Goal: Transaction & Acquisition: Purchase product/service

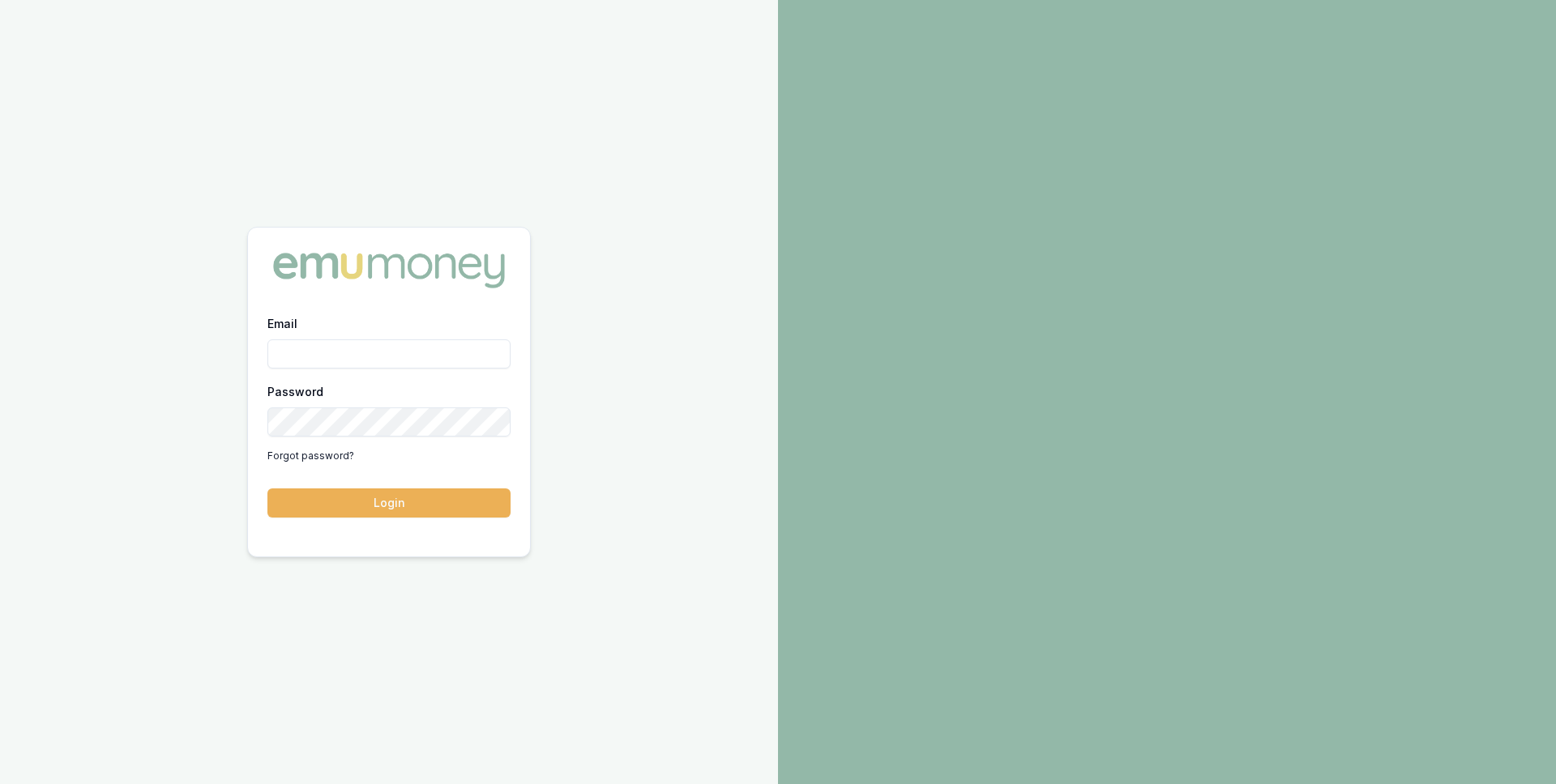
click at [362, 350] on input "Email" at bounding box center [389, 354] width 243 height 29
paste input "[EMAIL_ADDRESS][DOMAIN_NAME]"
type input "[EMAIL_ADDRESS][DOMAIN_NAME]"
click at [372, 497] on button "Login" at bounding box center [389, 503] width 243 height 29
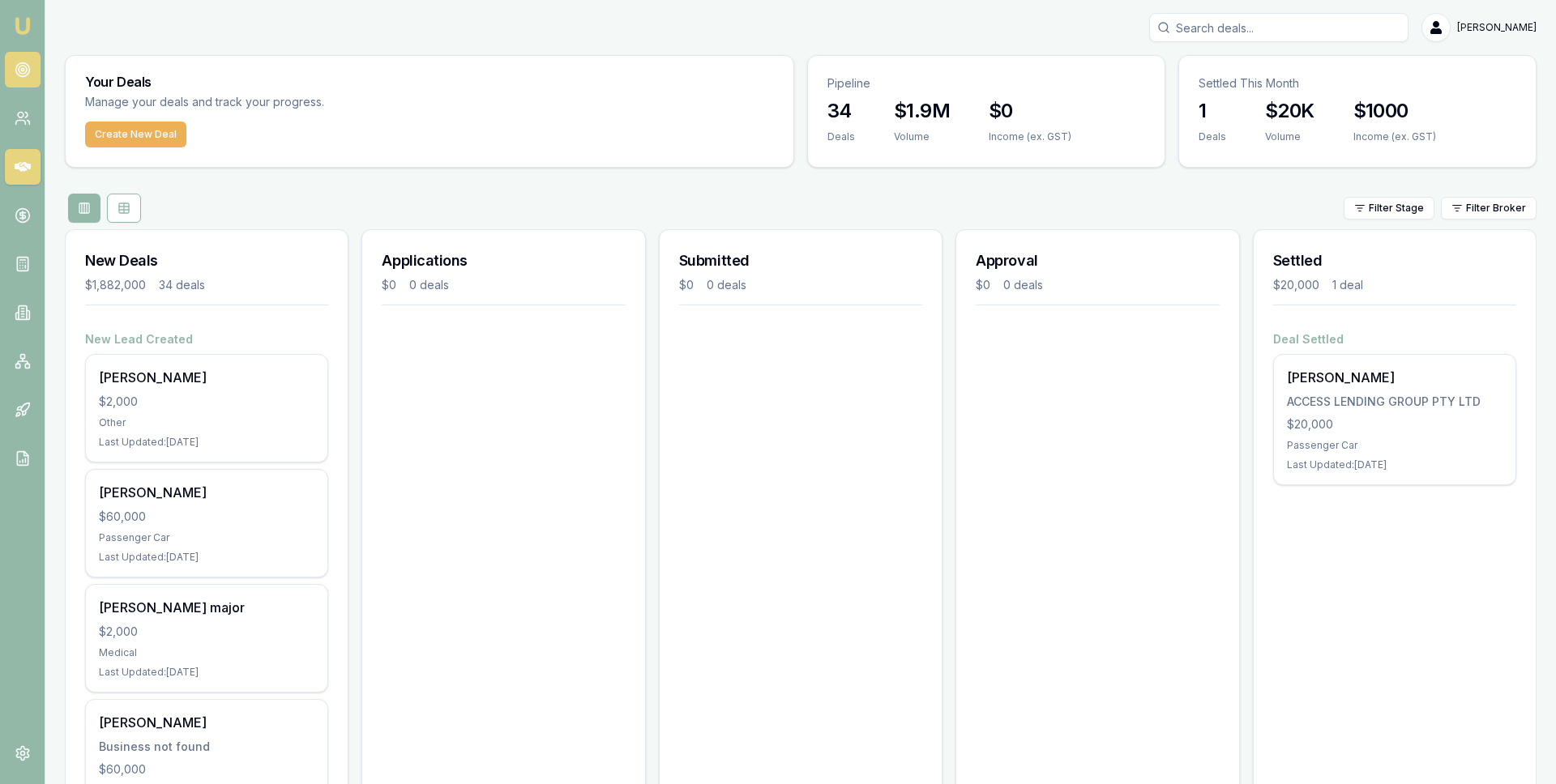
click at [20, 68] on icon at bounding box center [22, 69] width 16 height 16
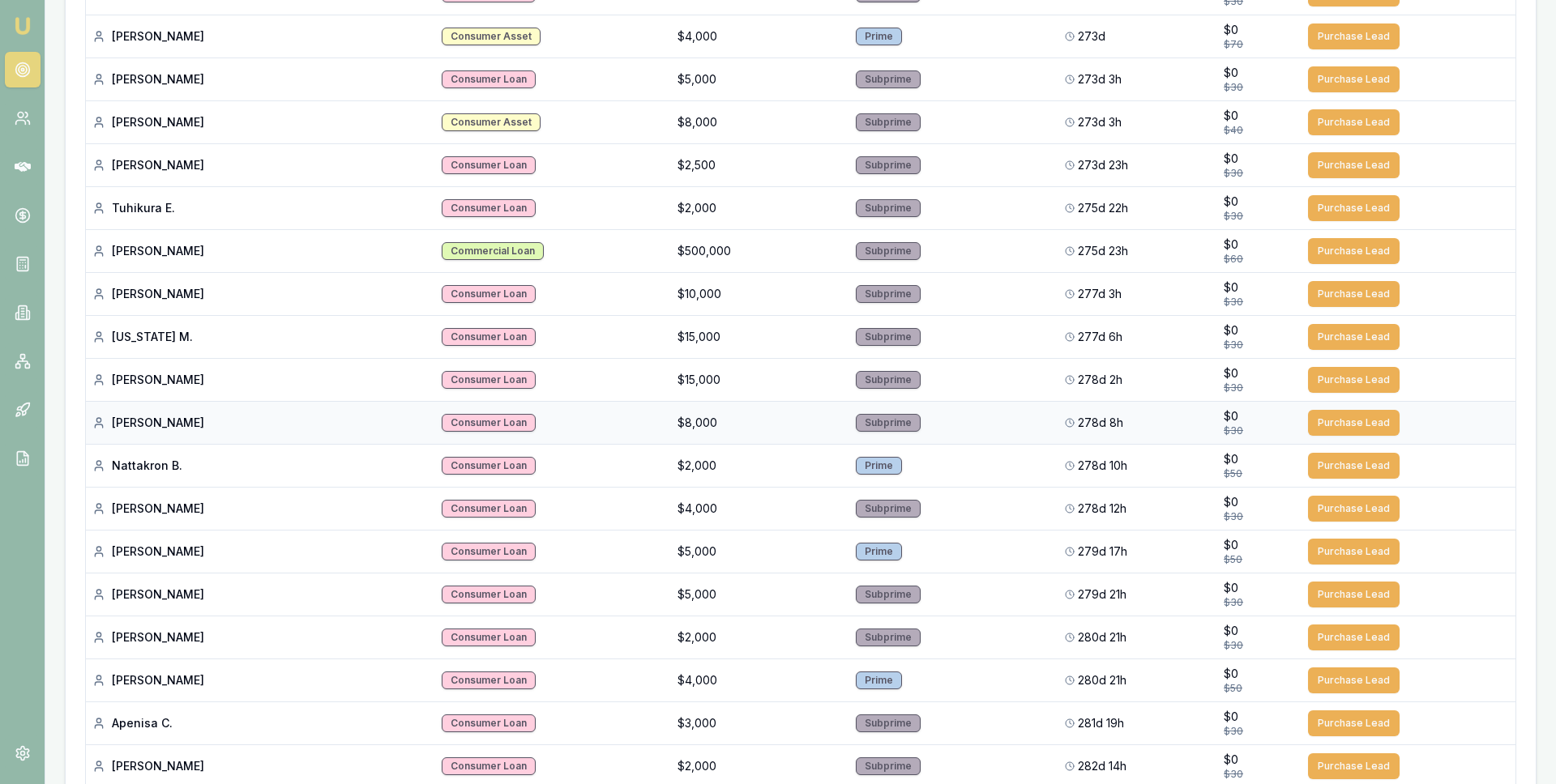
scroll to position [2936, 0]
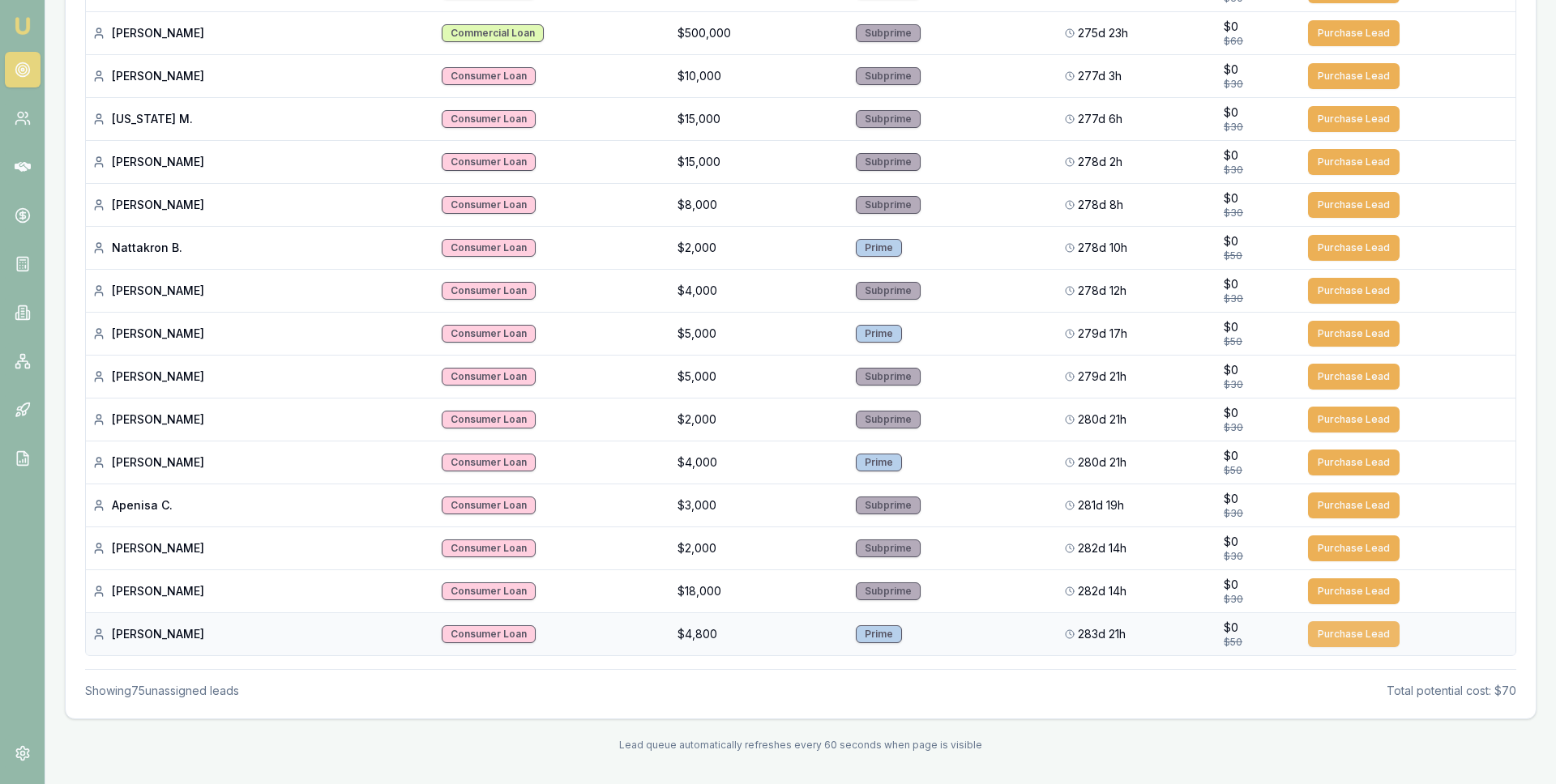
click at [1331, 633] on button "Purchase Lead" at bounding box center [1353, 634] width 92 height 26
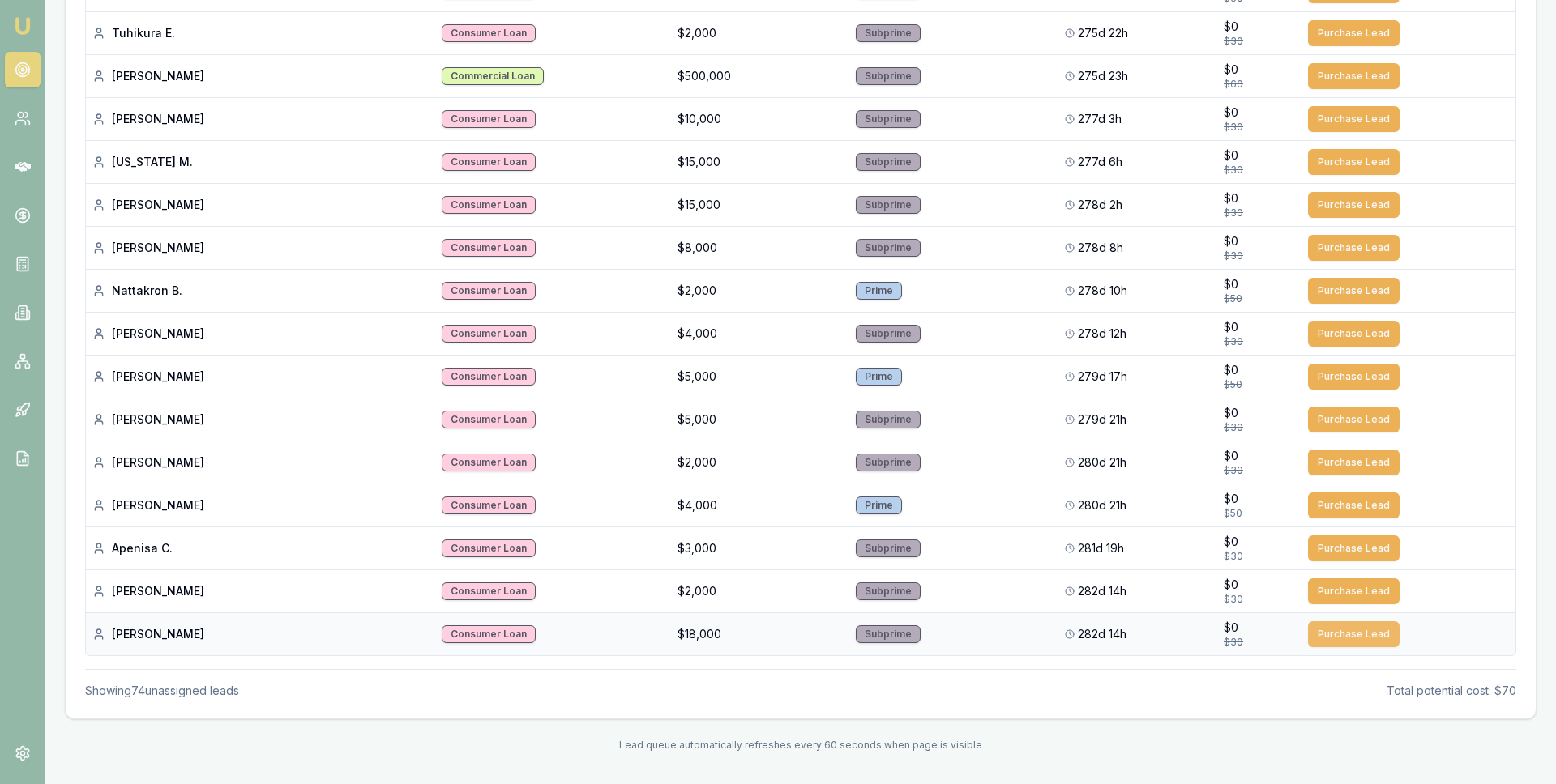
click at [1332, 632] on button "Purchase Lead" at bounding box center [1353, 634] width 92 height 26
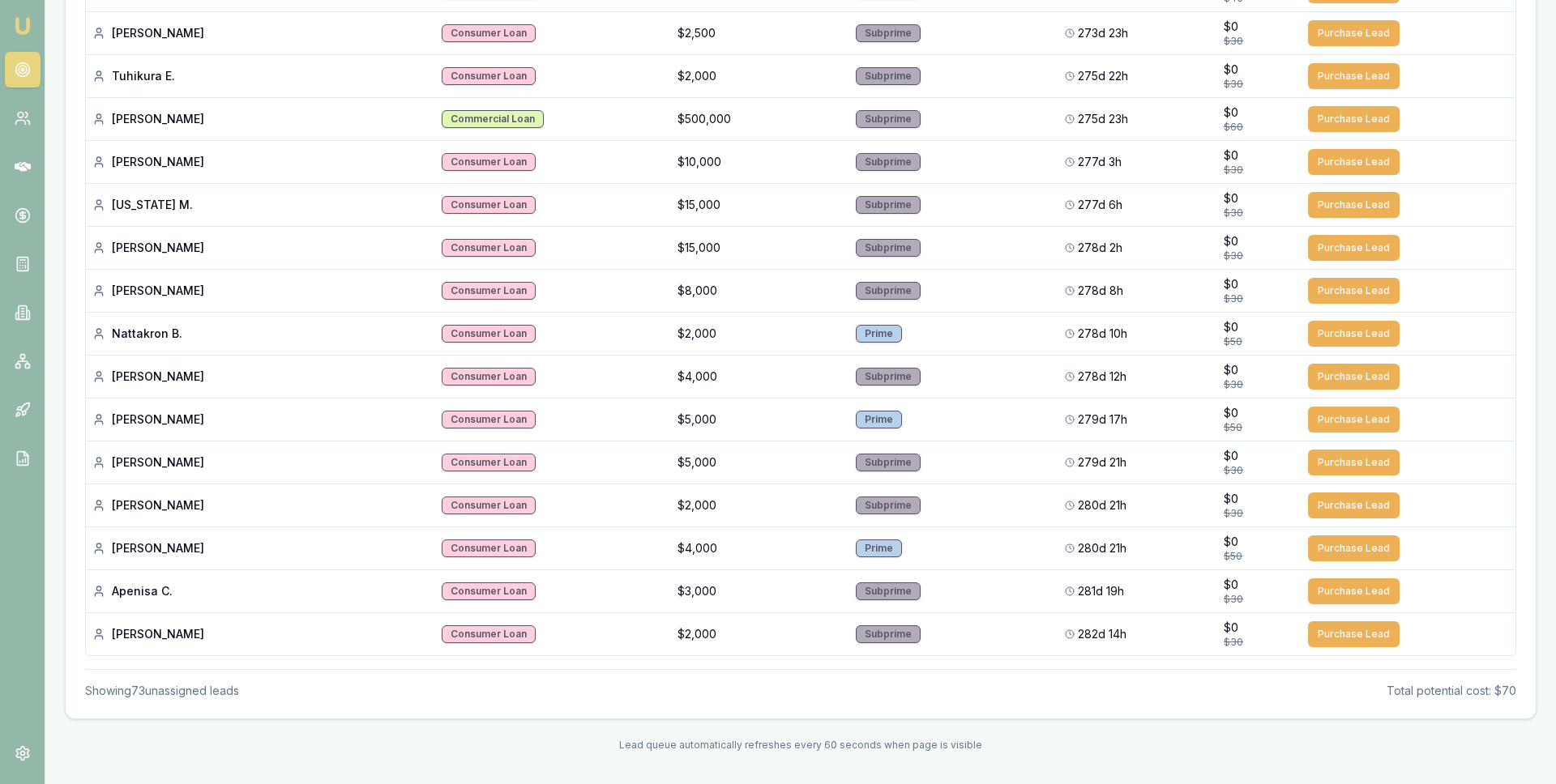
scroll to position [2808, 0]
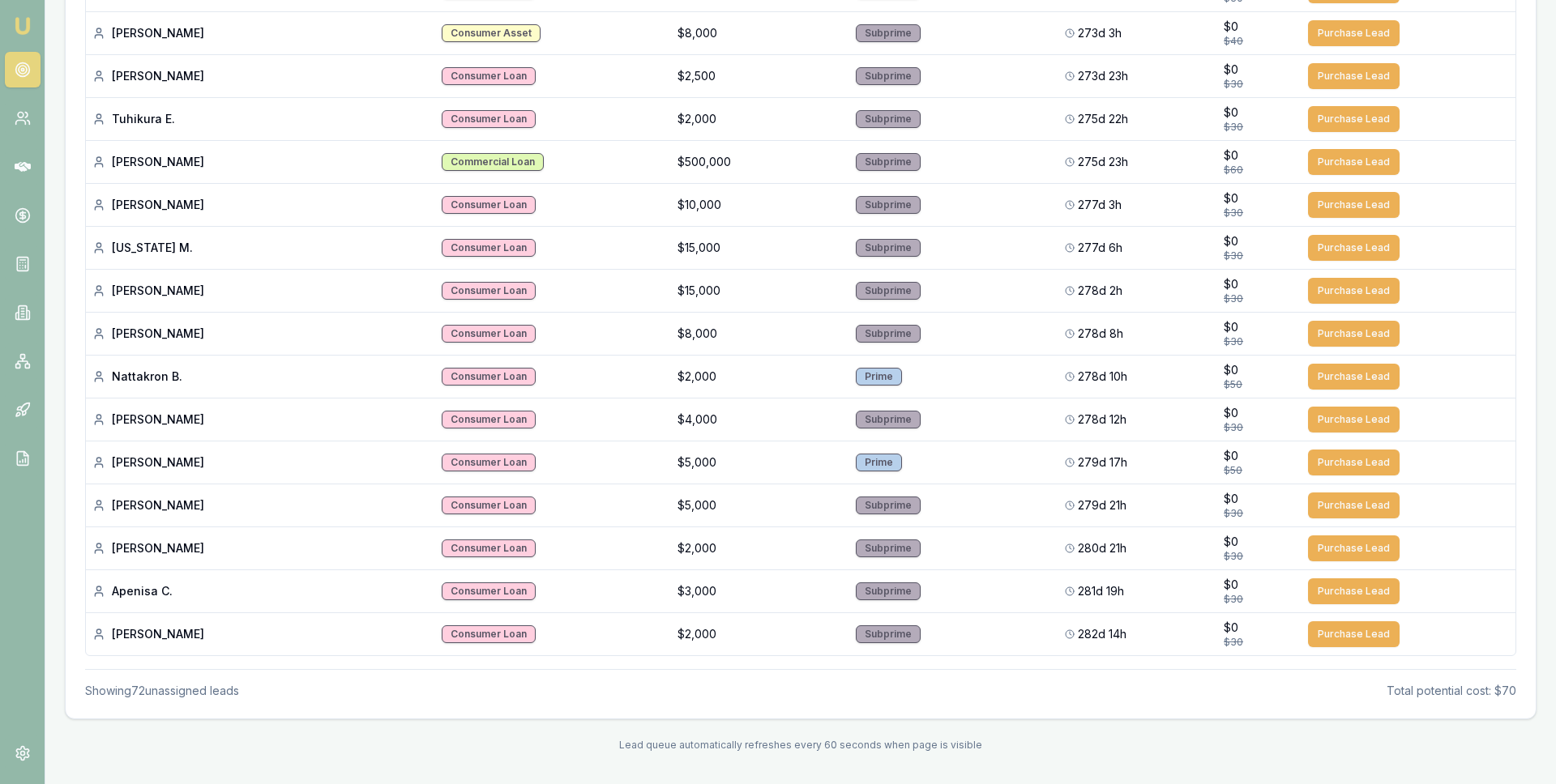
click at [1332, 632] on button "Purchase Lead" at bounding box center [1353, 634] width 92 height 26
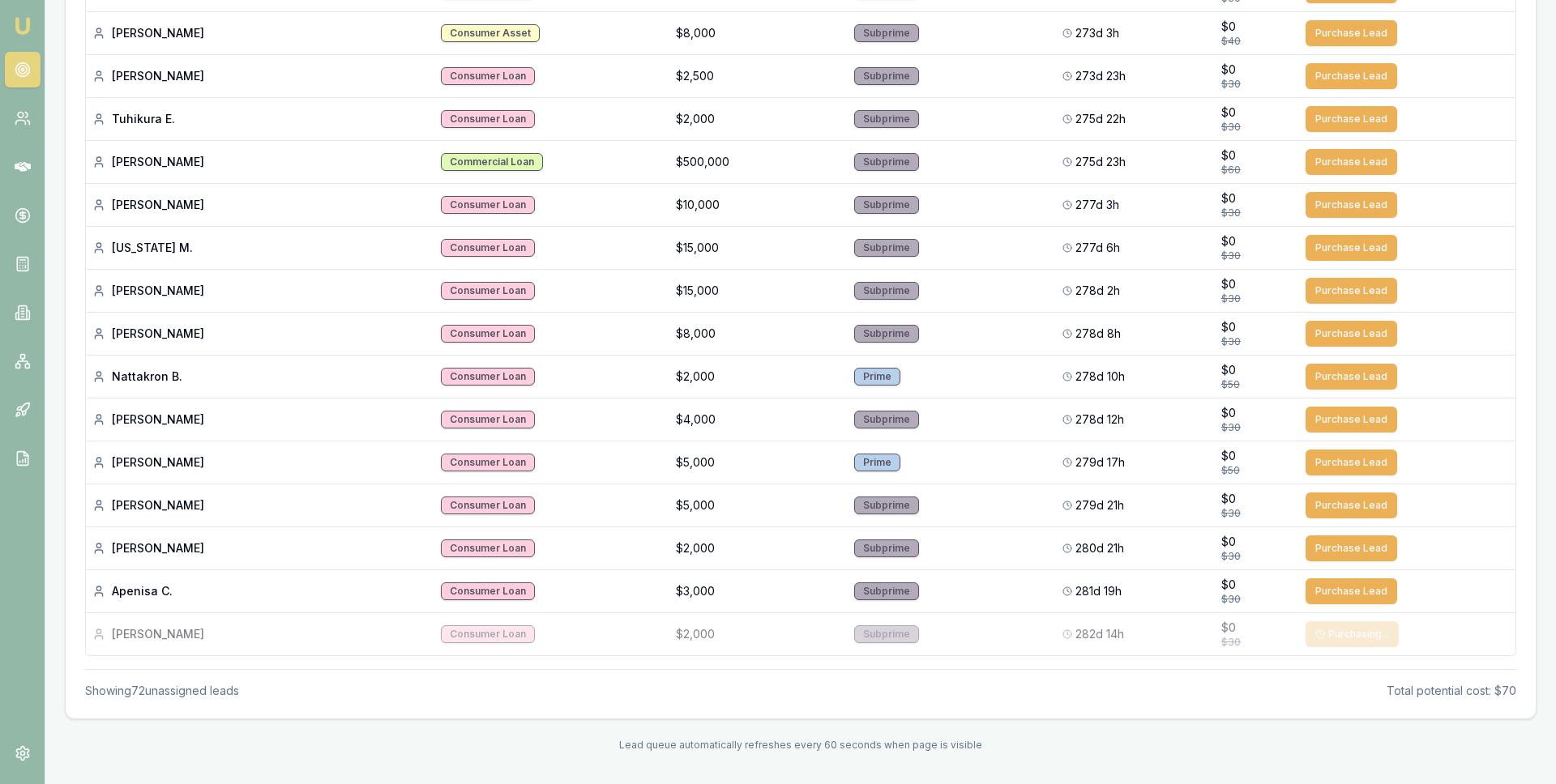
scroll to position [2765, 0]
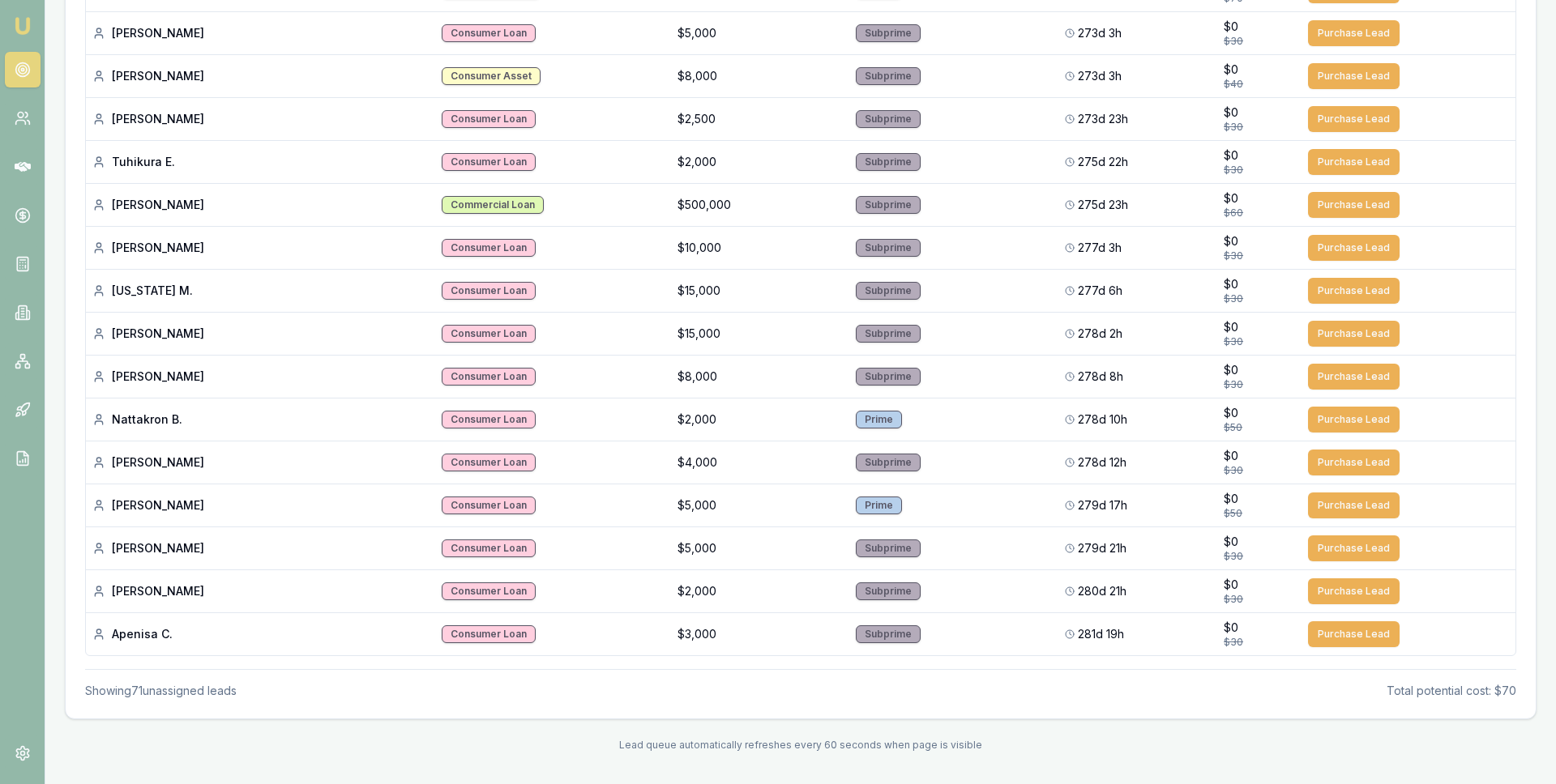
click at [1332, 632] on button "Purchase Lead" at bounding box center [1353, 634] width 92 height 26
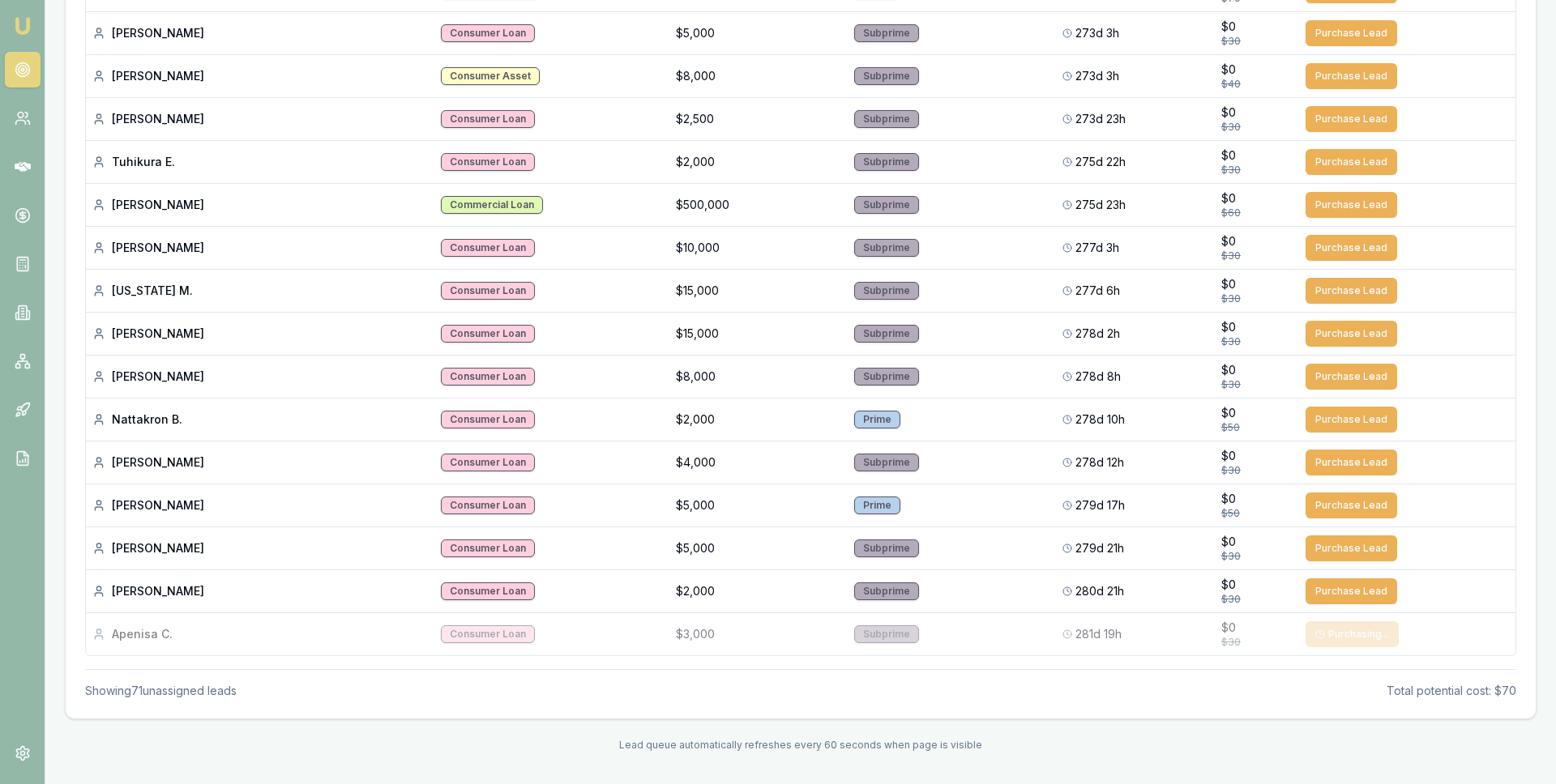
scroll to position [2721, 0]
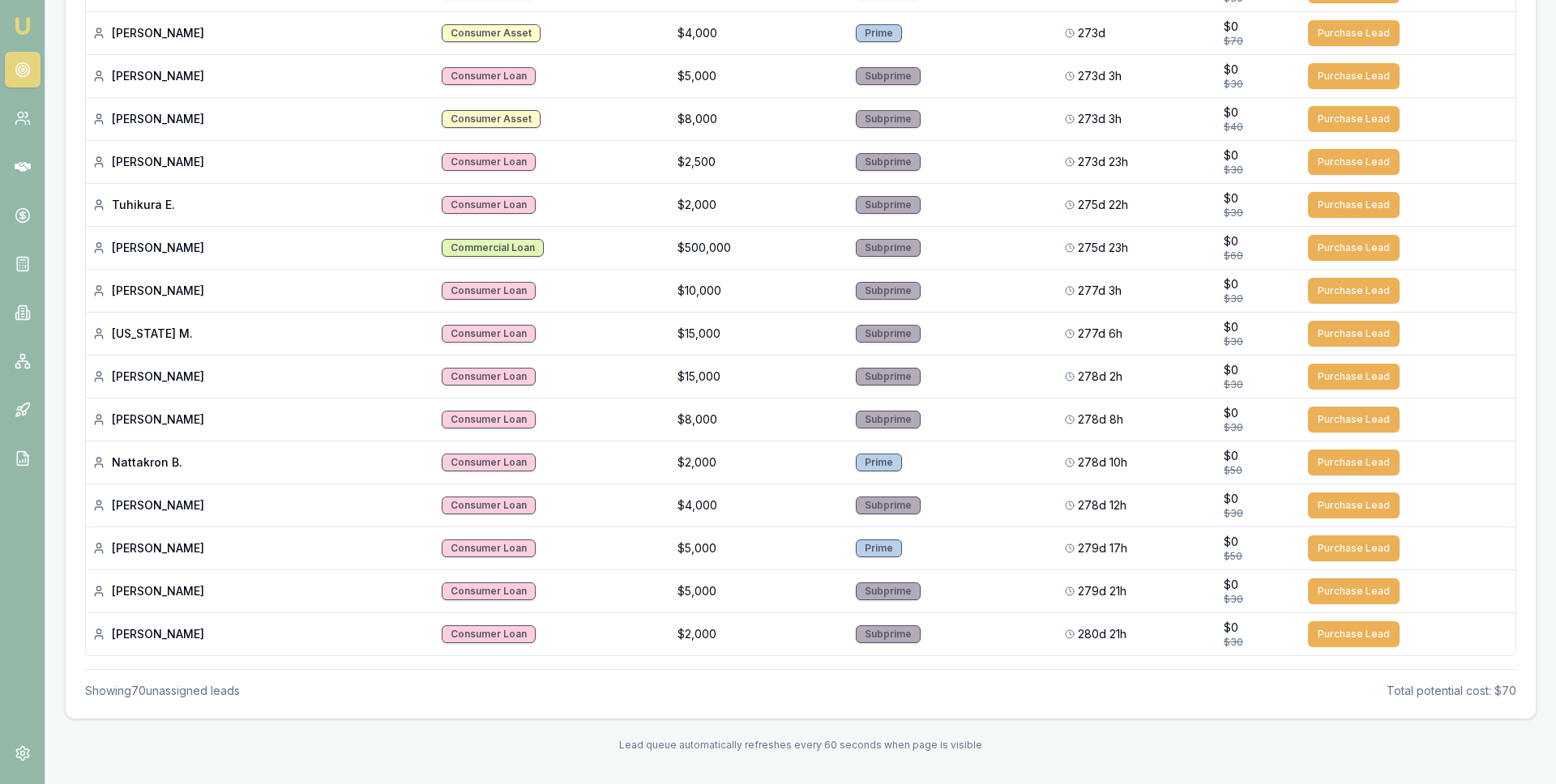
click at [1332, 632] on button "Purchase Lead" at bounding box center [1353, 634] width 92 height 26
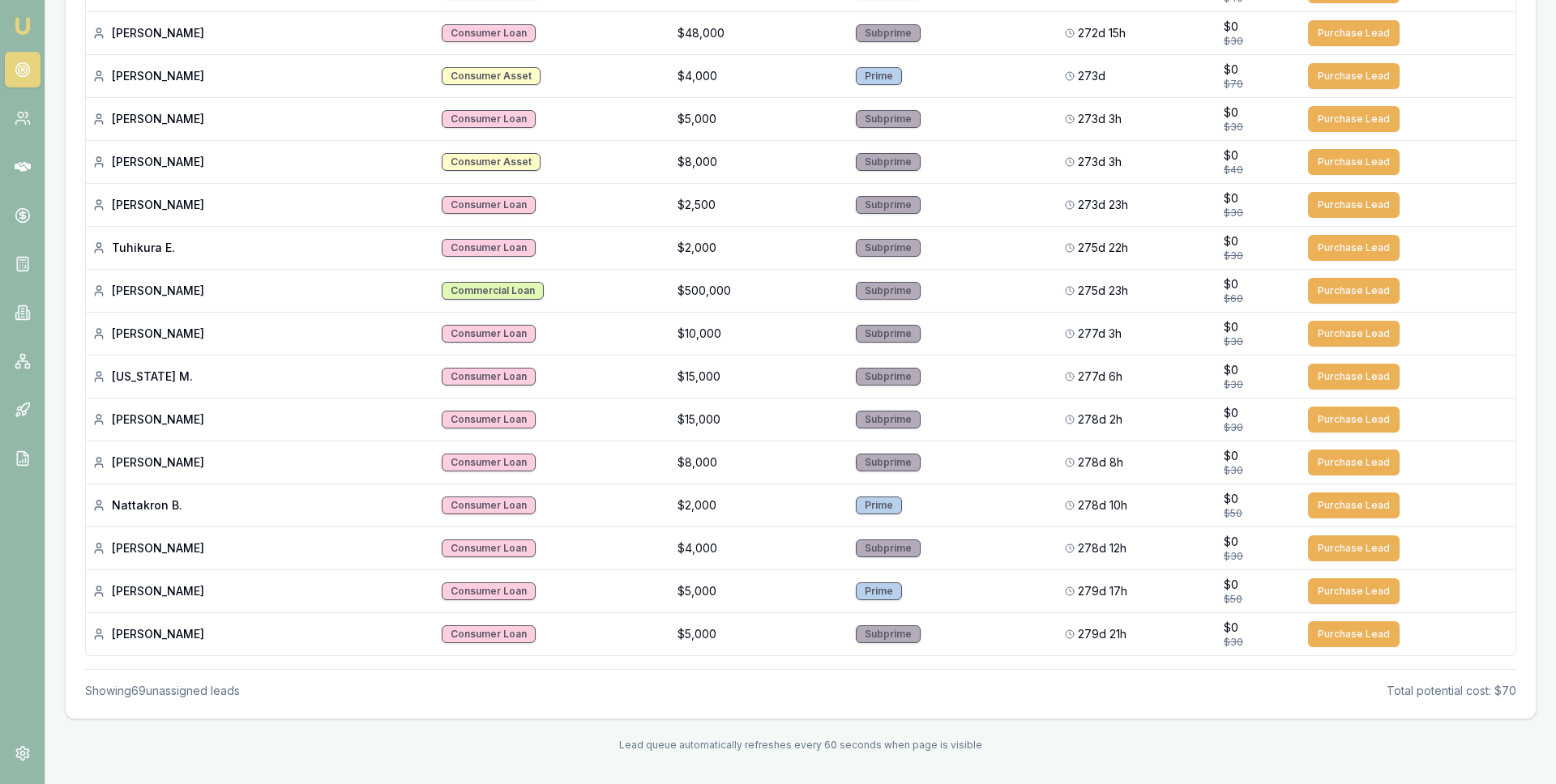
scroll to position [2678, 0]
click at [1332, 632] on button "Purchase Lead" at bounding box center [1353, 634] width 92 height 26
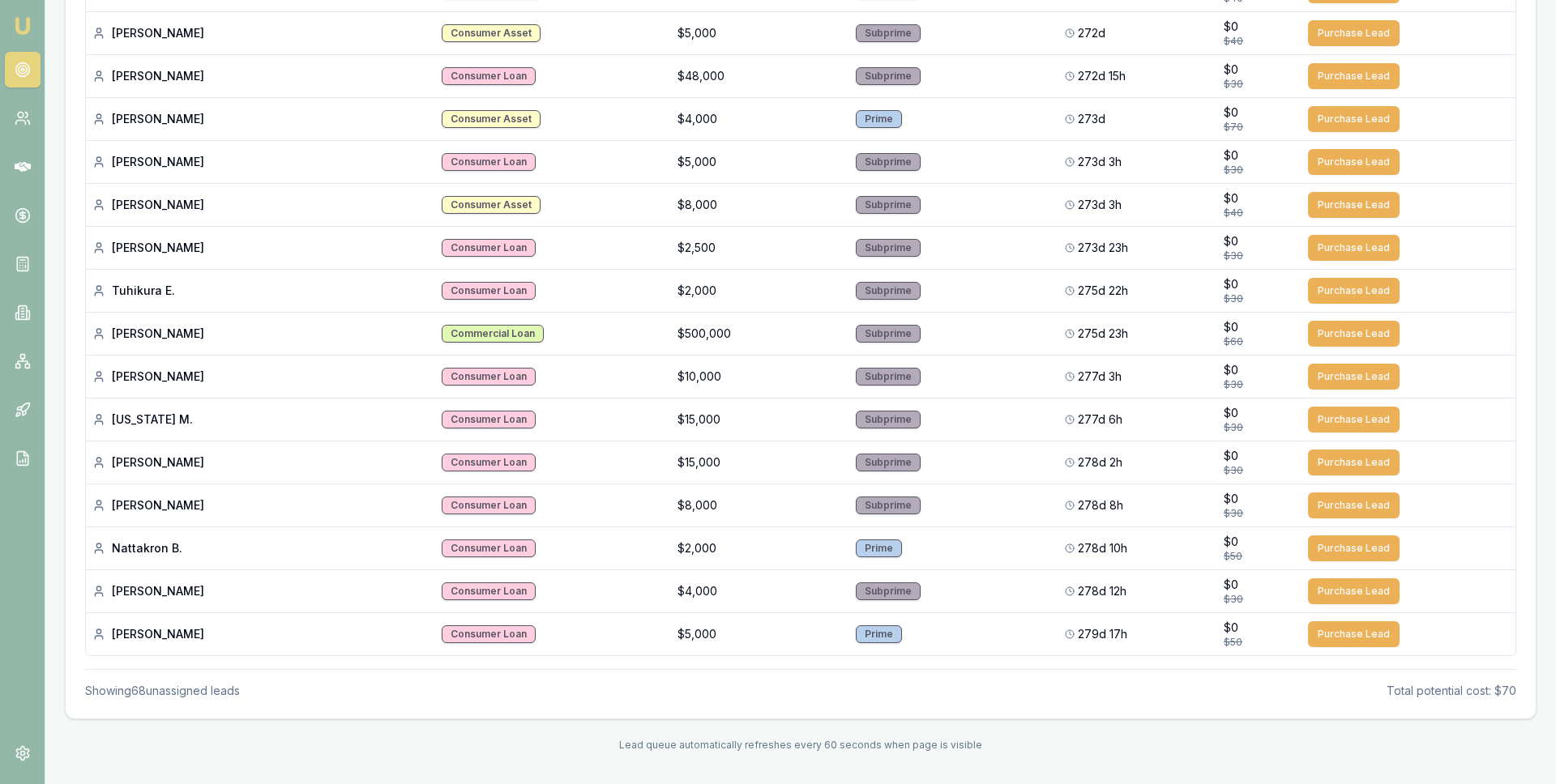
click at [1332, 632] on button "Purchase Lead" at bounding box center [1353, 634] width 92 height 26
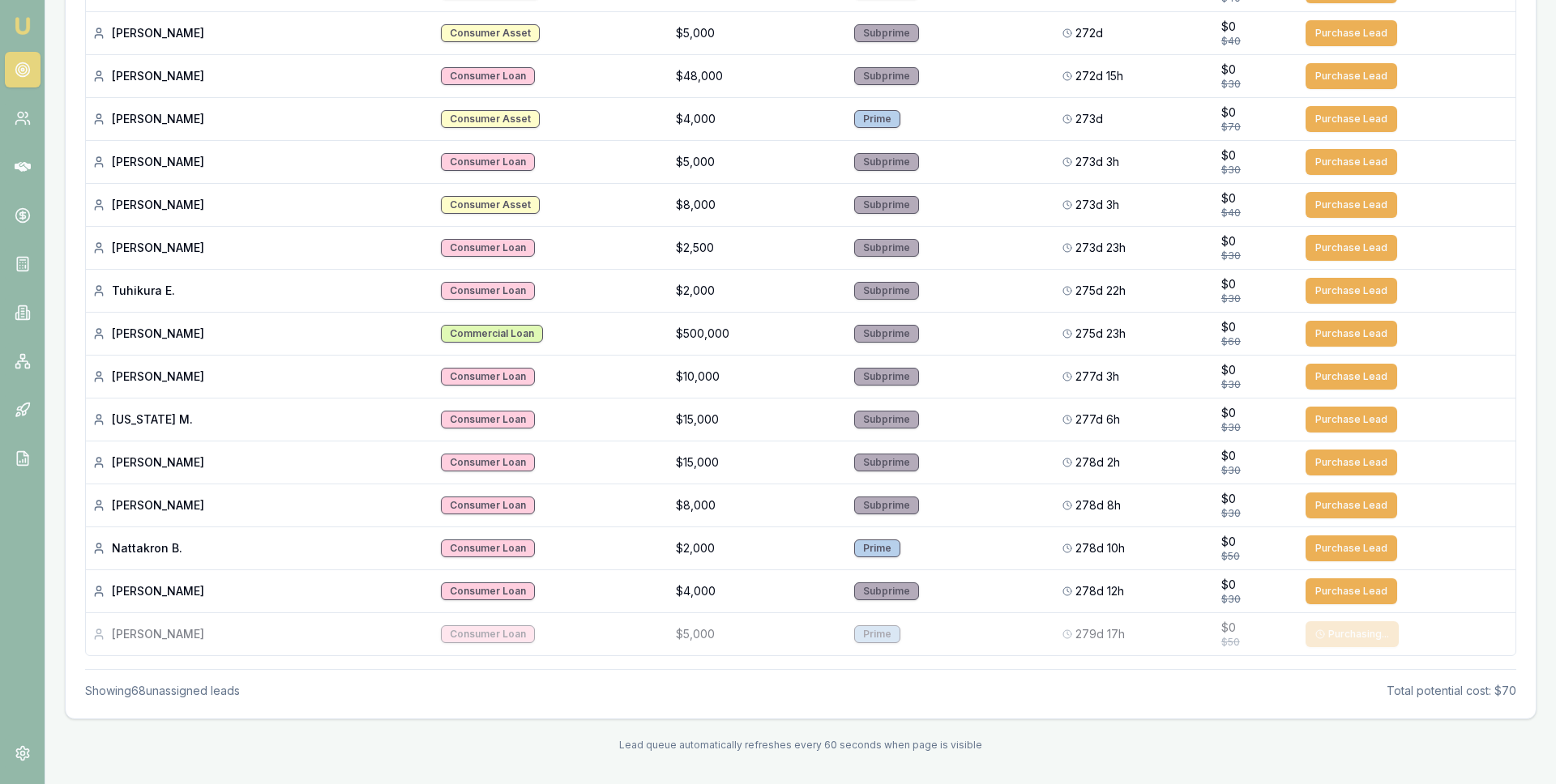
scroll to position [2593, 0]
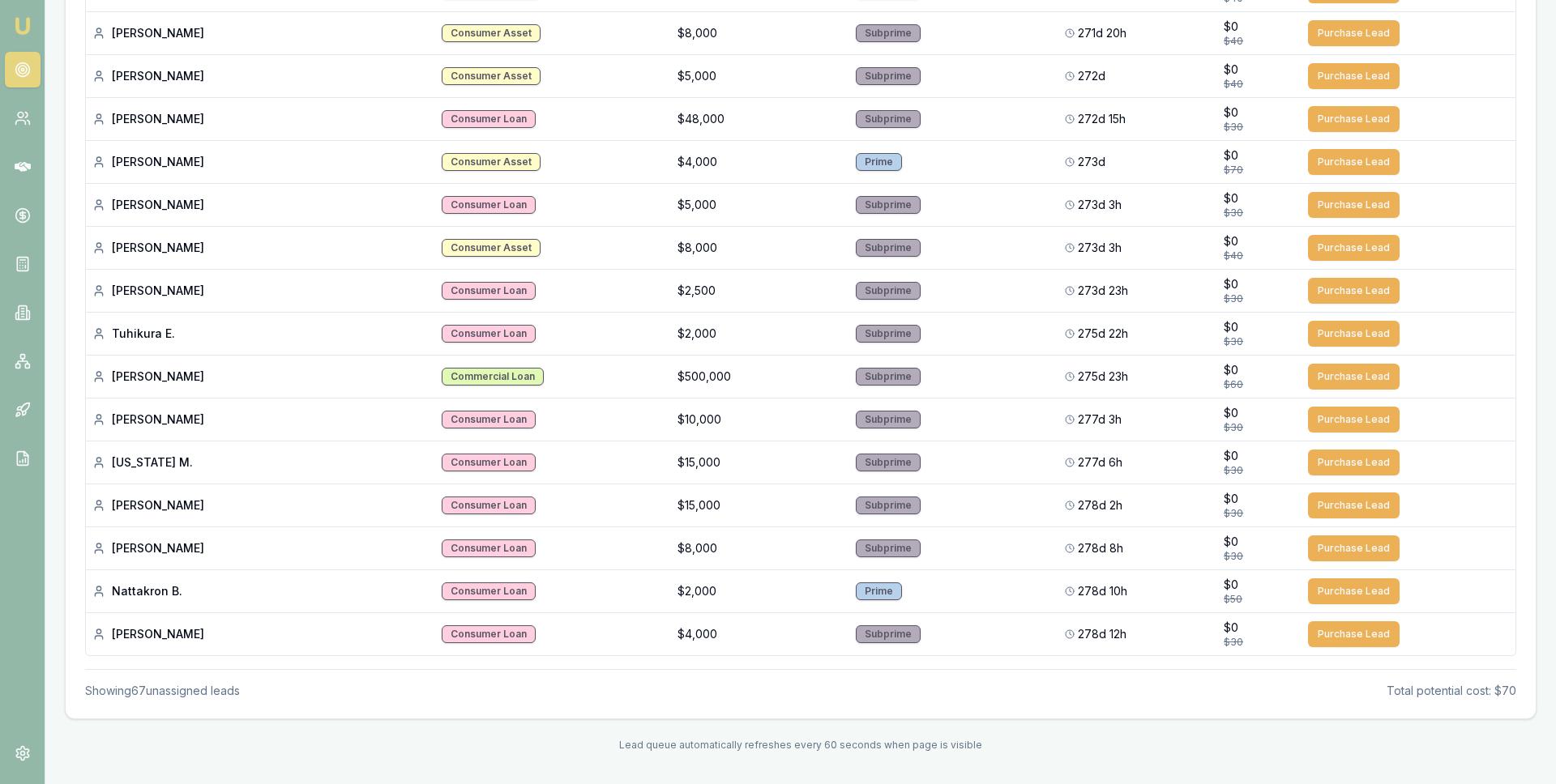
click at [1332, 632] on button "Purchase Lead" at bounding box center [1353, 634] width 92 height 26
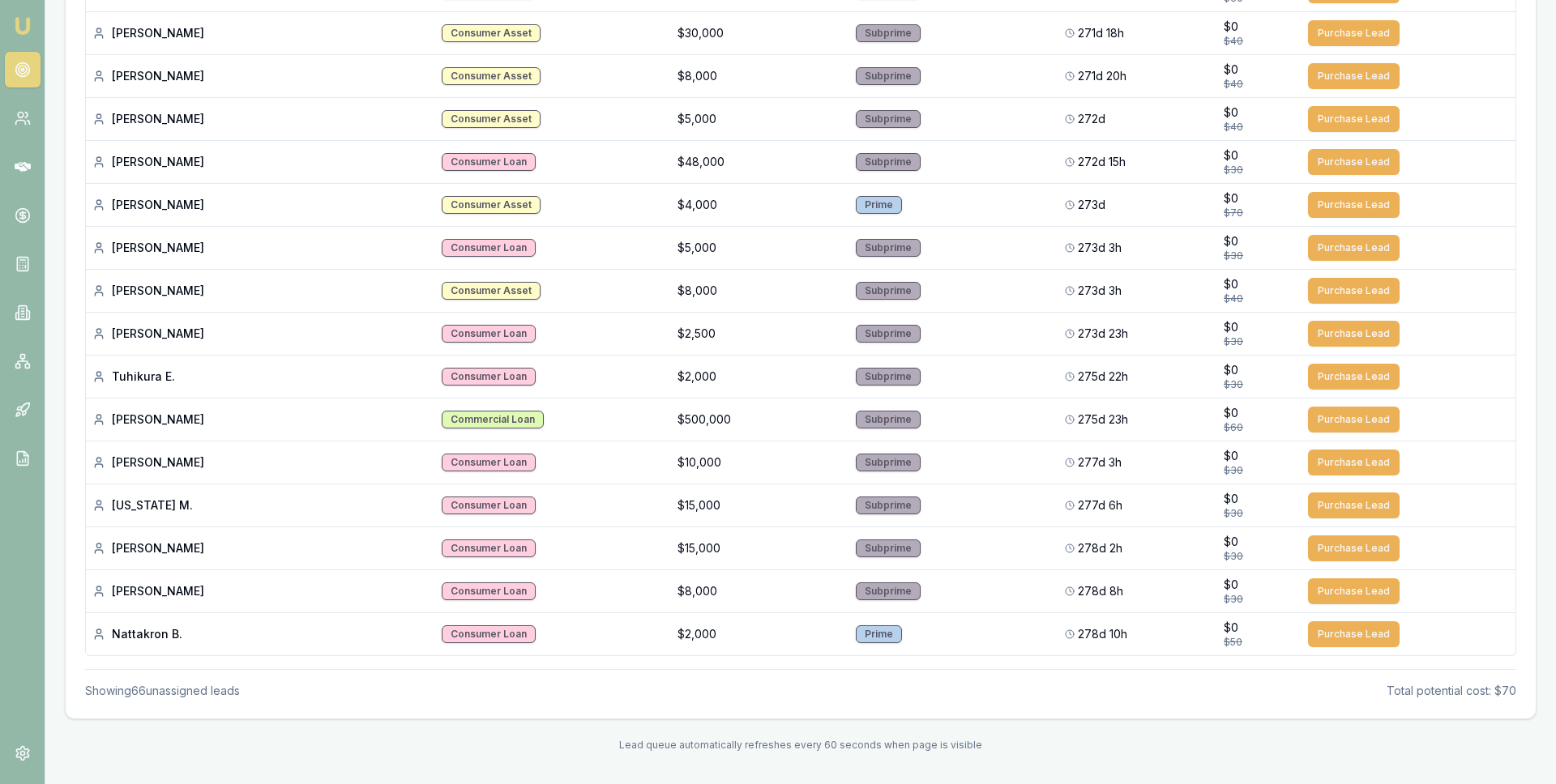
click at [1332, 632] on button "Purchase Lead" at bounding box center [1353, 634] width 92 height 26
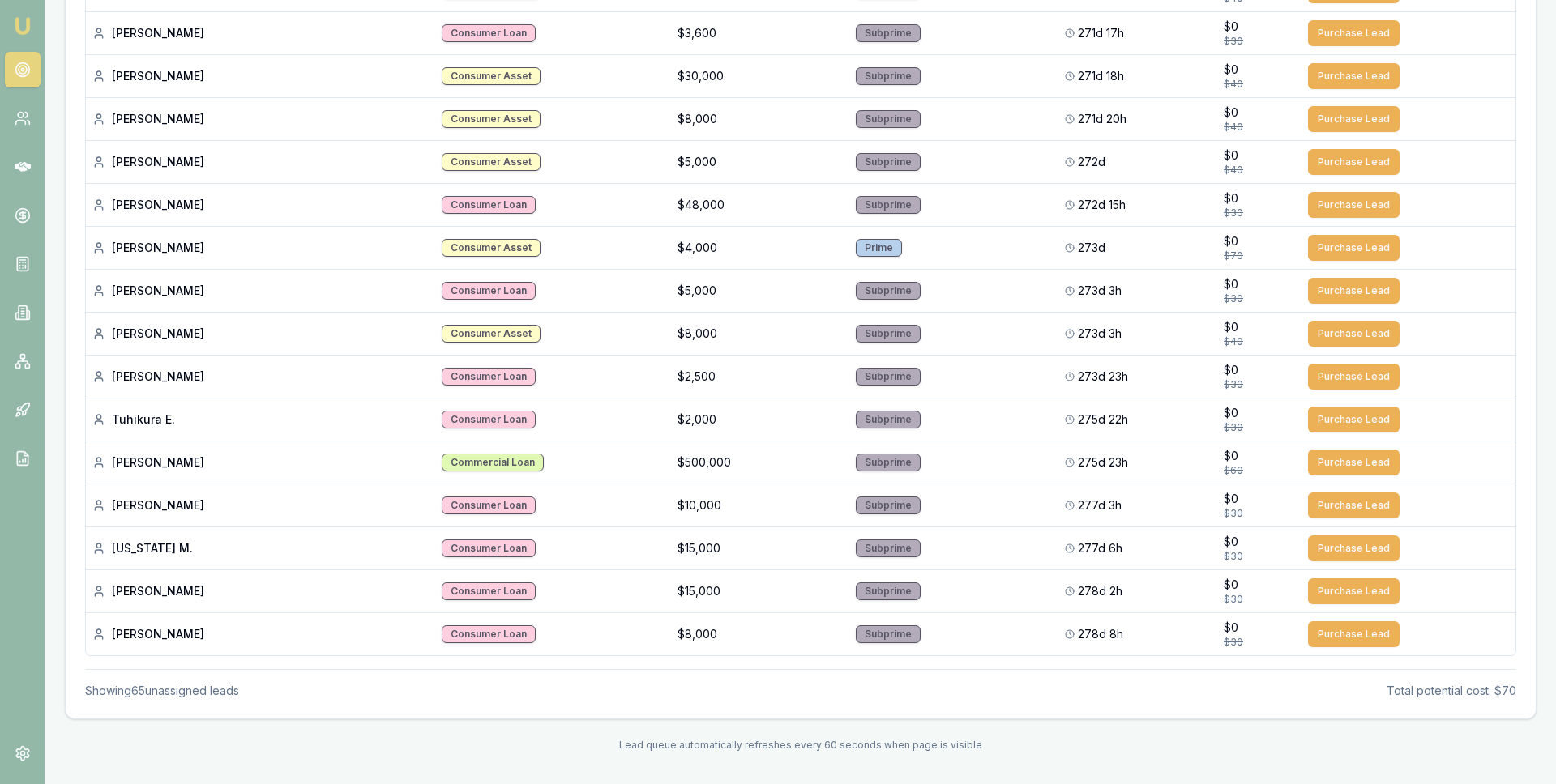
click at [1332, 632] on button "Purchase Lead" at bounding box center [1353, 634] width 92 height 26
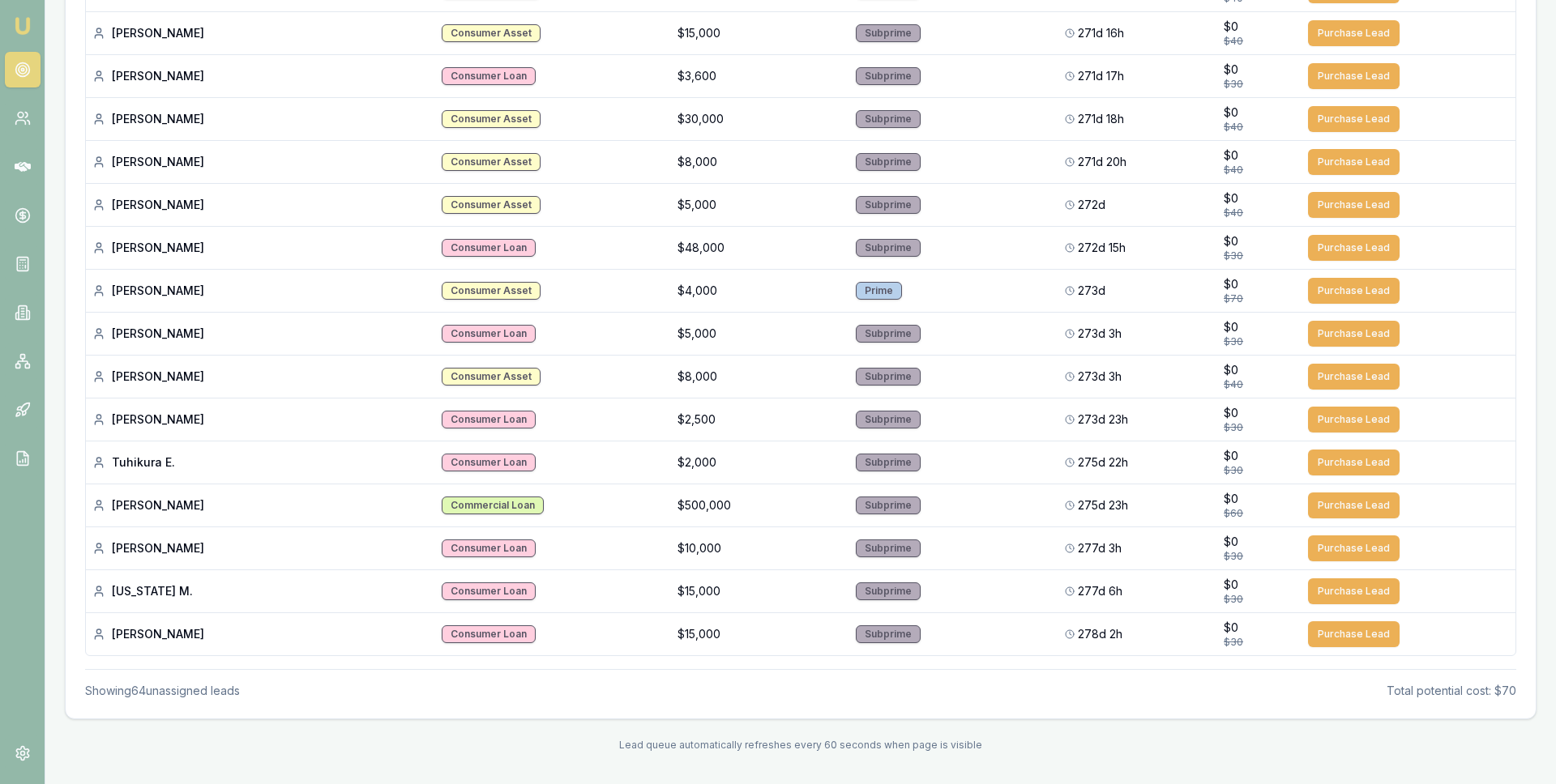
scroll to position [2464, 0]
click at [1332, 632] on button "Purchase Lead" at bounding box center [1353, 634] width 92 height 26
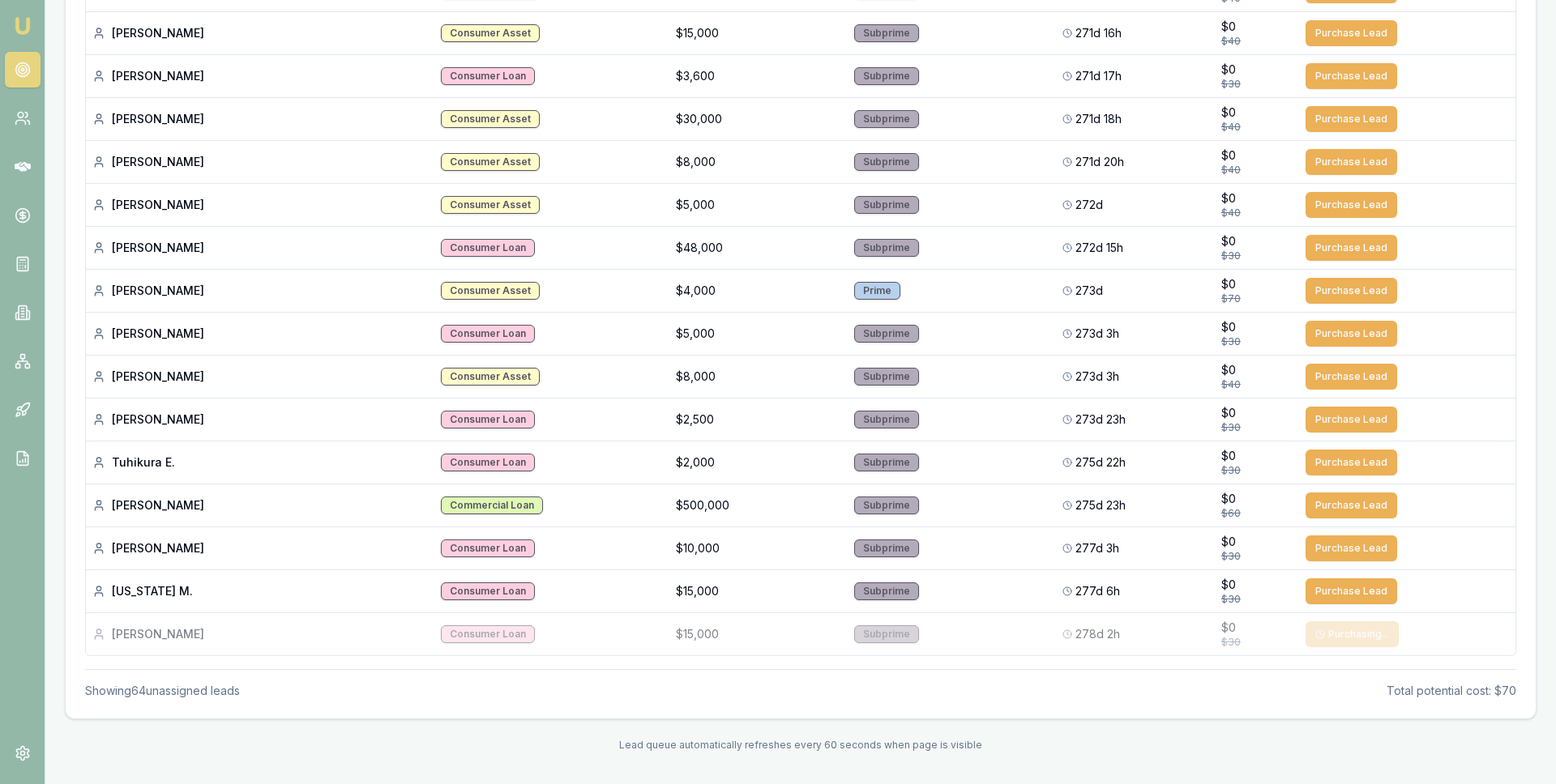
scroll to position [2421, 0]
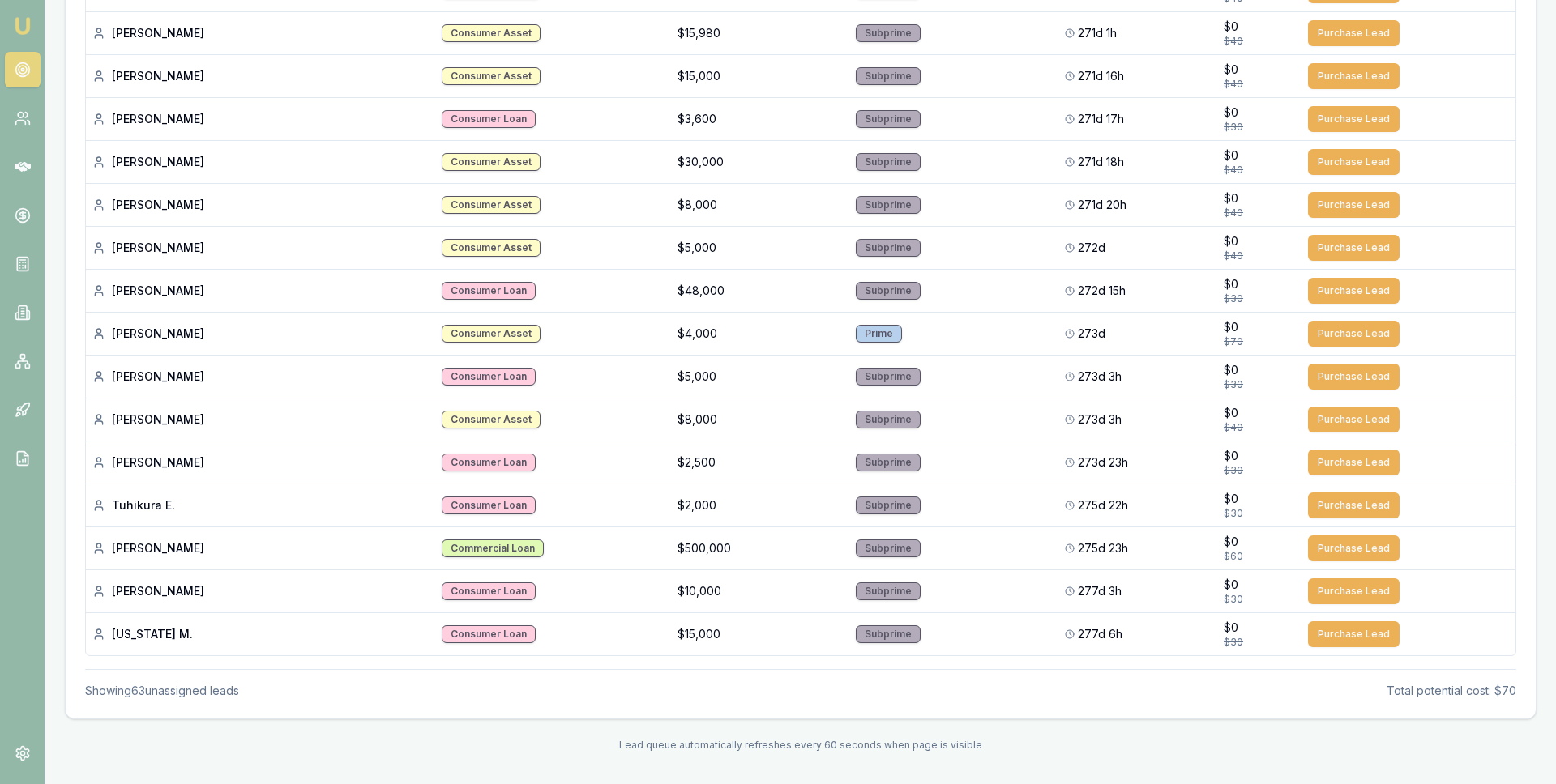
click at [1332, 632] on button "Purchase Lead" at bounding box center [1353, 634] width 92 height 26
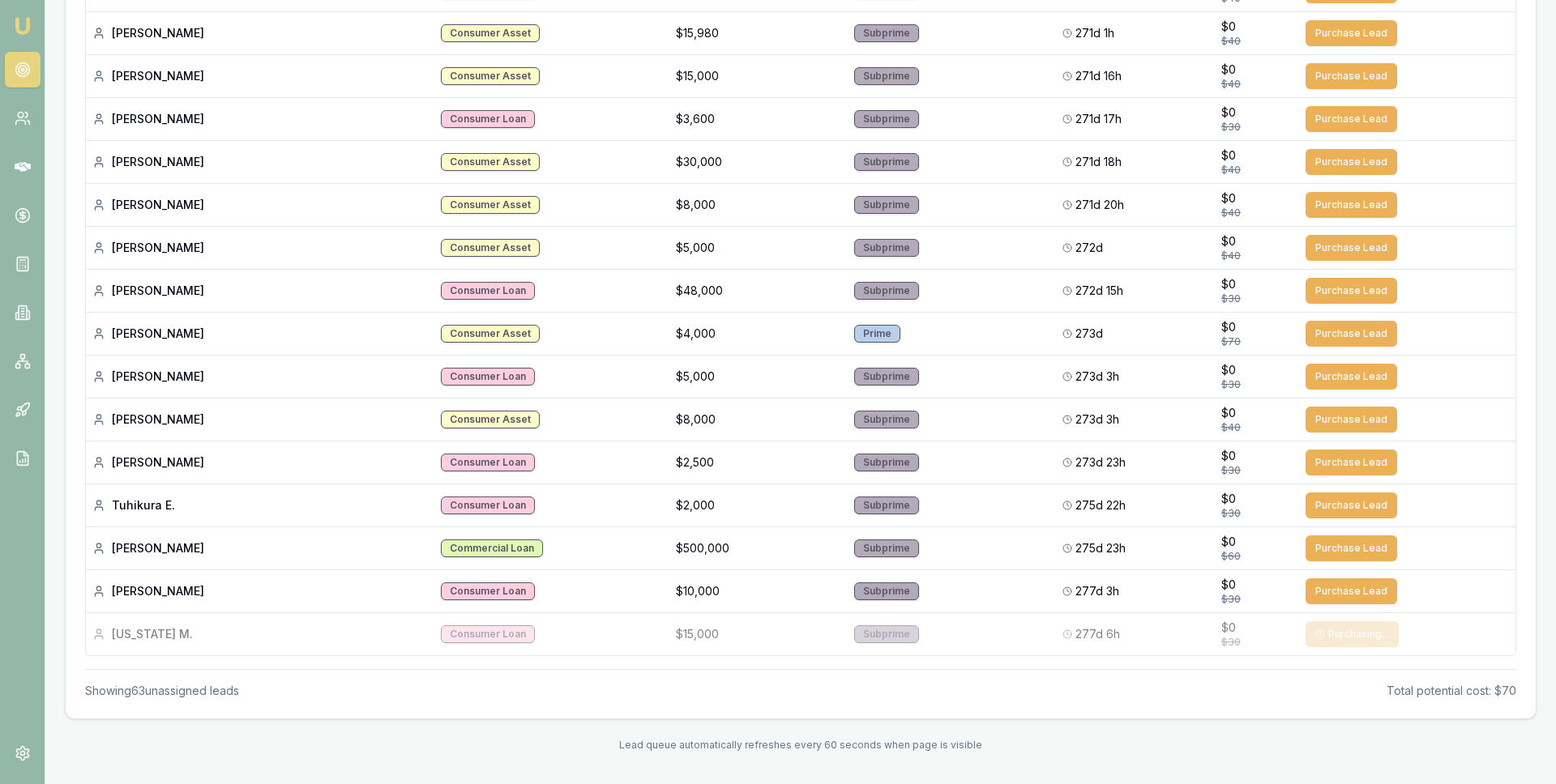
scroll to position [2378, 0]
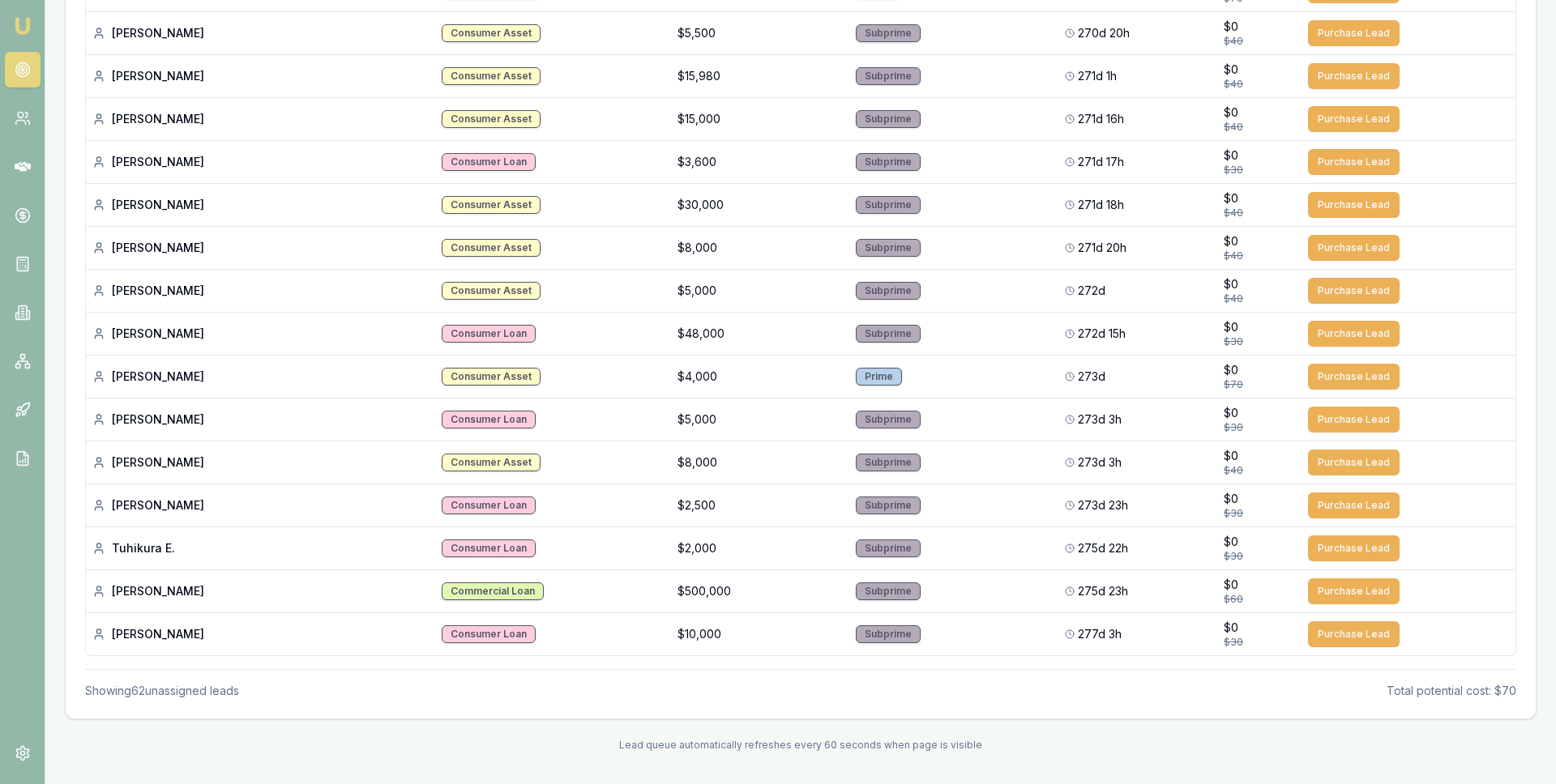
click at [1332, 632] on button "Purchase Lead" at bounding box center [1353, 634] width 92 height 26
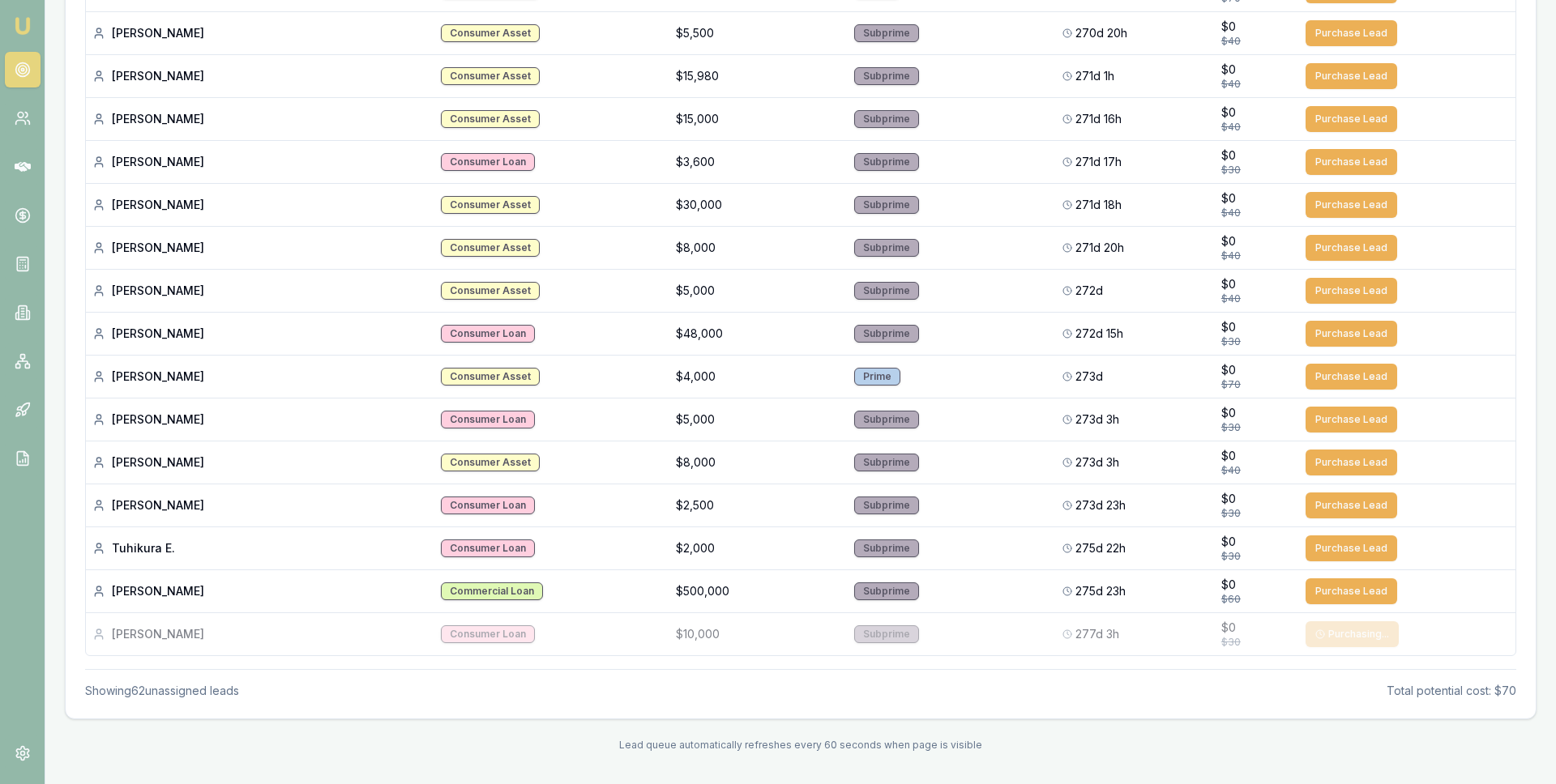
scroll to position [2335, 0]
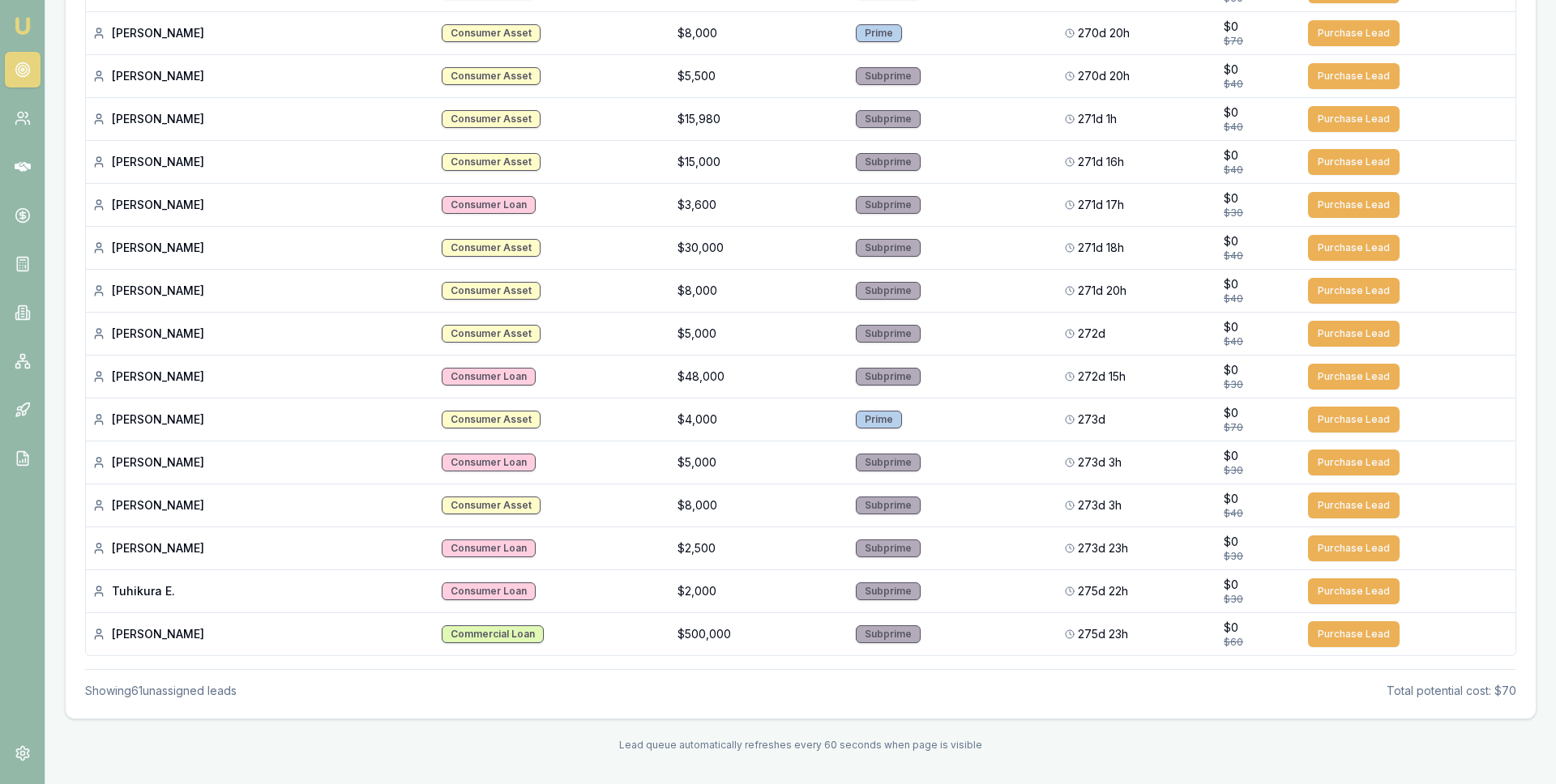
click at [1332, 632] on button "Purchase Lead" at bounding box center [1353, 634] width 92 height 26
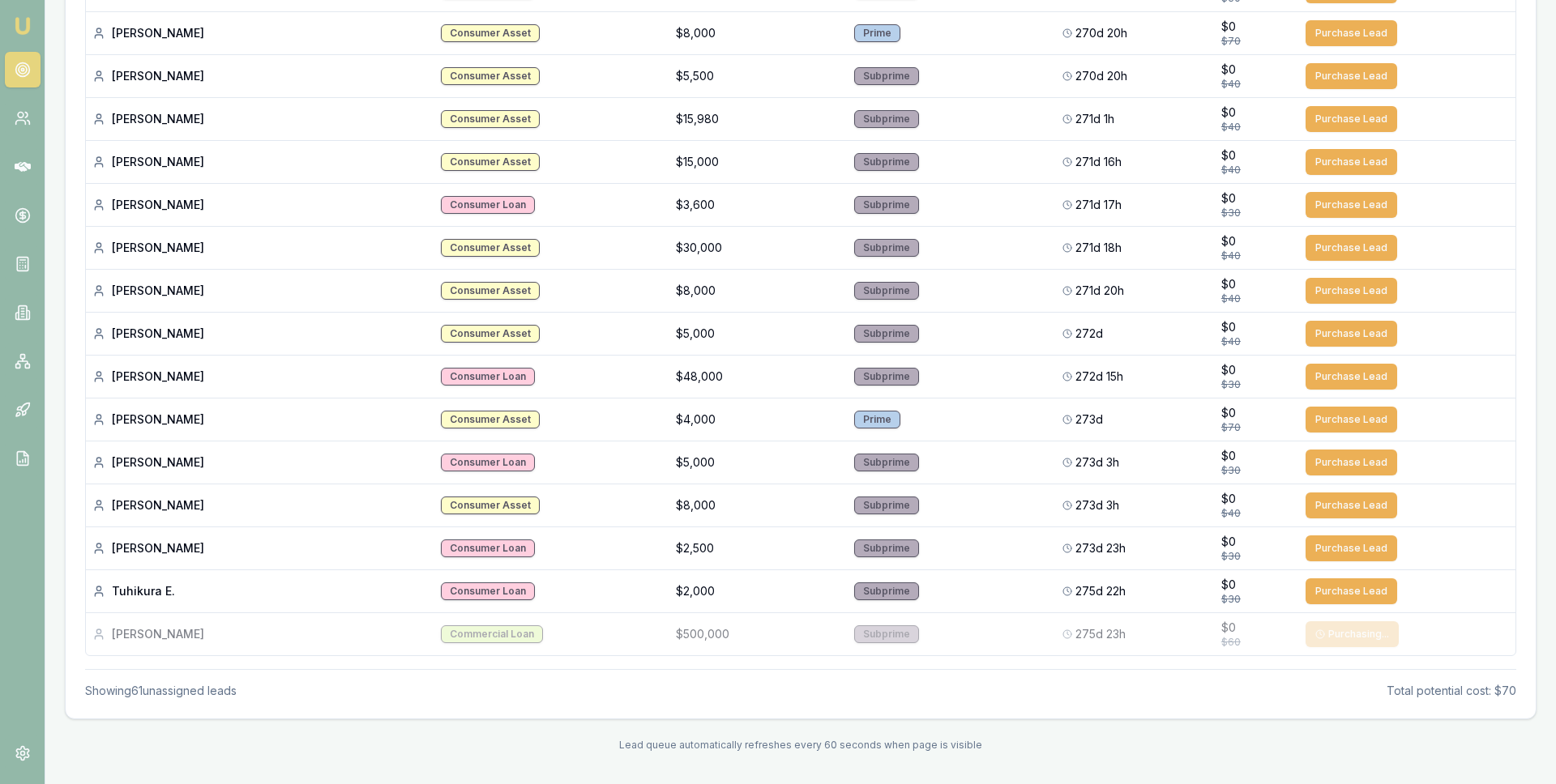
scroll to position [2292, 0]
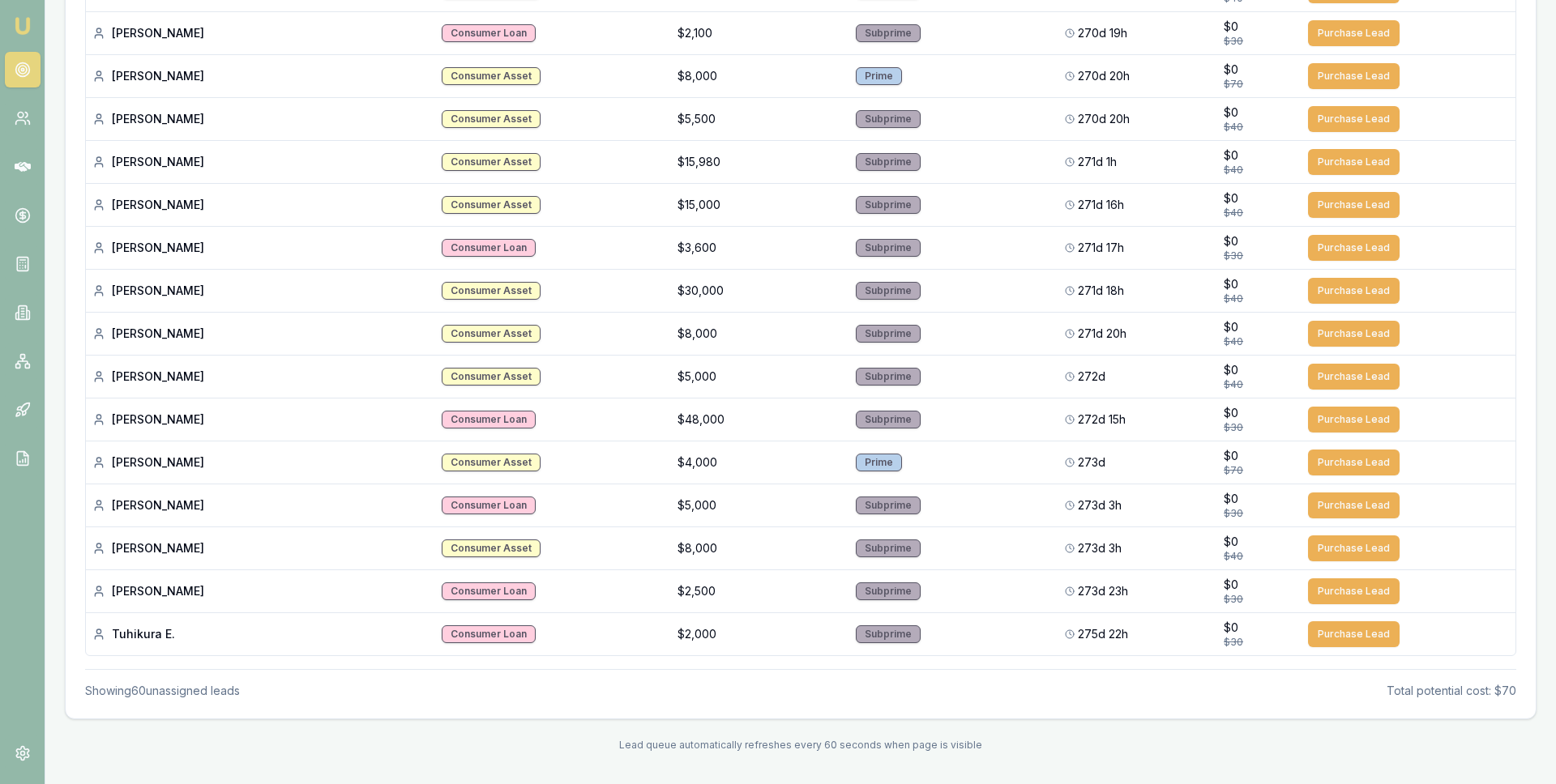
click at [1332, 632] on button "Purchase Lead" at bounding box center [1353, 634] width 92 height 26
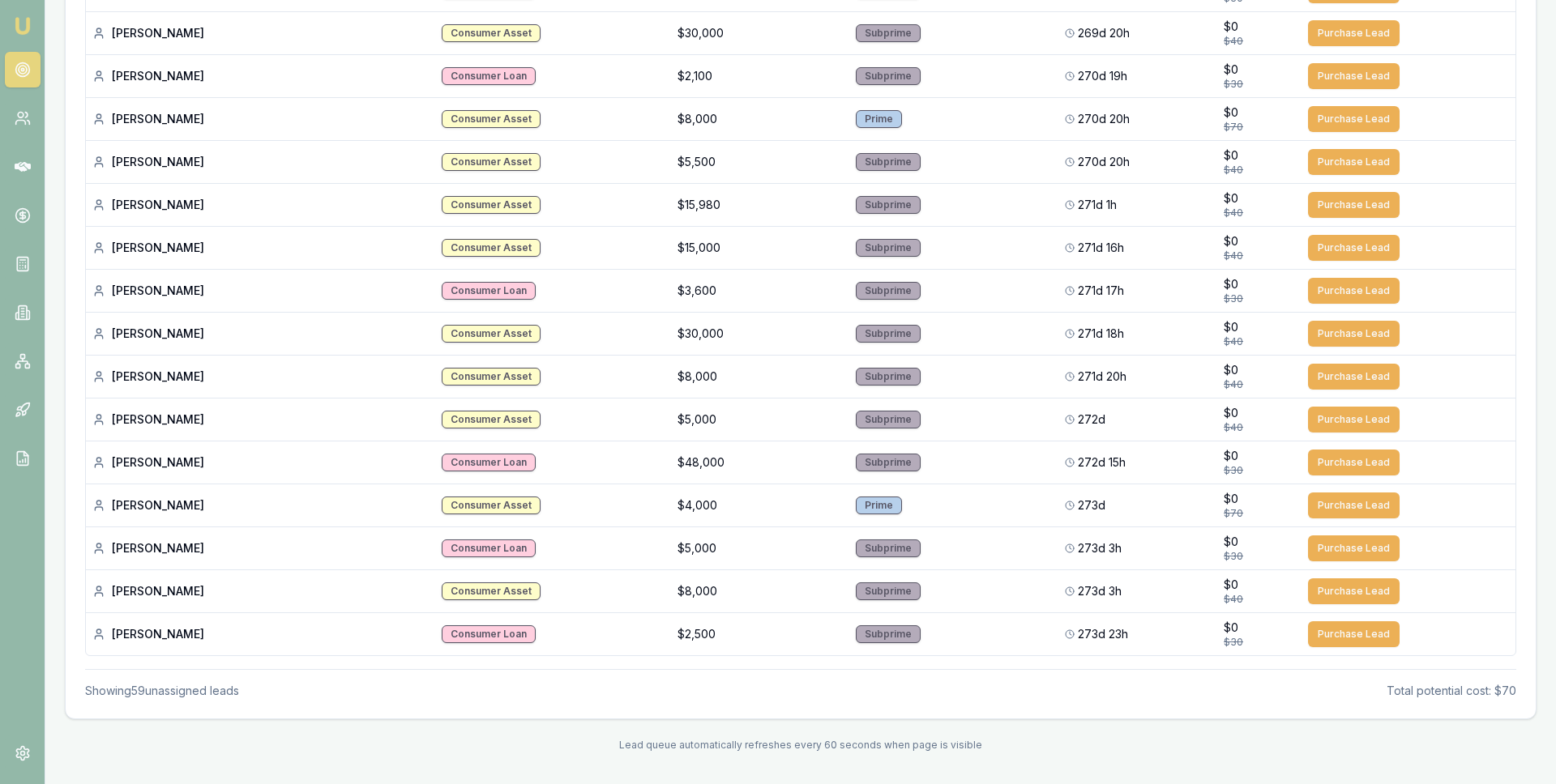
scroll to position [2249, 0]
click at [1332, 632] on button "Purchase Lead" at bounding box center [1353, 634] width 92 height 26
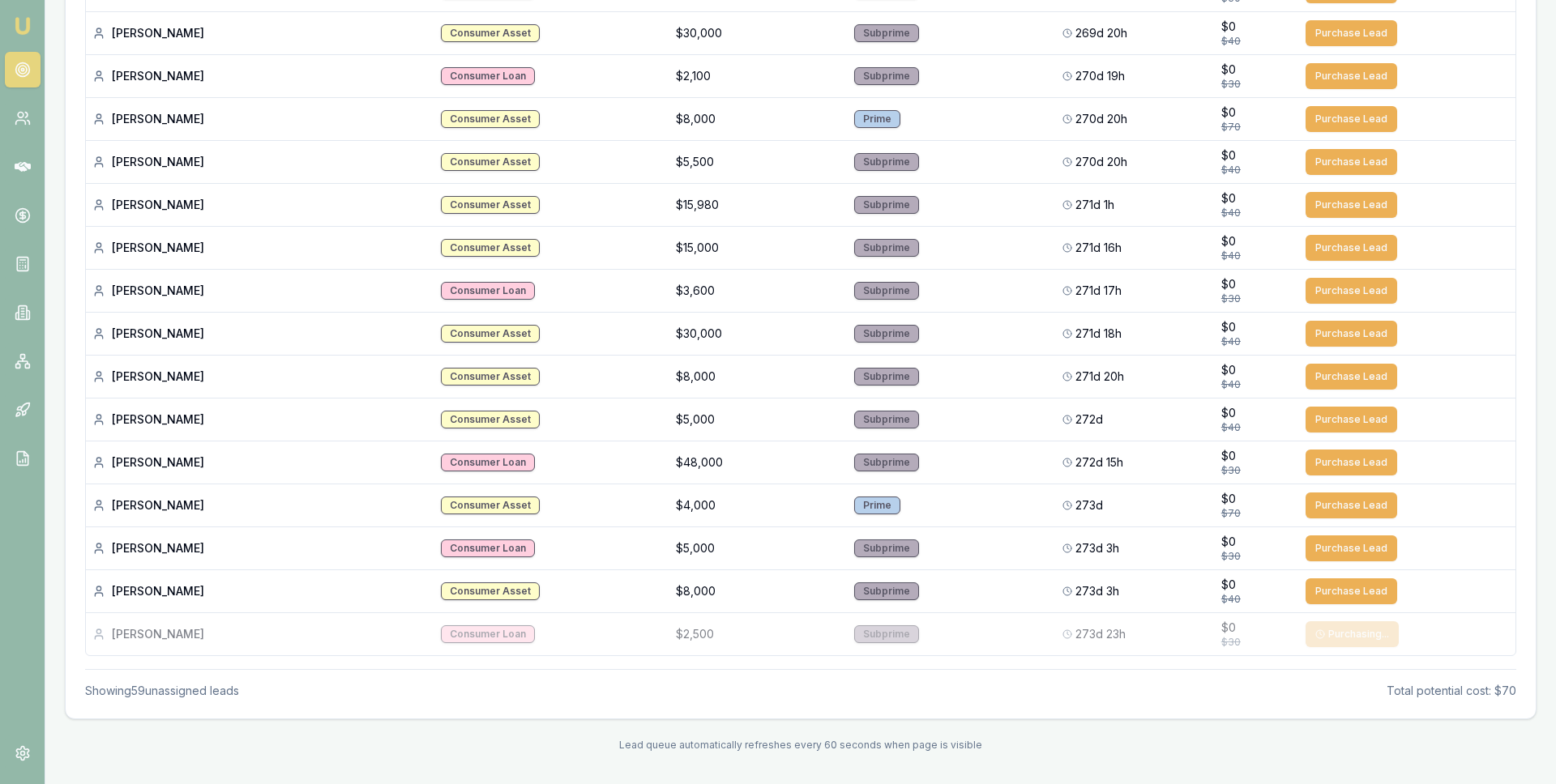
scroll to position [2206, 0]
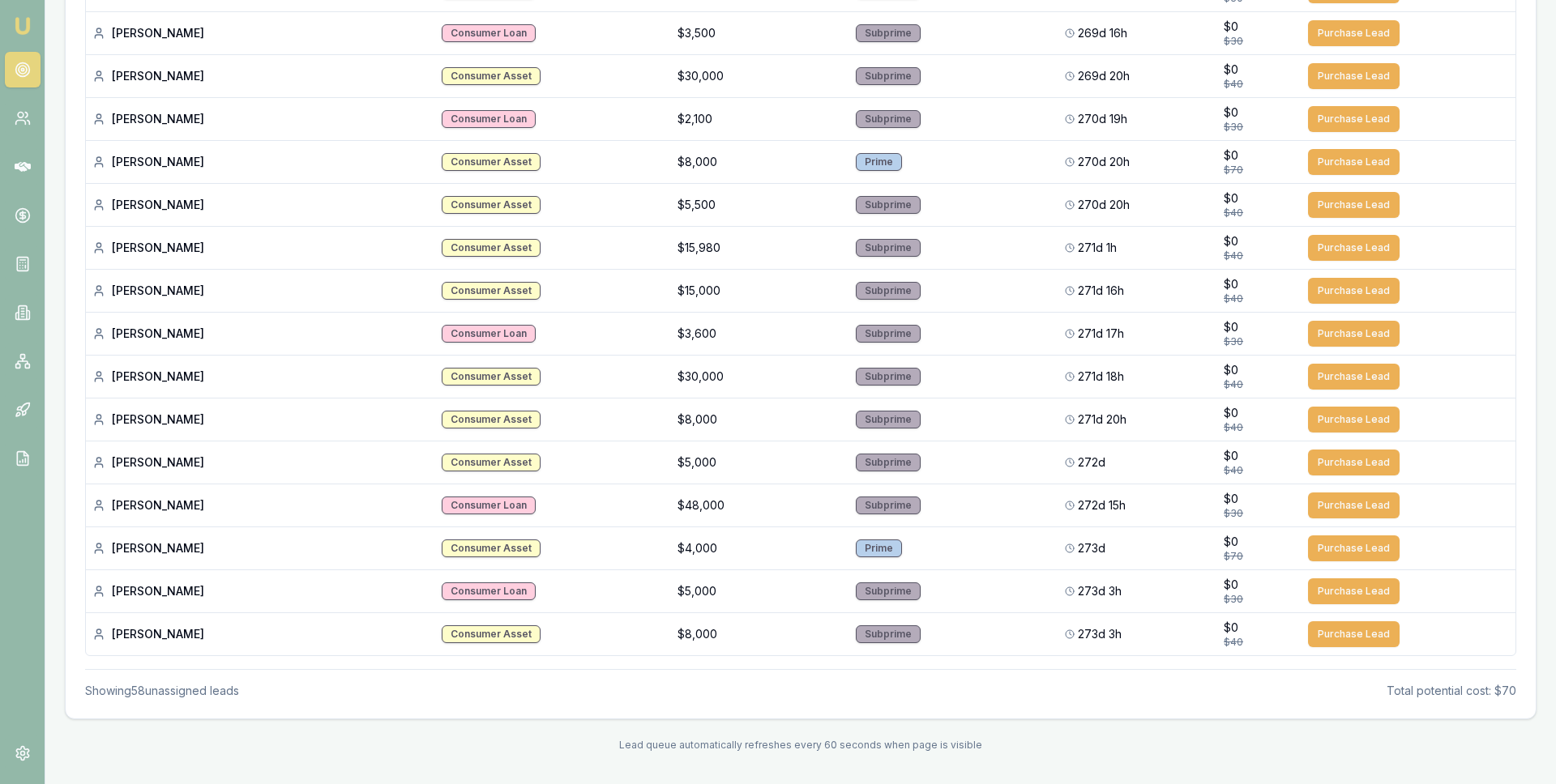
click at [1332, 632] on button "Purchase Lead" at bounding box center [1353, 634] width 92 height 26
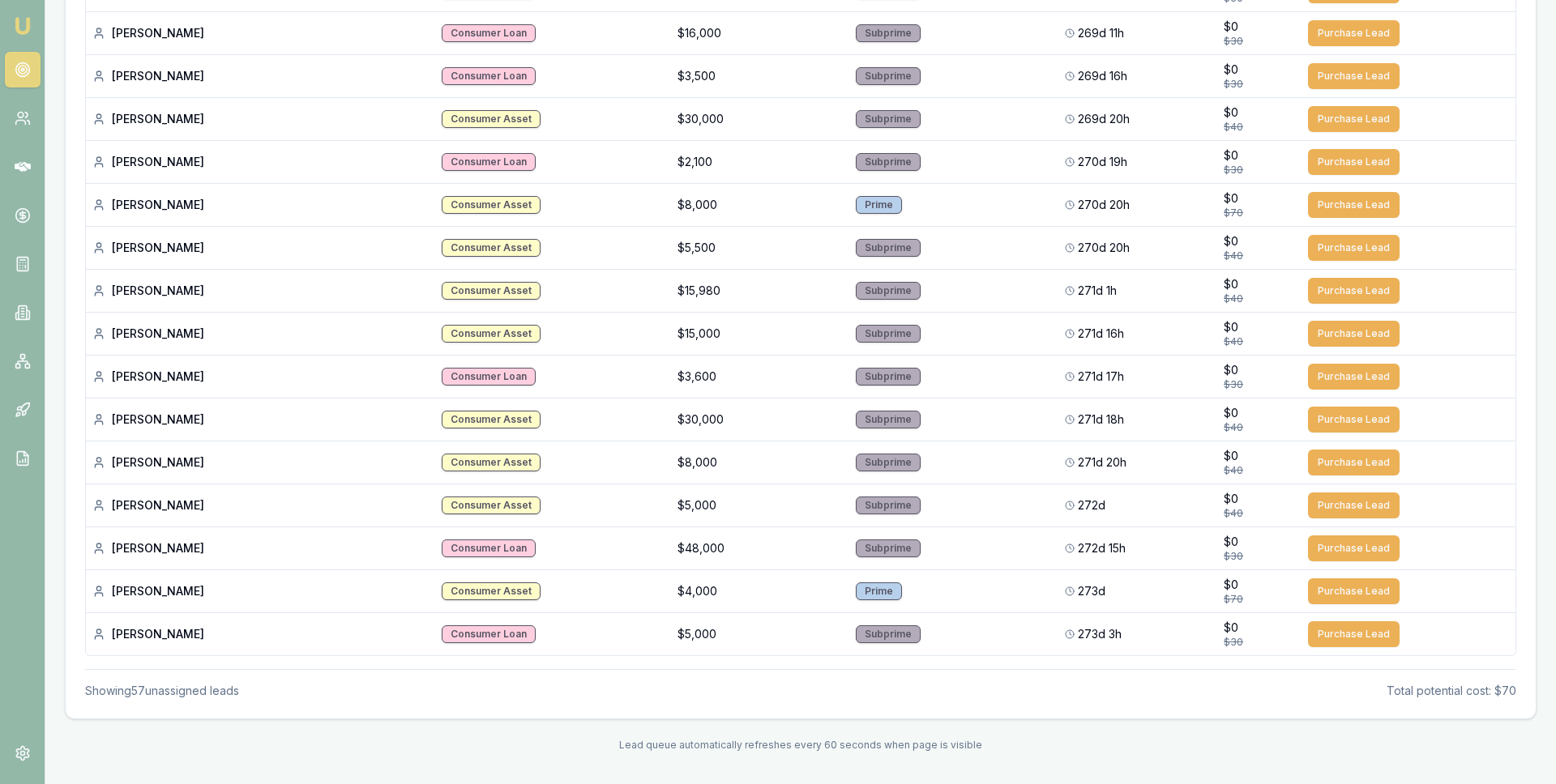
click at [1332, 632] on button "Purchase Lead" at bounding box center [1353, 634] width 92 height 26
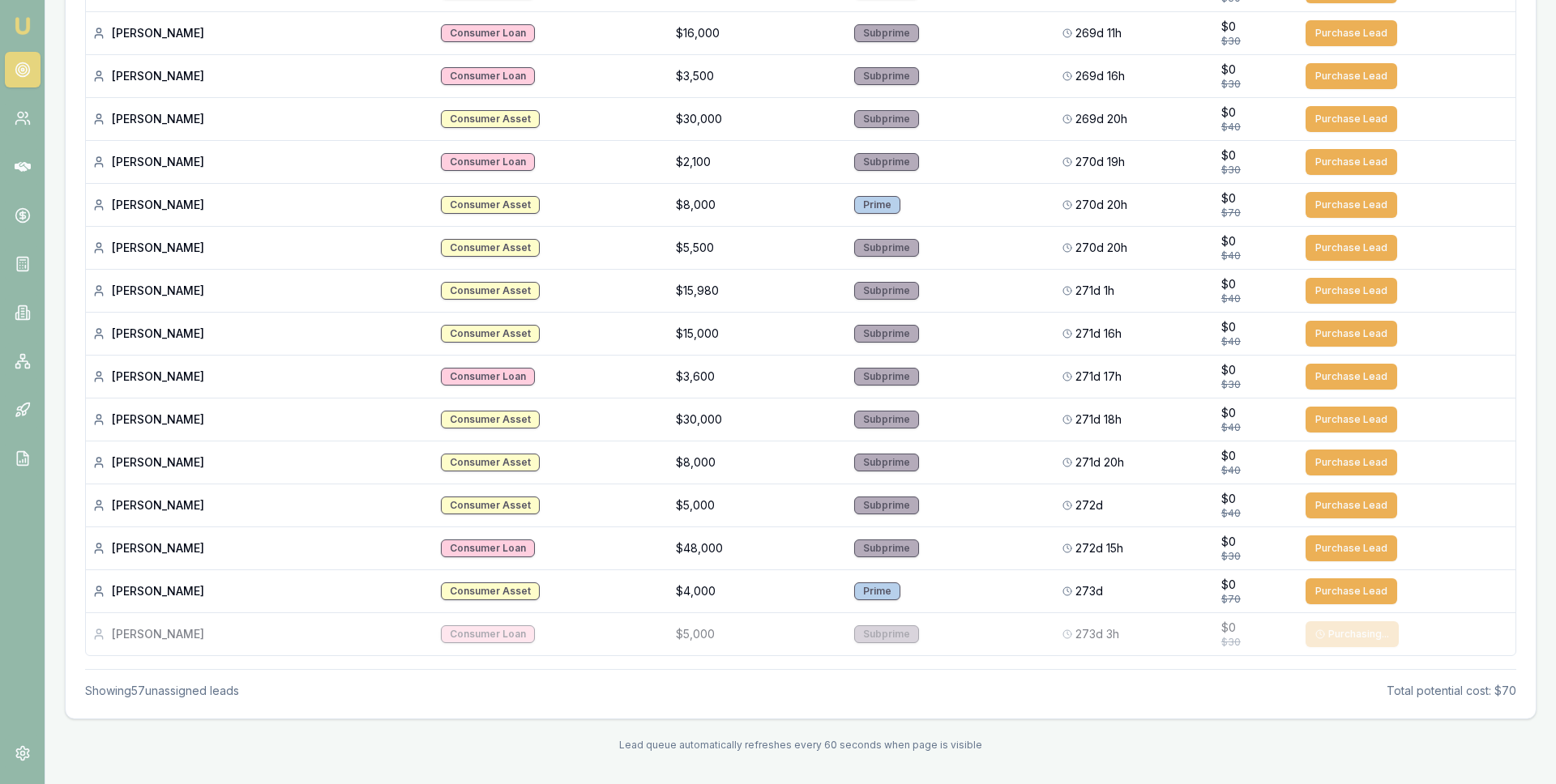
scroll to position [2121, 0]
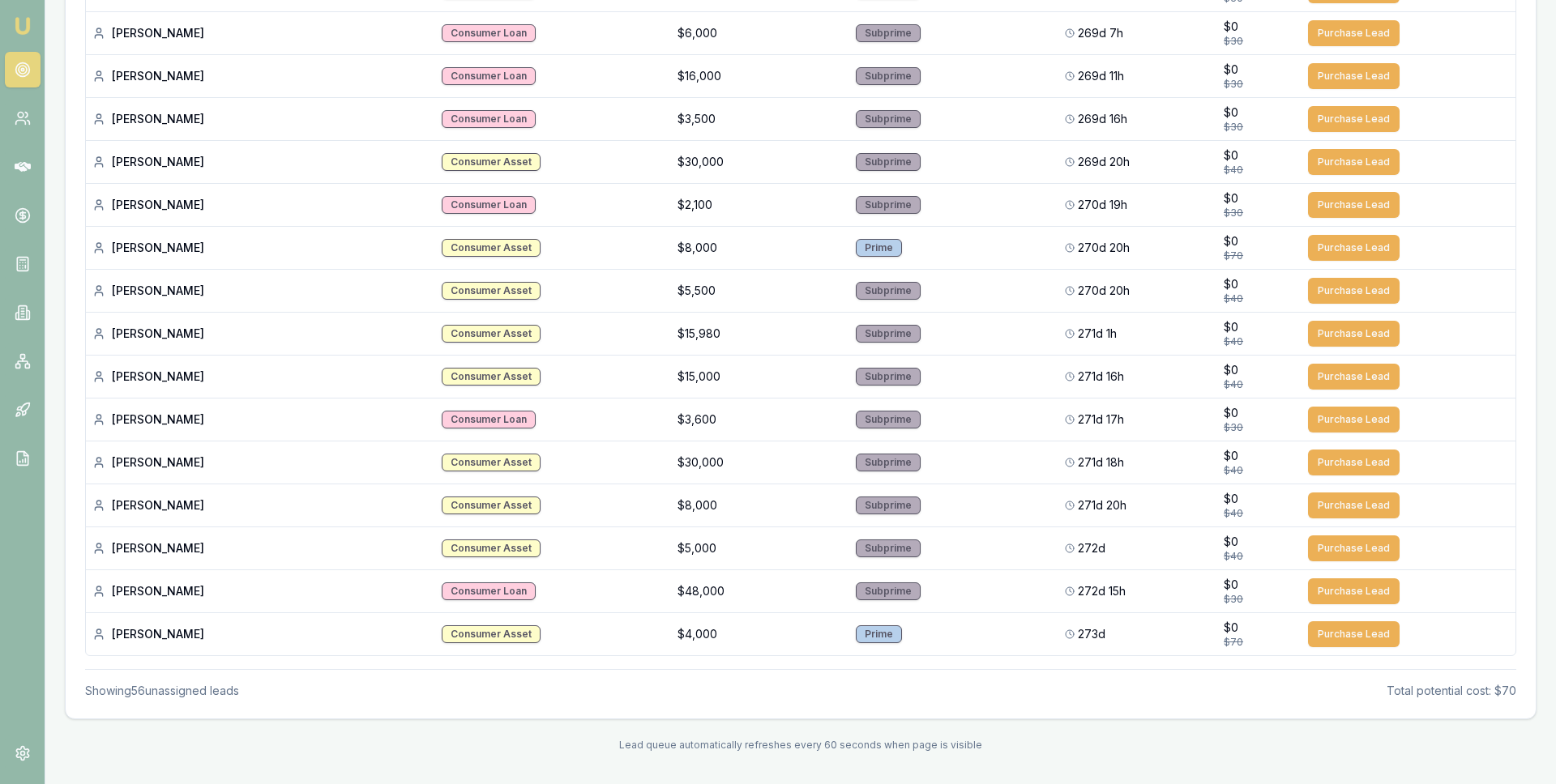
click at [1332, 632] on button "Purchase Lead" at bounding box center [1353, 634] width 92 height 26
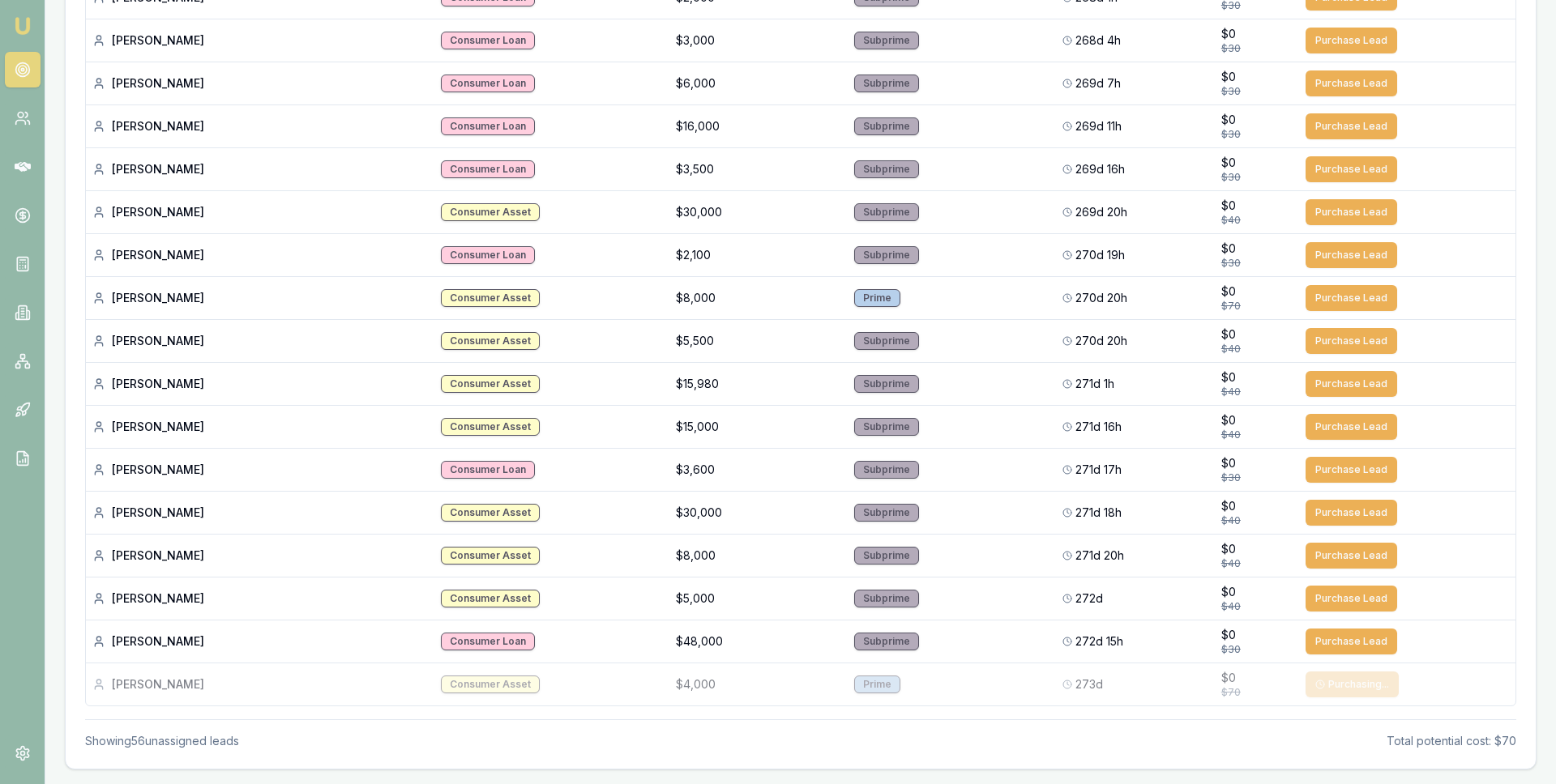
click at [1332, 632] on button "Purchase Lead" at bounding box center [1350, 642] width 92 height 26
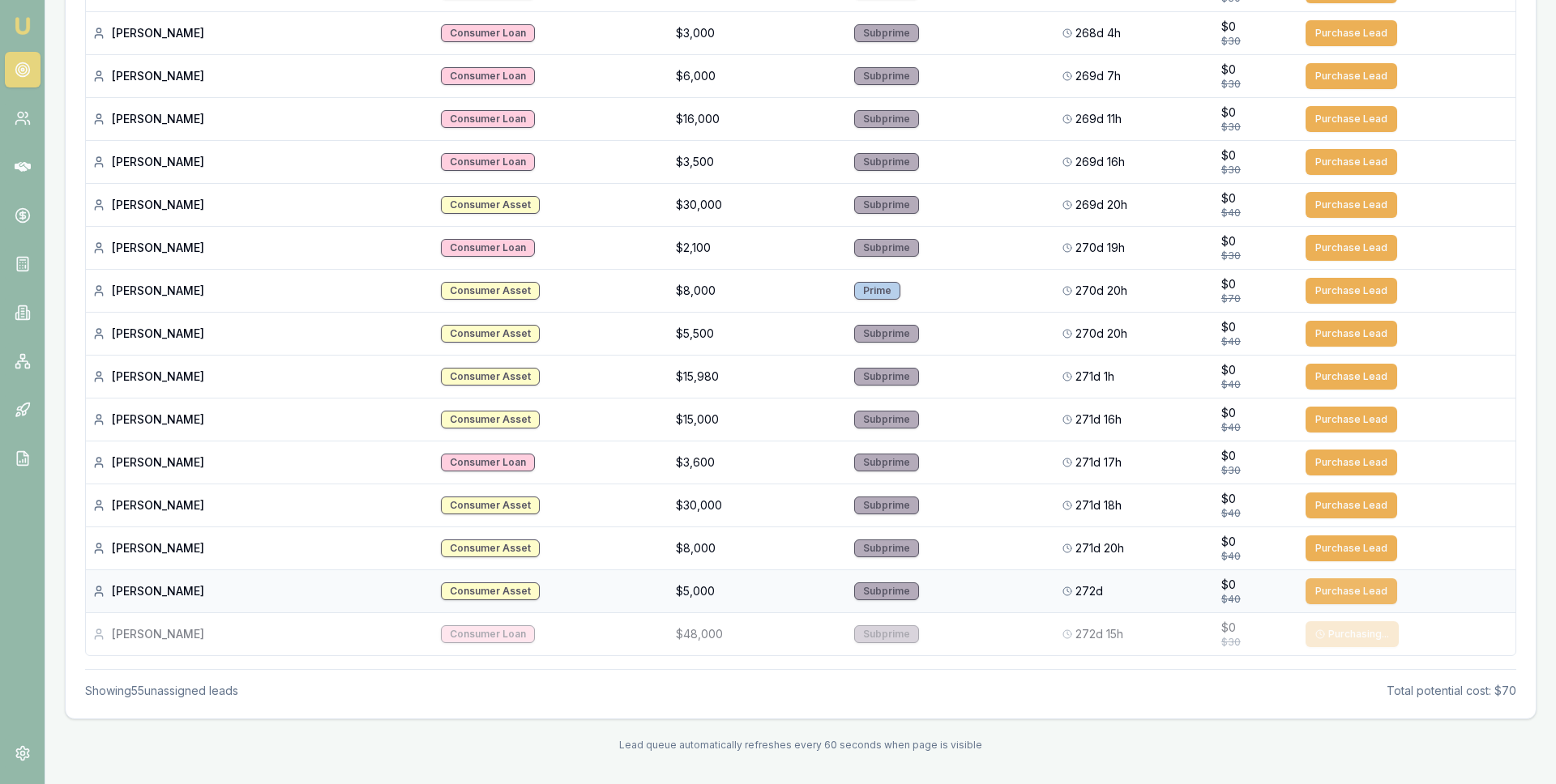
scroll to position [2035, 0]
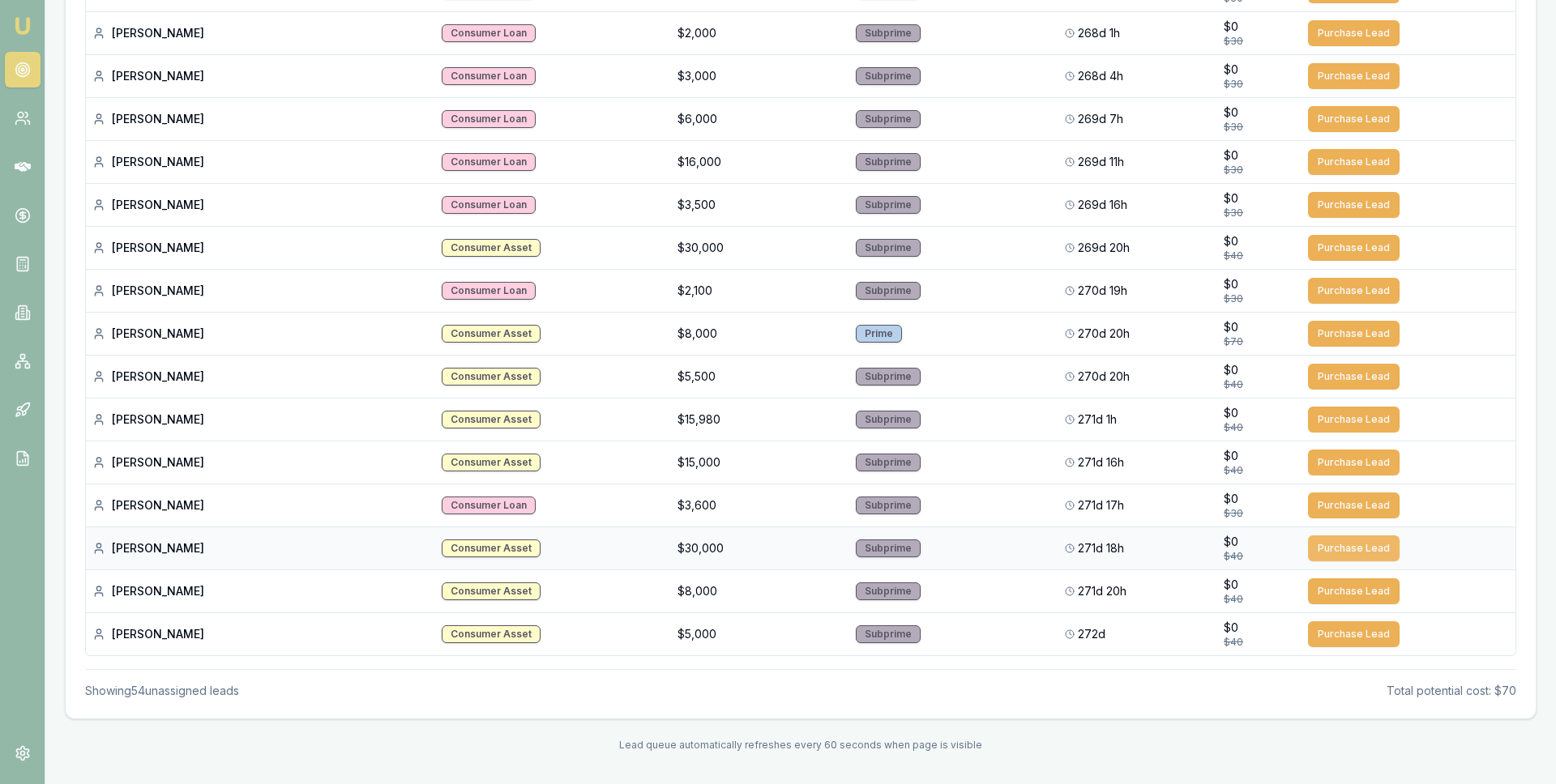
click at [1335, 554] on button "Purchase Lead" at bounding box center [1353, 548] width 92 height 26
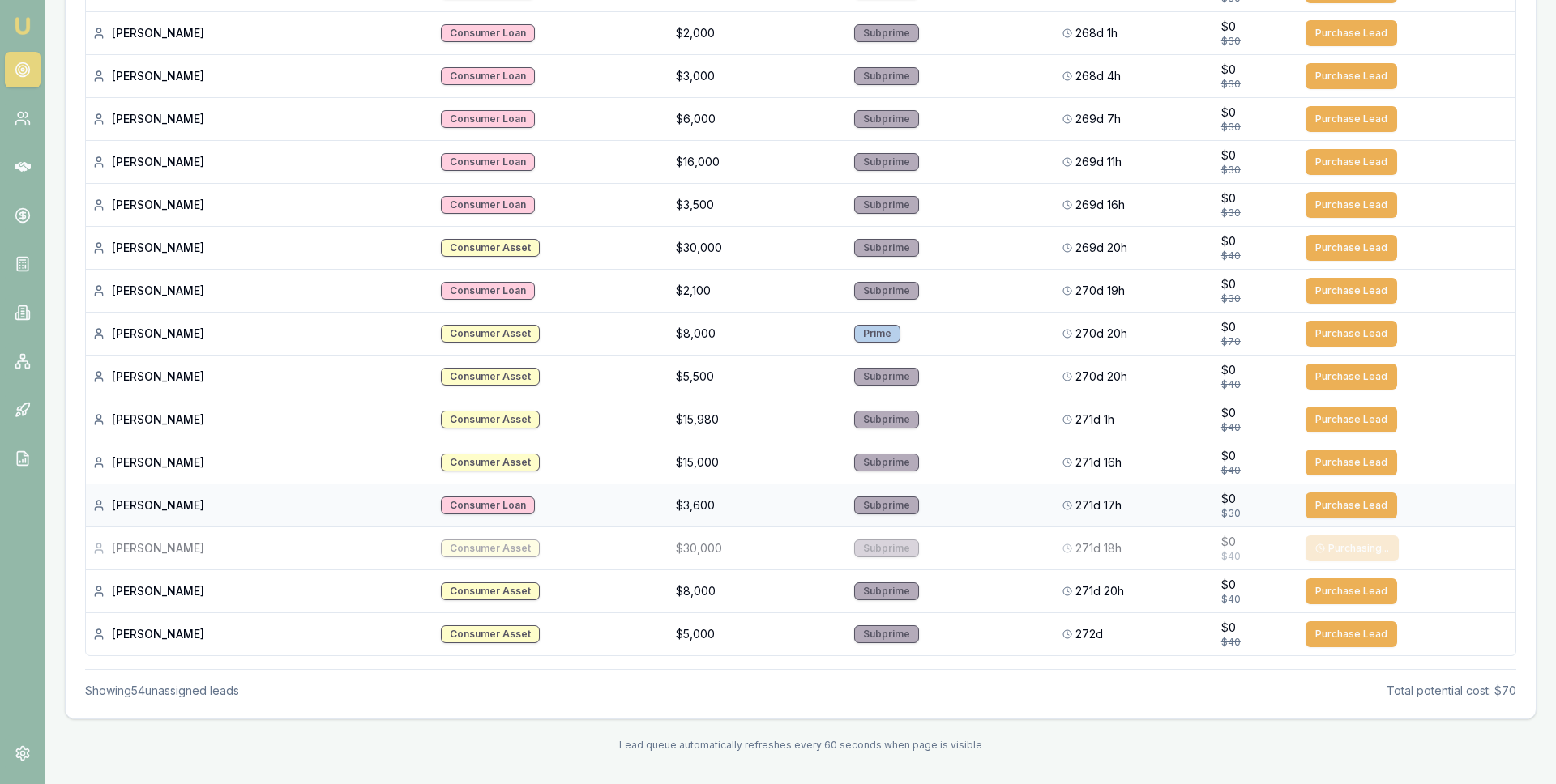
drag, startPoint x: 1331, startPoint y: 508, endPoint x: 1332, endPoint y: 489, distance: 19.0
click at [1332, 507] on button "Purchase Lead" at bounding box center [1350, 506] width 92 height 26
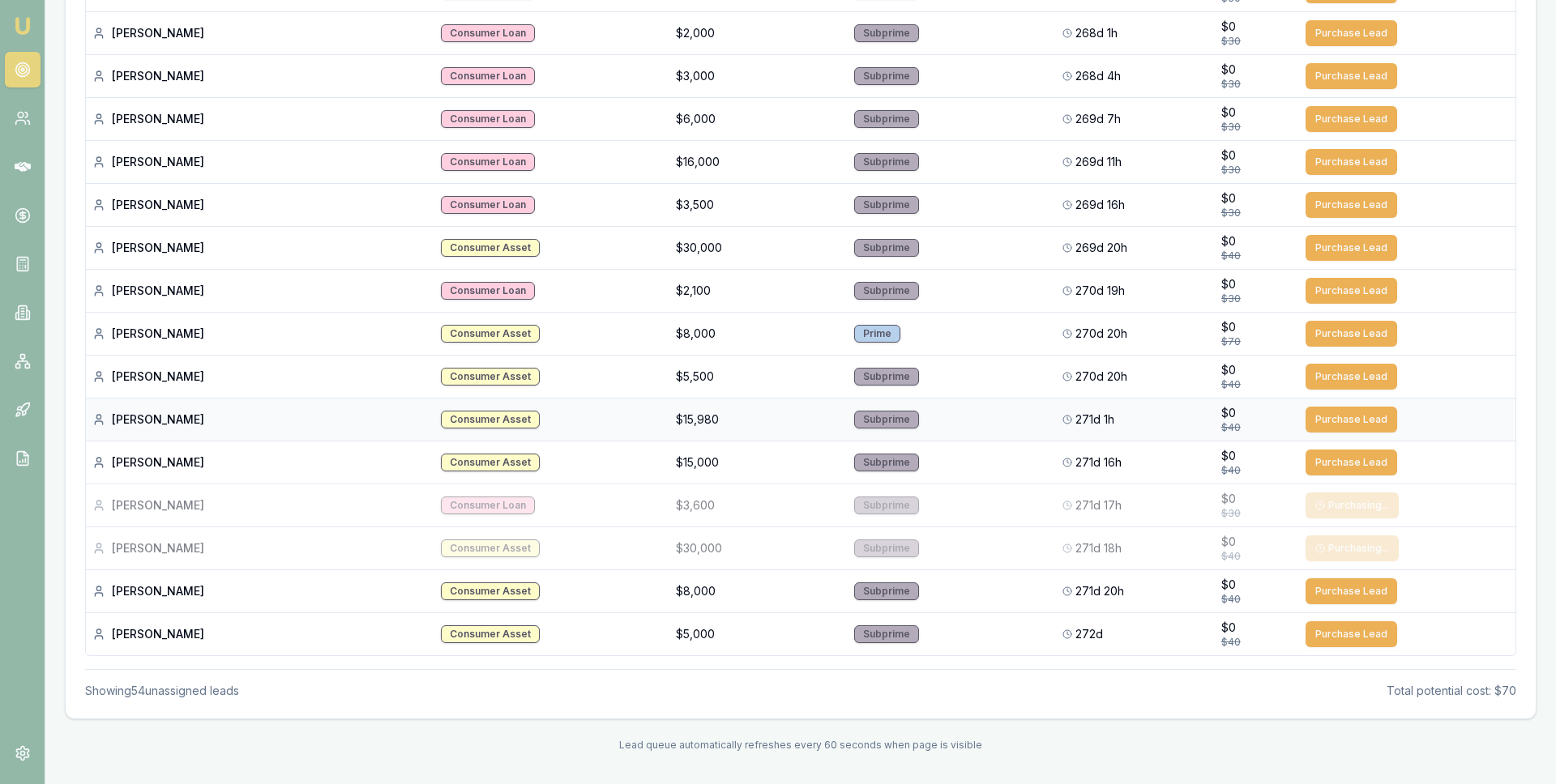
drag, startPoint x: 1328, startPoint y: 467, endPoint x: 1329, endPoint y: 440, distance: 27.0
click at [1328, 466] on button "Purchase Lead" at bounding box center [1350, 463] width 92 height 26
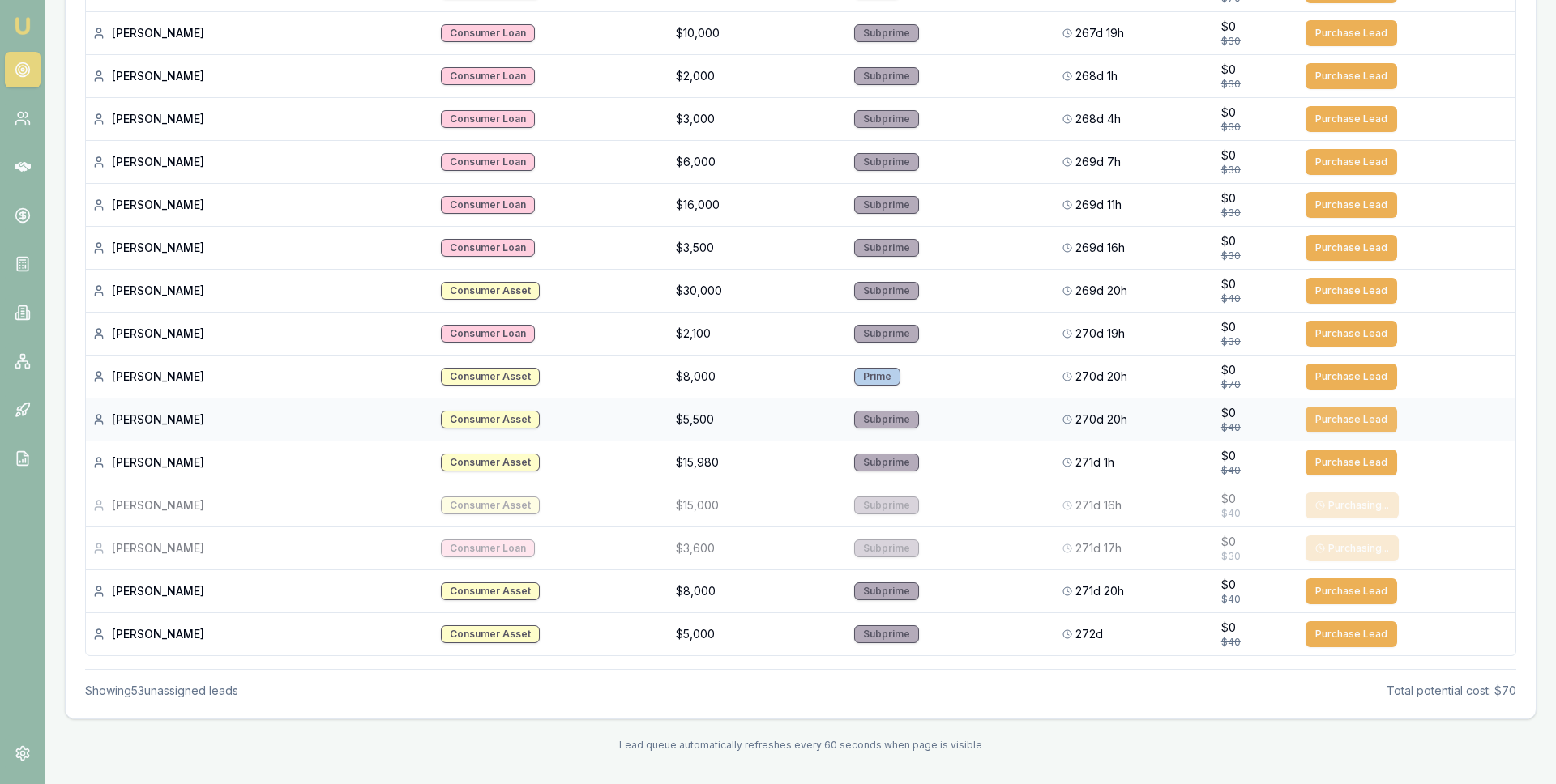
click at [1326, 414] on button "Purchase Lead" at bounding box center [1350, 420] width 92 height 26
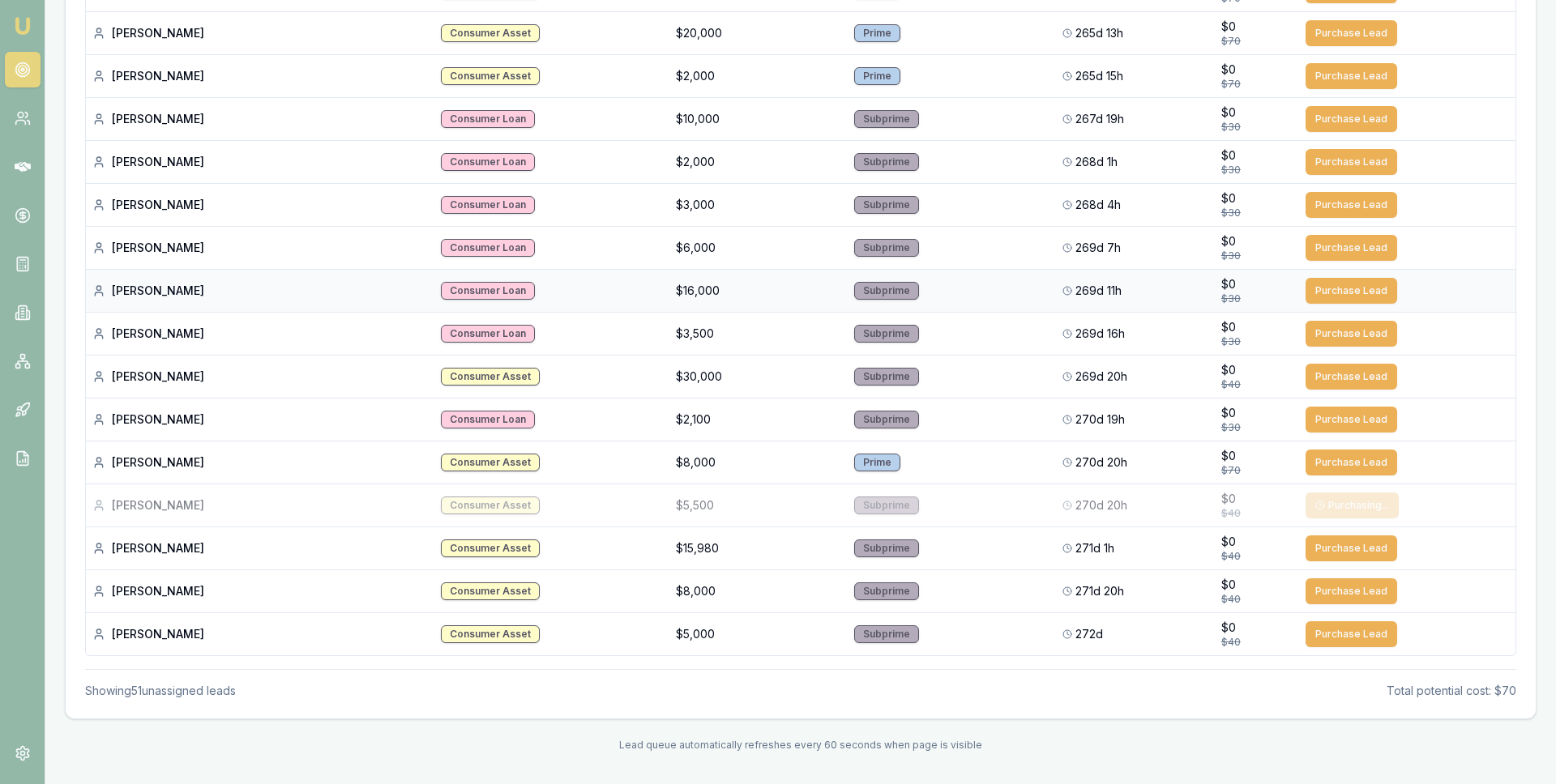
click at [1319, 292] on button "Purchase Lead" at bounding box center [1350, 290] width 92 height 26
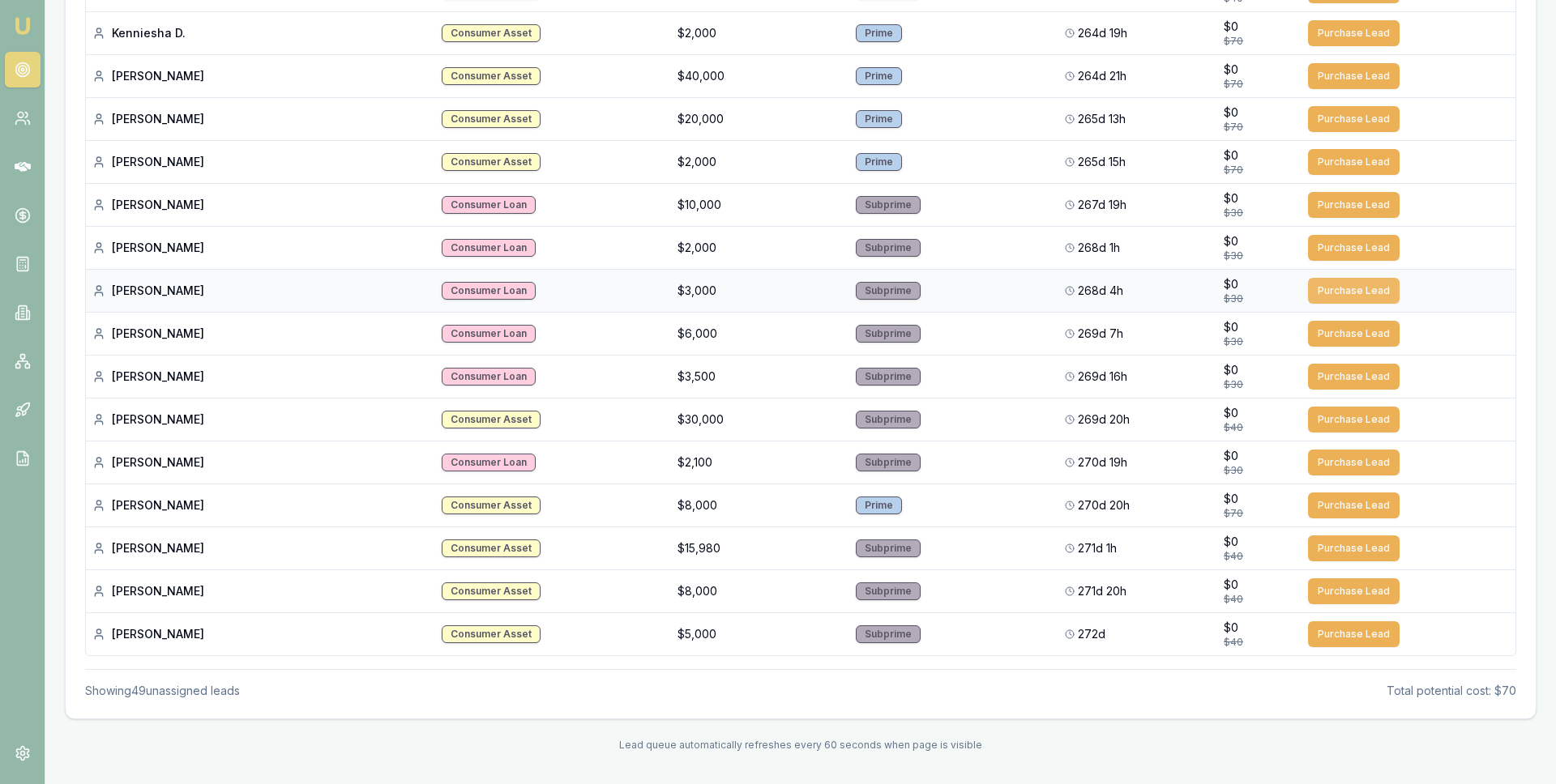
scroll to position [1820, 0]
click at [1336, 255] on button "Purchase Lead" at bounding box center [1353, 248] width 92 height 26
click at [1330, 280] on button "Purchase Lead" at bounding box center [1353, 290] width 92 height 26
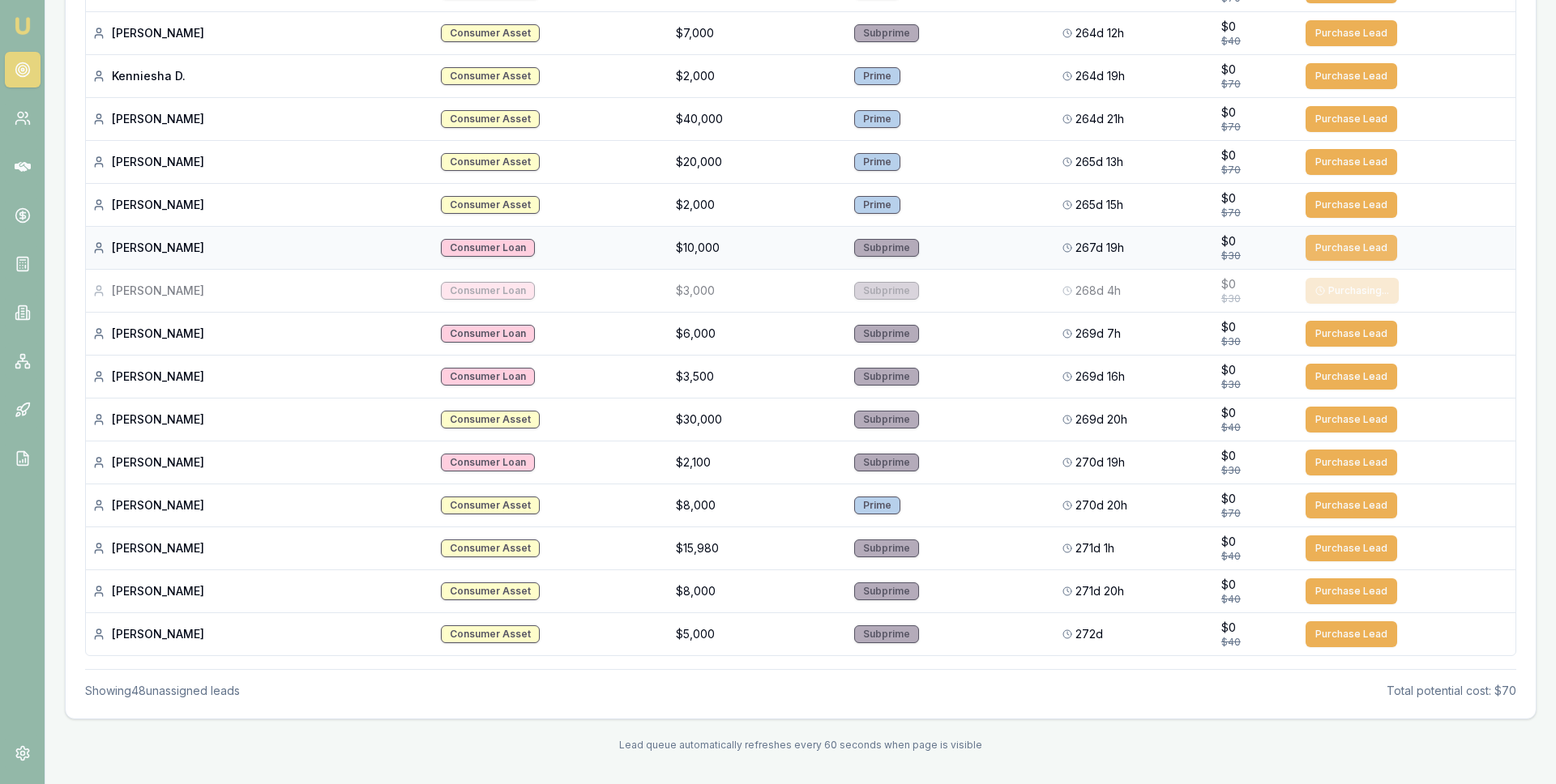
scroll to position [1734, 0]
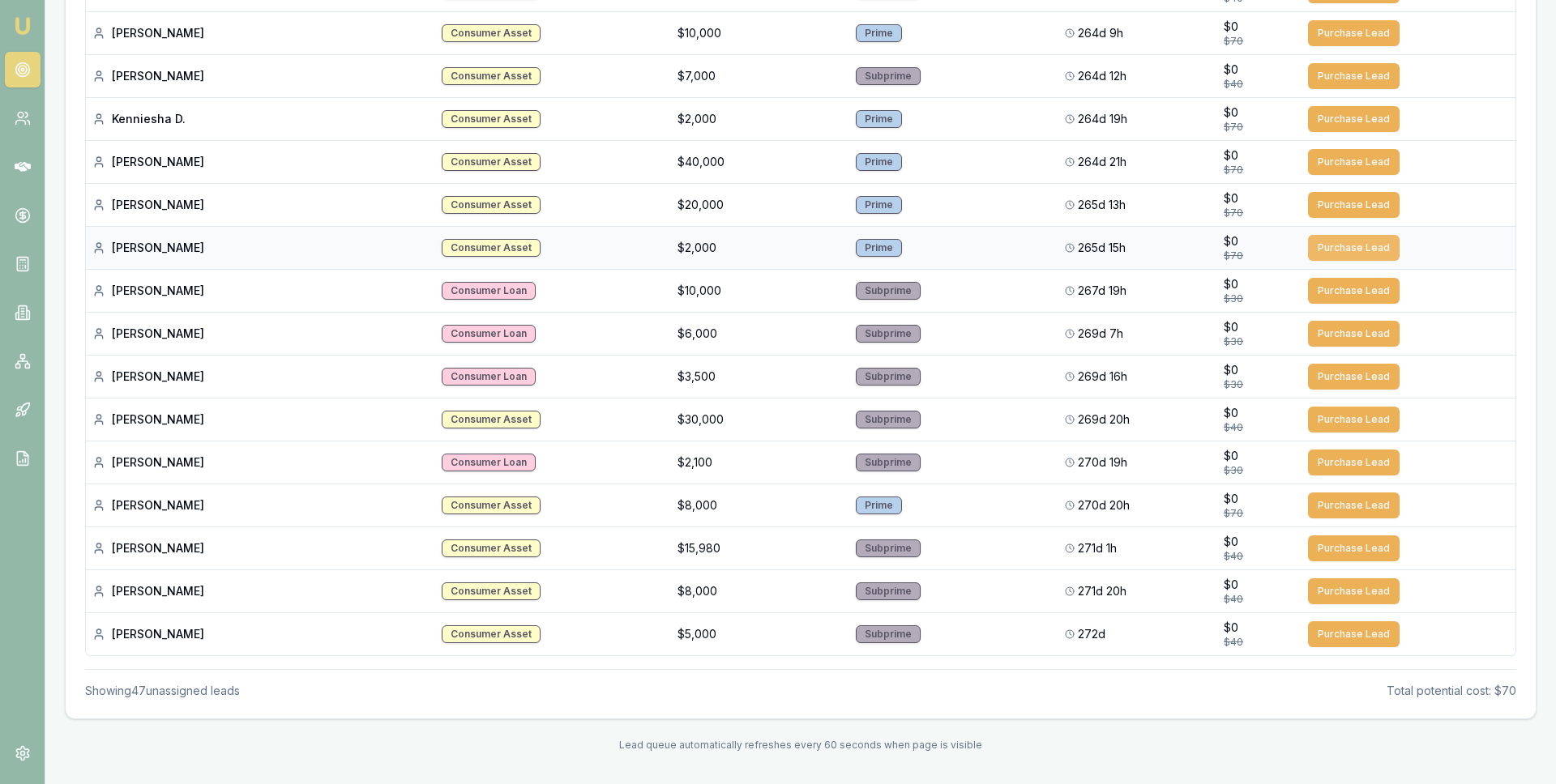
click at [1332, 248] on button "Purchase Lead" at bounding box center [1353, 248] width 92 height 26
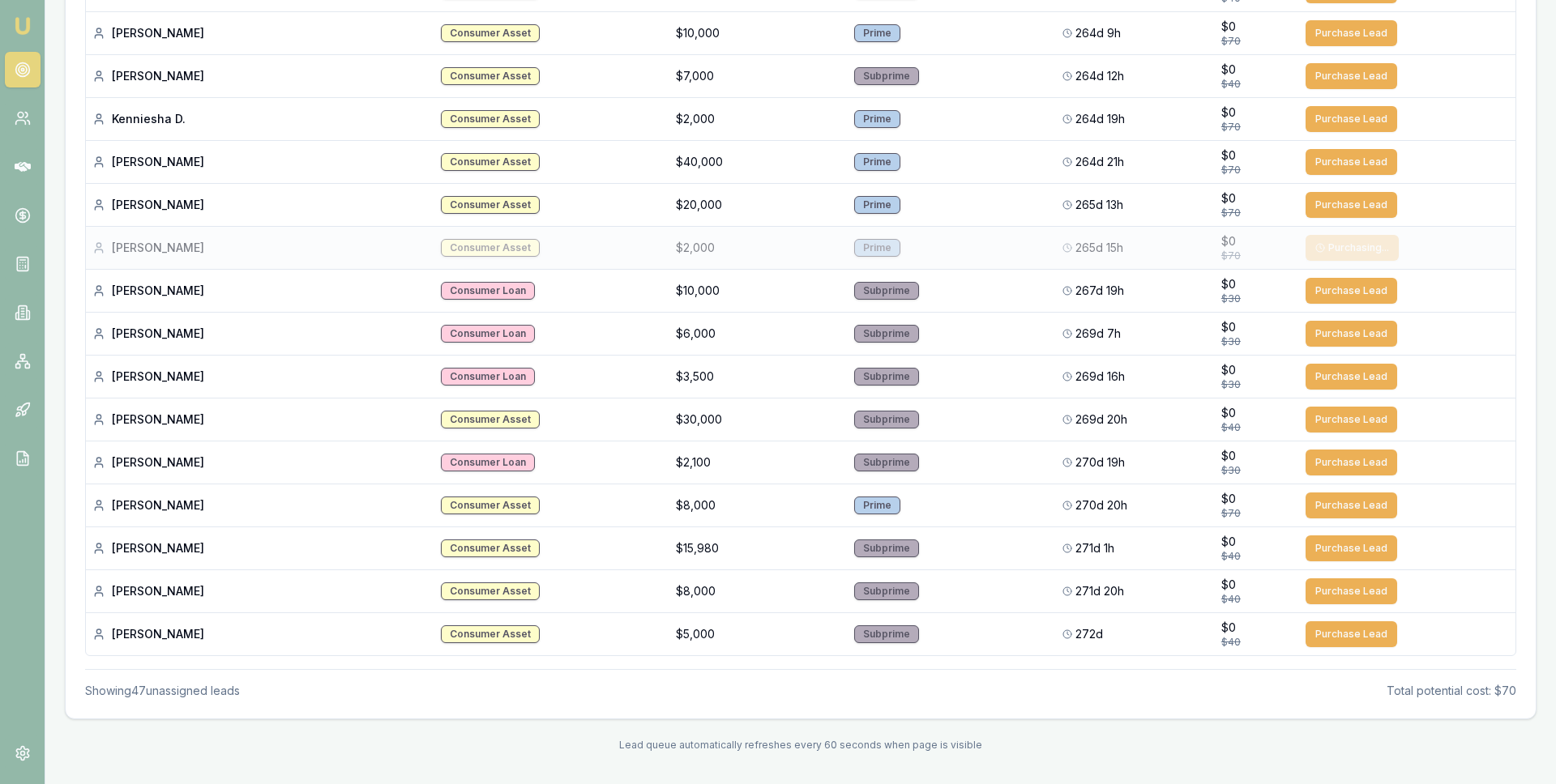
scroll to position [1691, 0]
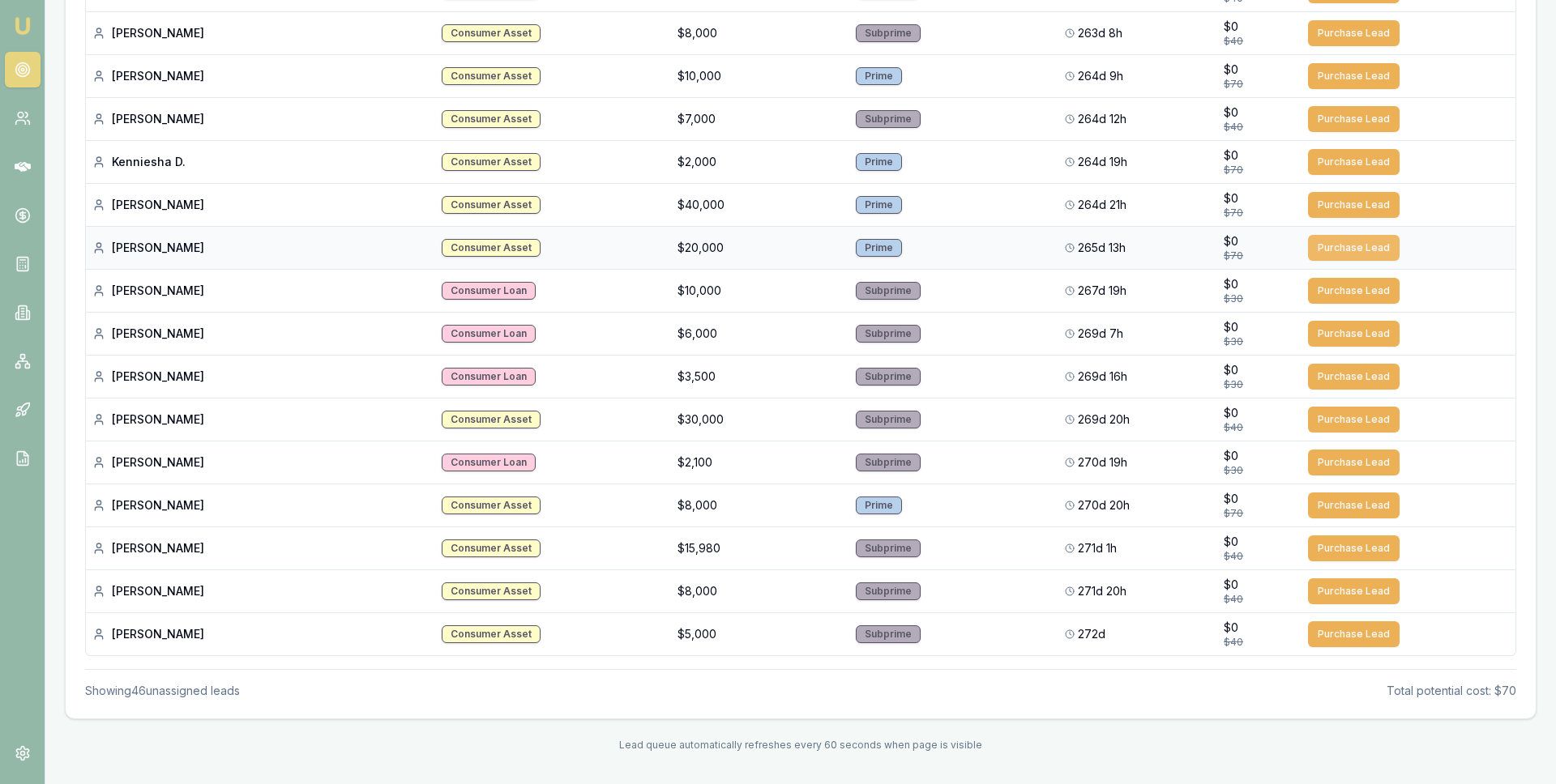
click at [1336, 242] on button "Purchase Lead" at bounding box center [1353, 248] width 92 height 26
click at [1335, 243] on button "Purchase Lead" at bounding box center [1353, 248] width 92 height 26
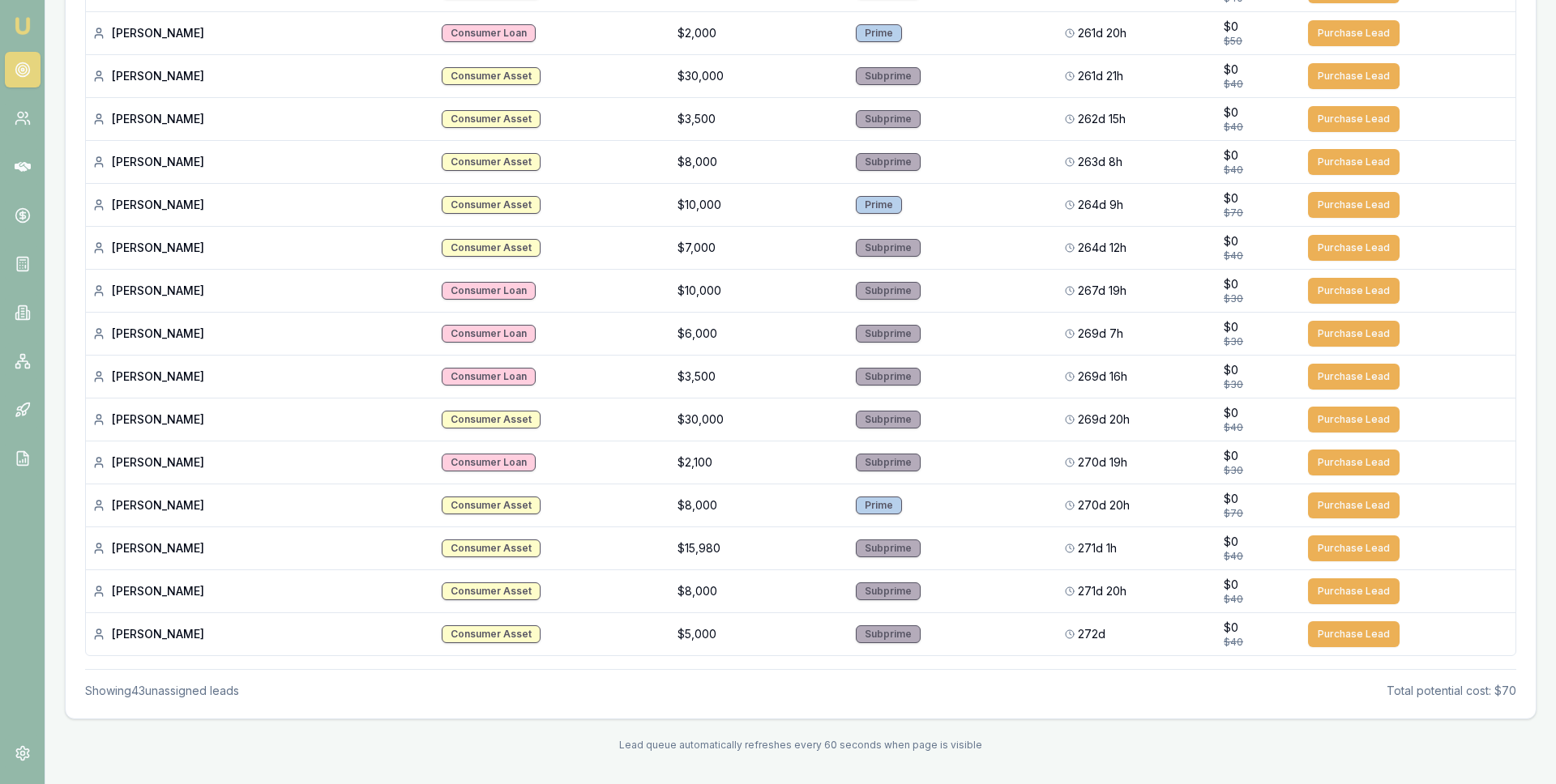
click at [1335, 243] on button "Purchase Lead" at bounding box center [1353, 248] width 92 height 26
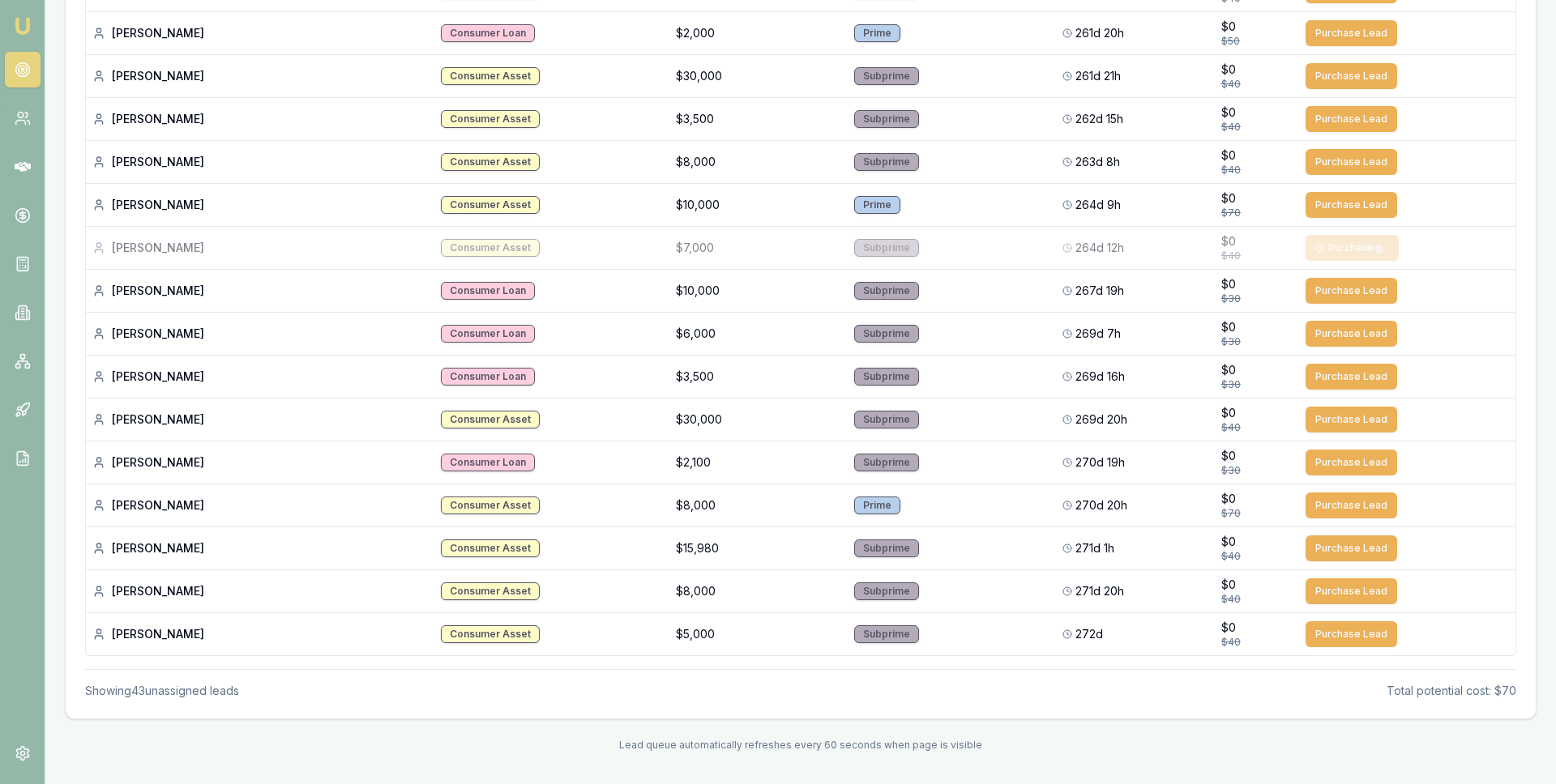
scroll to position [1519, 0]
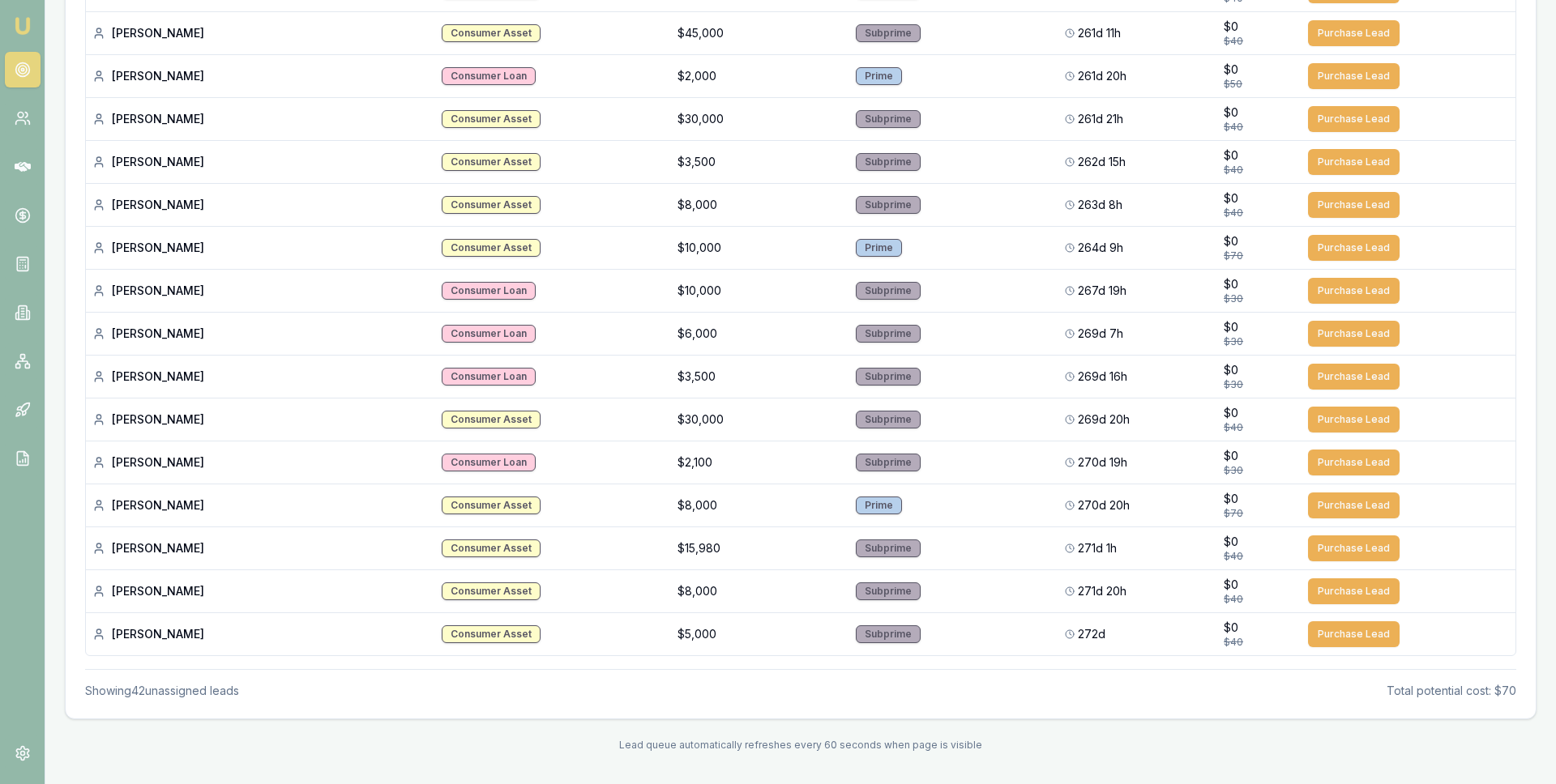
click at [1335, 243] on button "Purchase Lead" at bounding box center [1353, 248] width 92 height 26
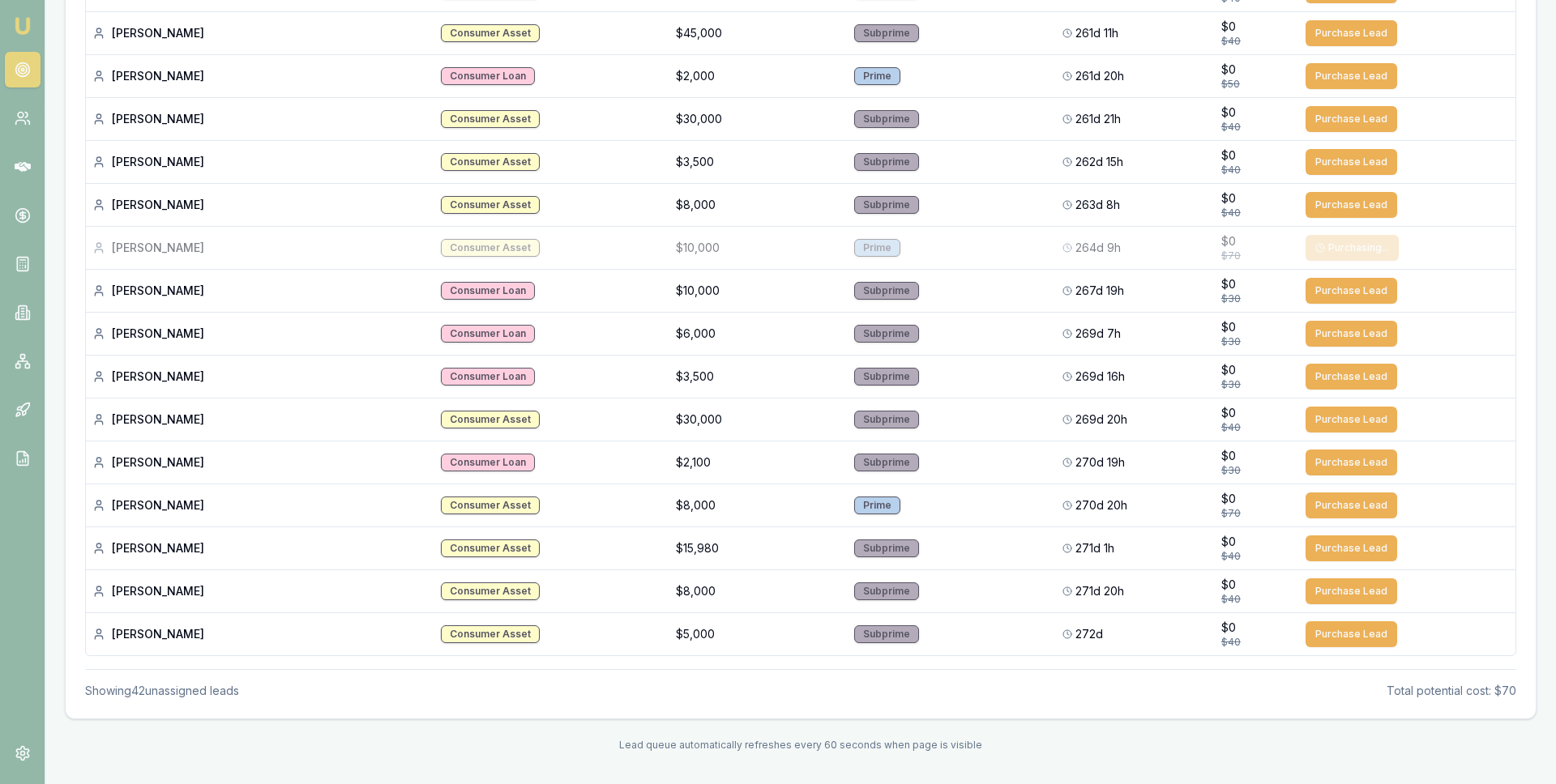
scroll to position [1476, 0]
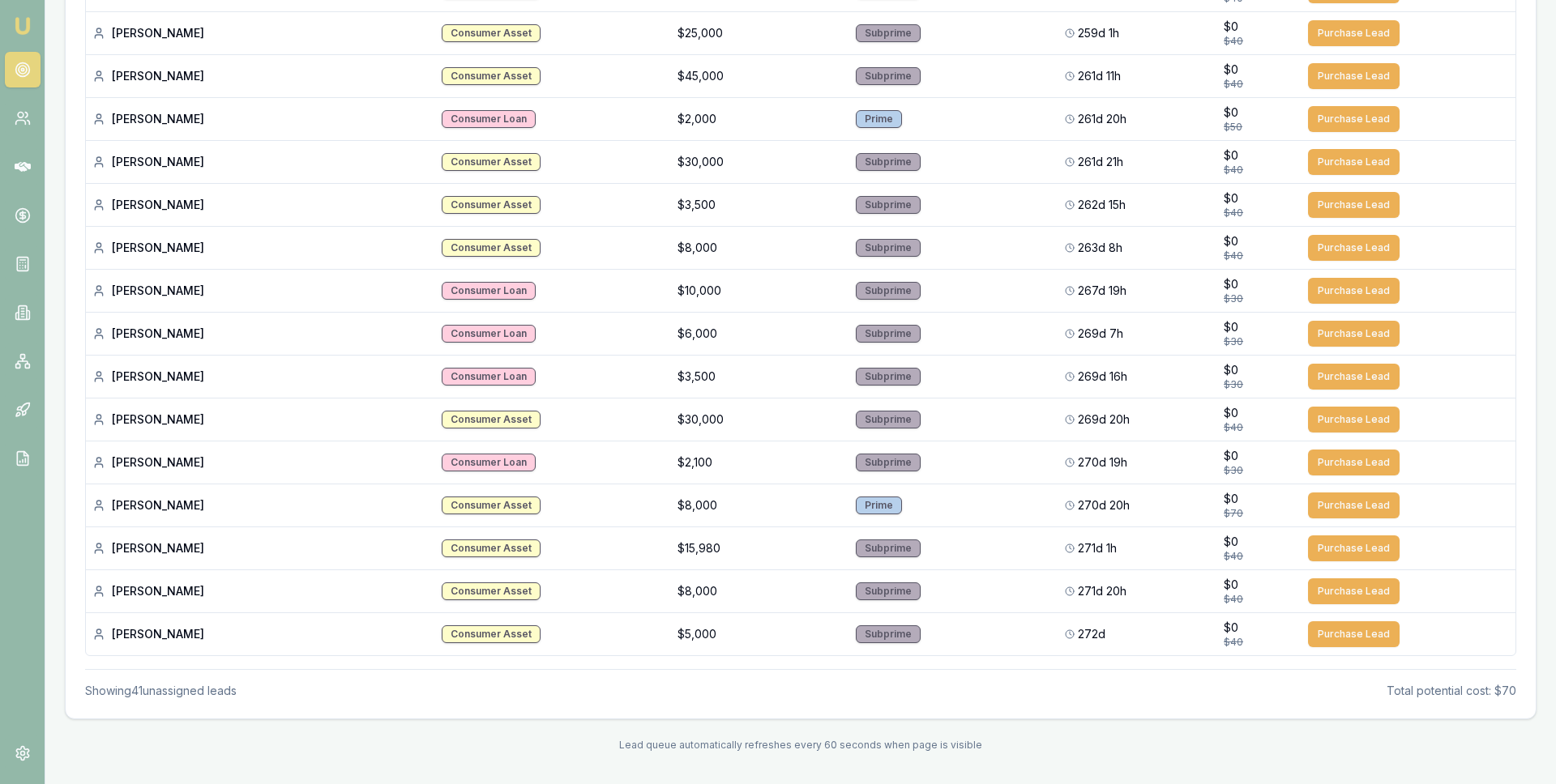
click at [1335, 243] on button "Purchase Lead" at bounding box center [1353, 248] width 92 height 26
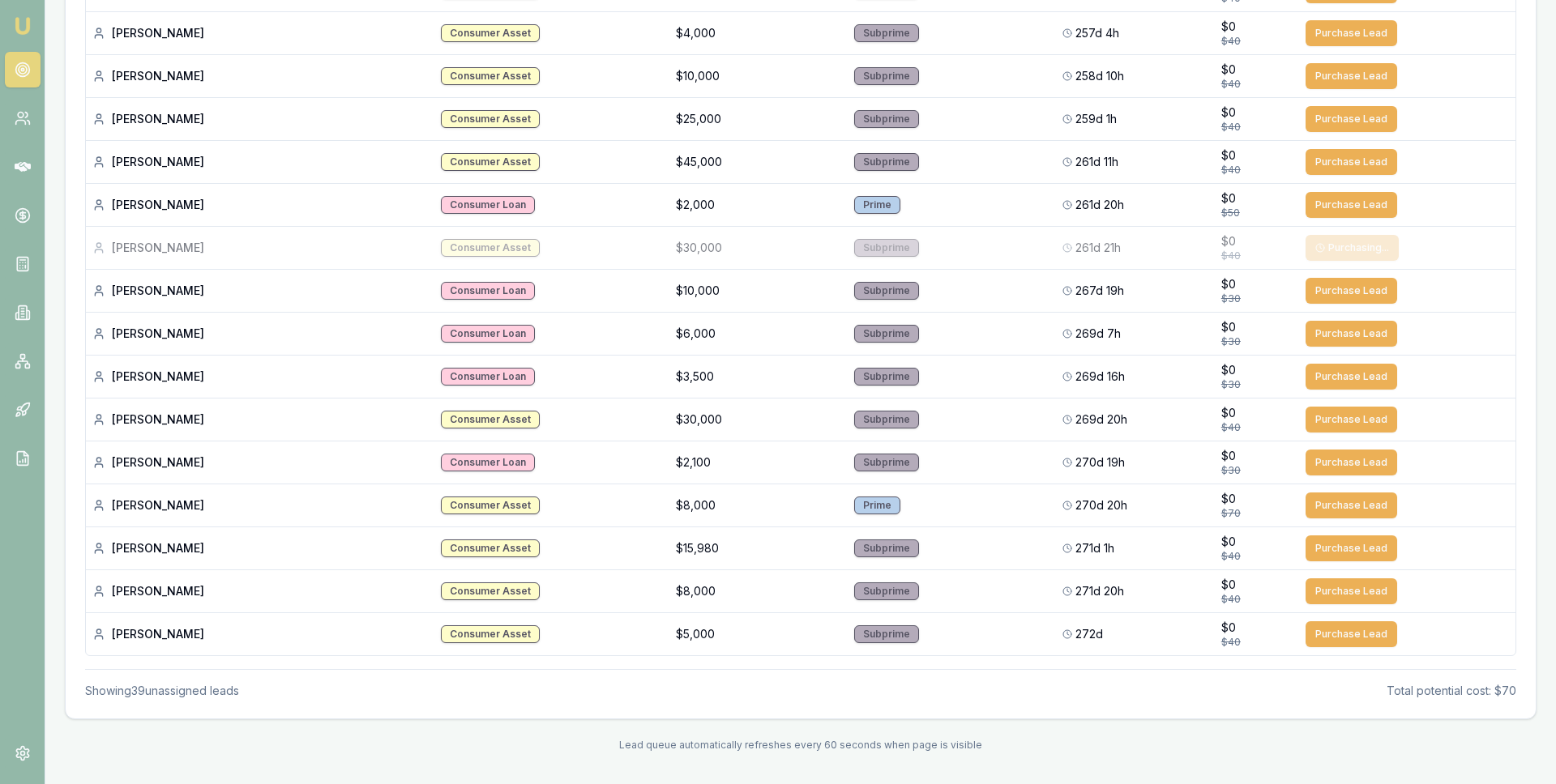
scroll to position [1348, 0]
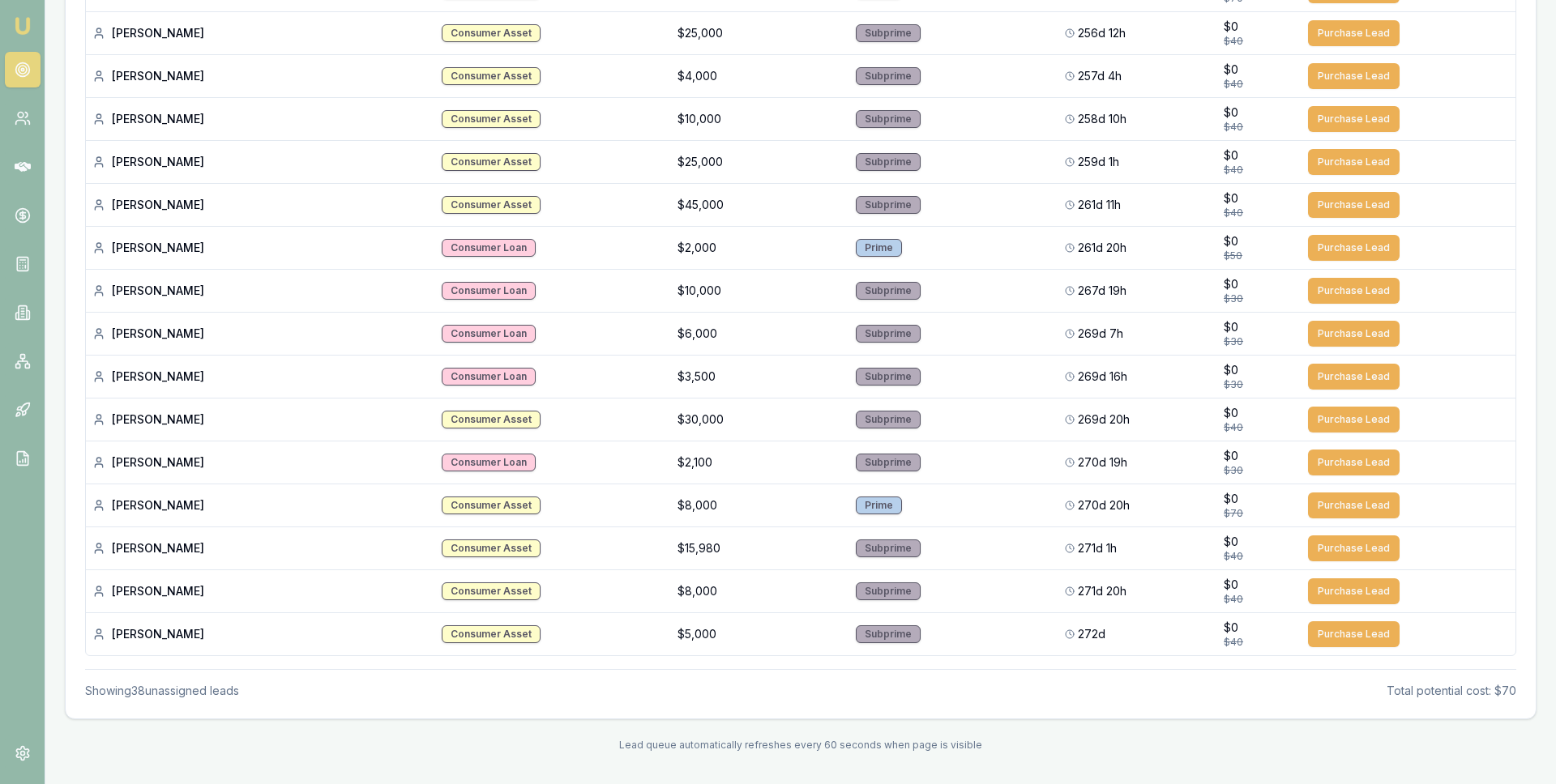
click at [1335, 243] on button "Purchase Lead" at bounding box center [1353, 248] width 92 height 26
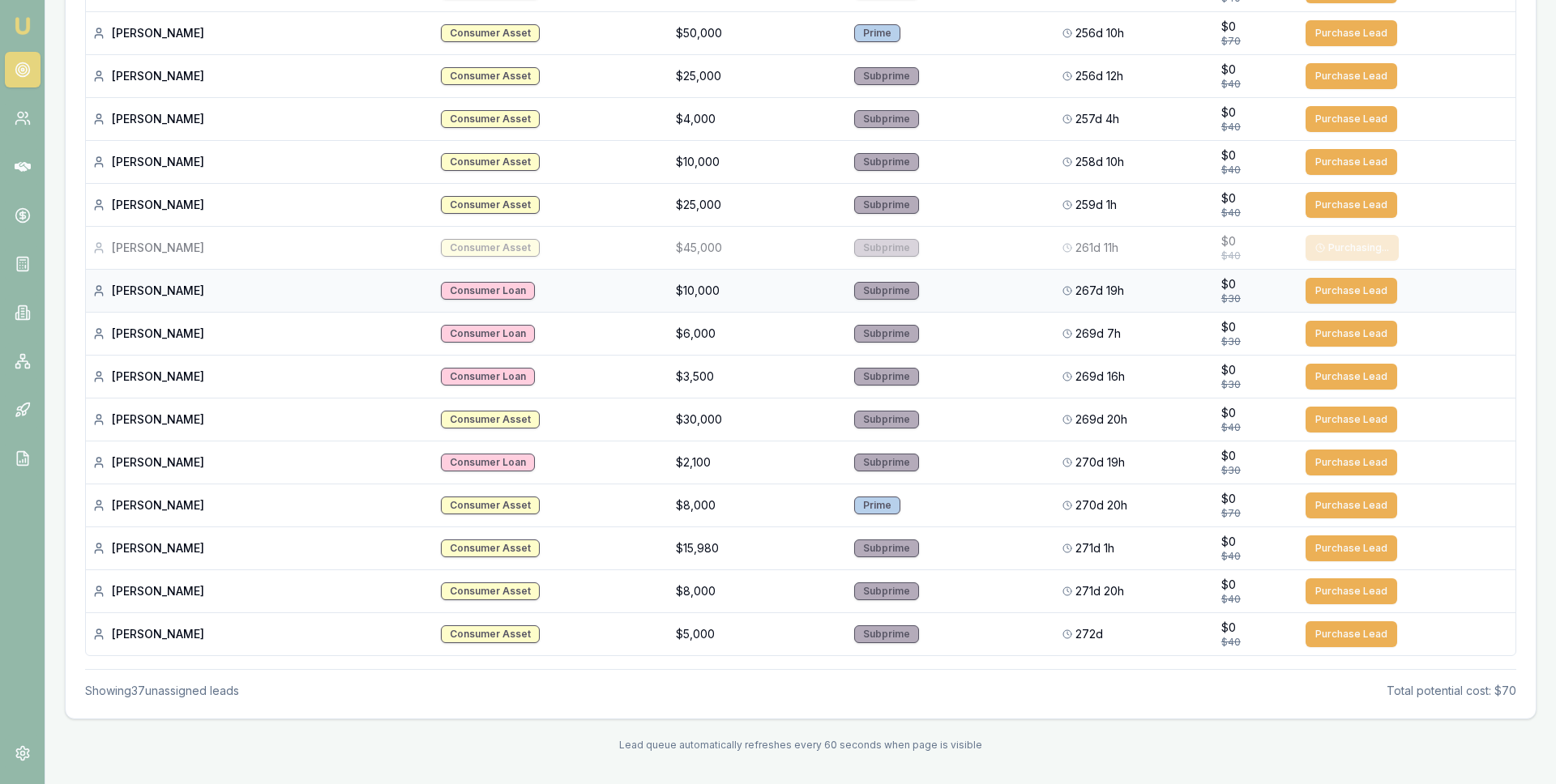
scroll to position [1261, 0]
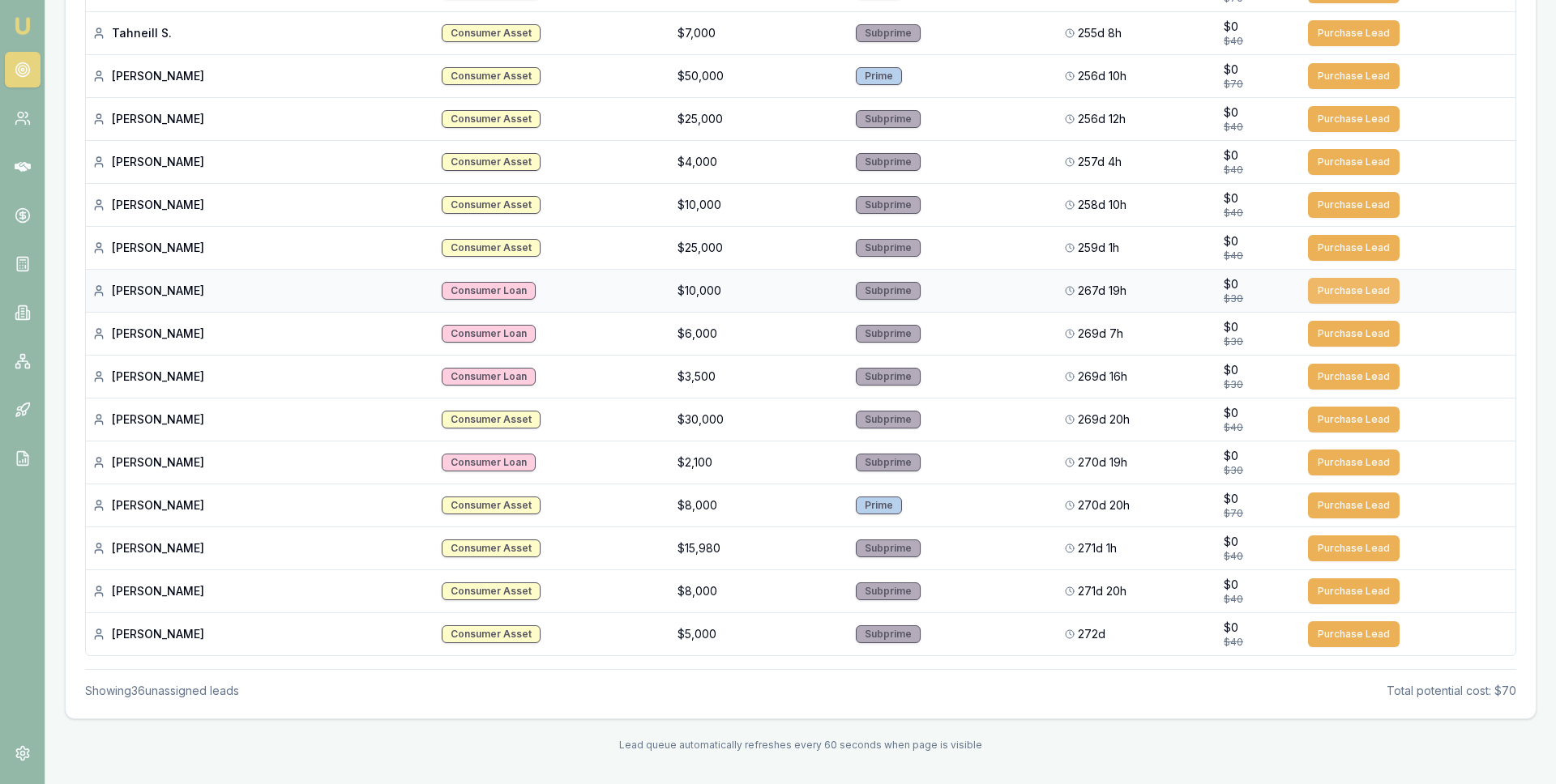
click at [1330, 284] on button "Purchase Lead" at bounding box center [1353, 290] width 92 height 26
click at [1324, 329] on button "Purchase Lead" at bounding box center [1353, 333] width 92 height 26
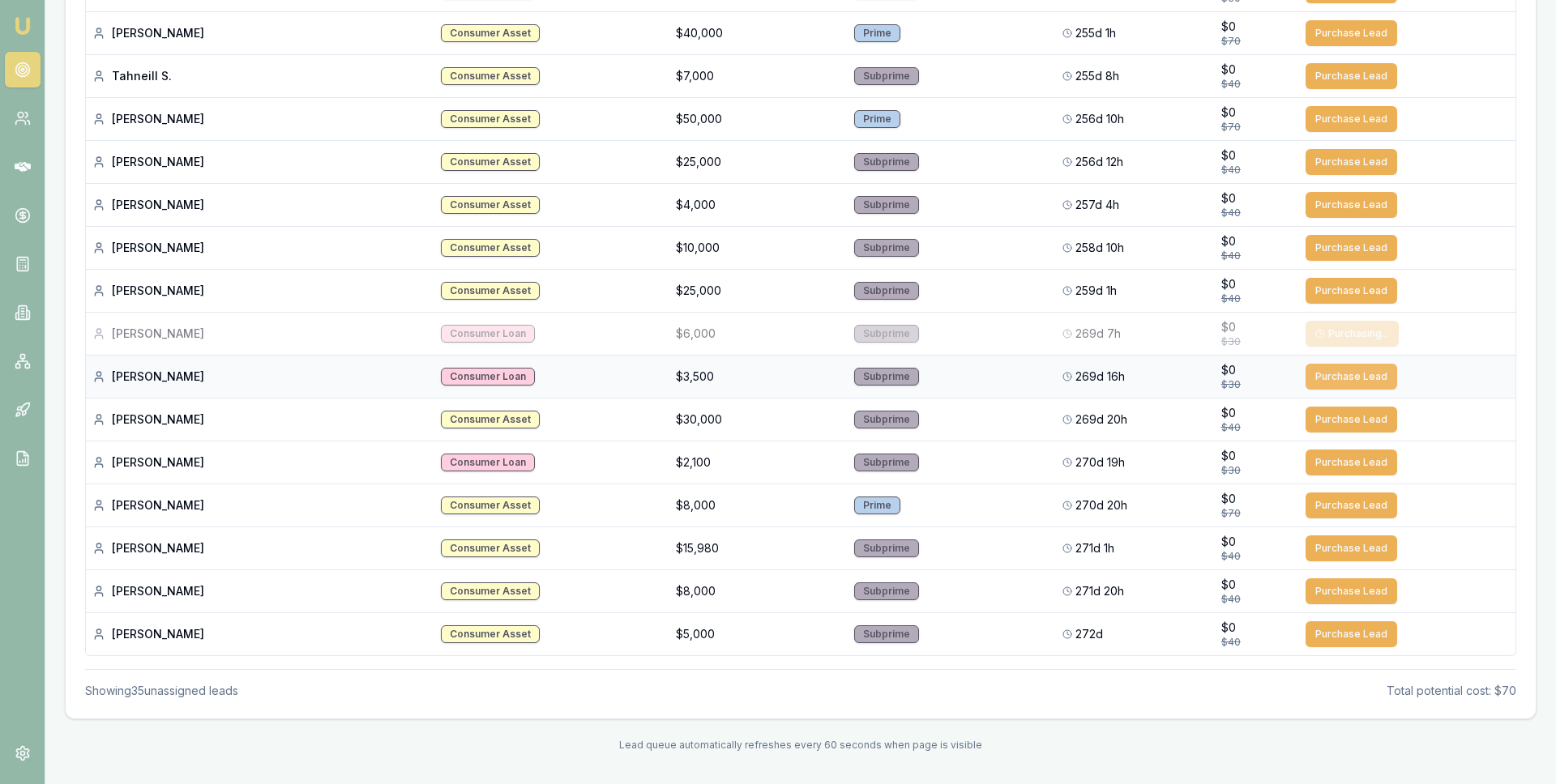
scroll to position [1176, 0]
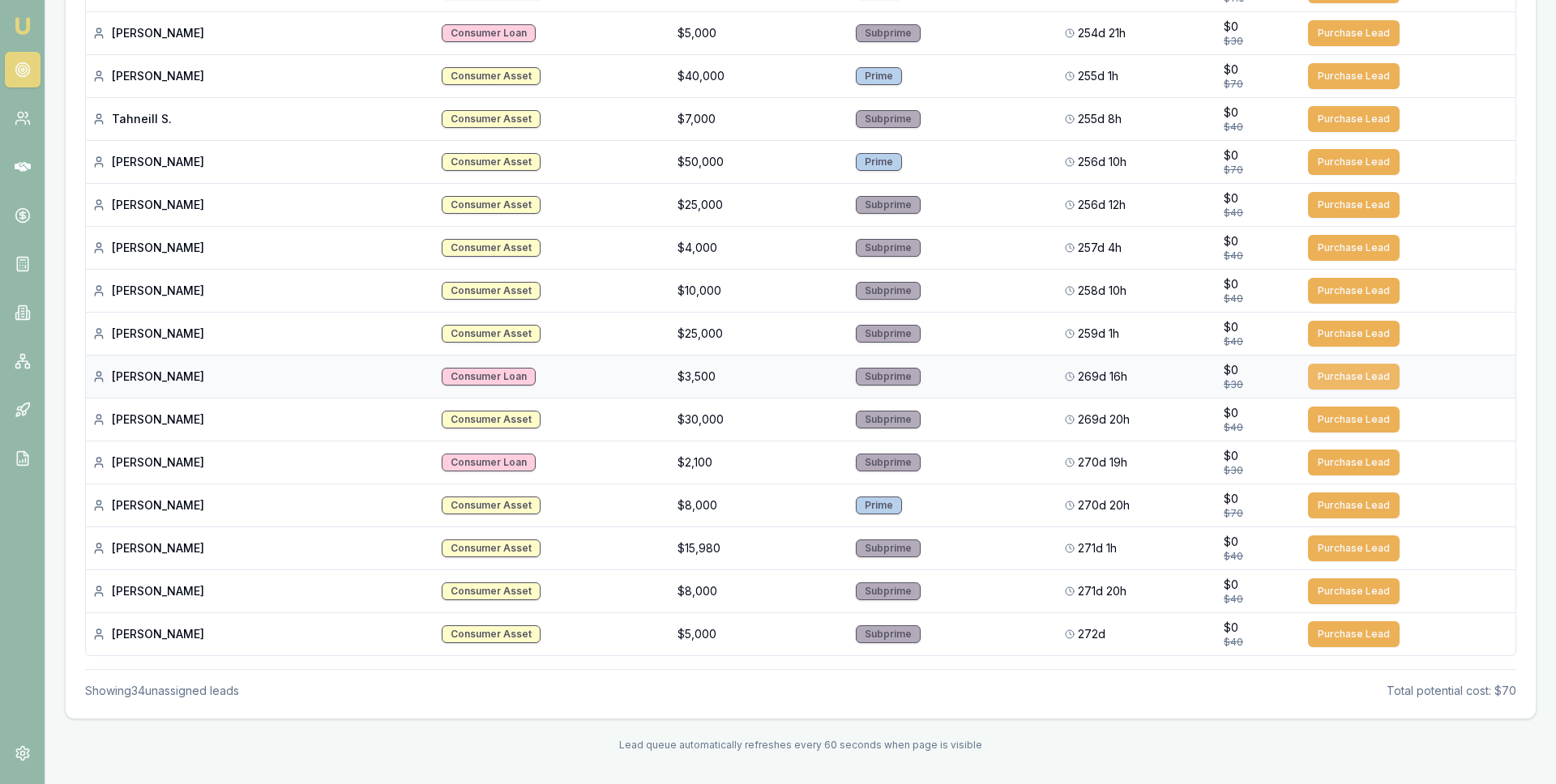
click at [1320, 377] on button "Purchase Lead" at bounding box center [1353, 377] width 92 height 26
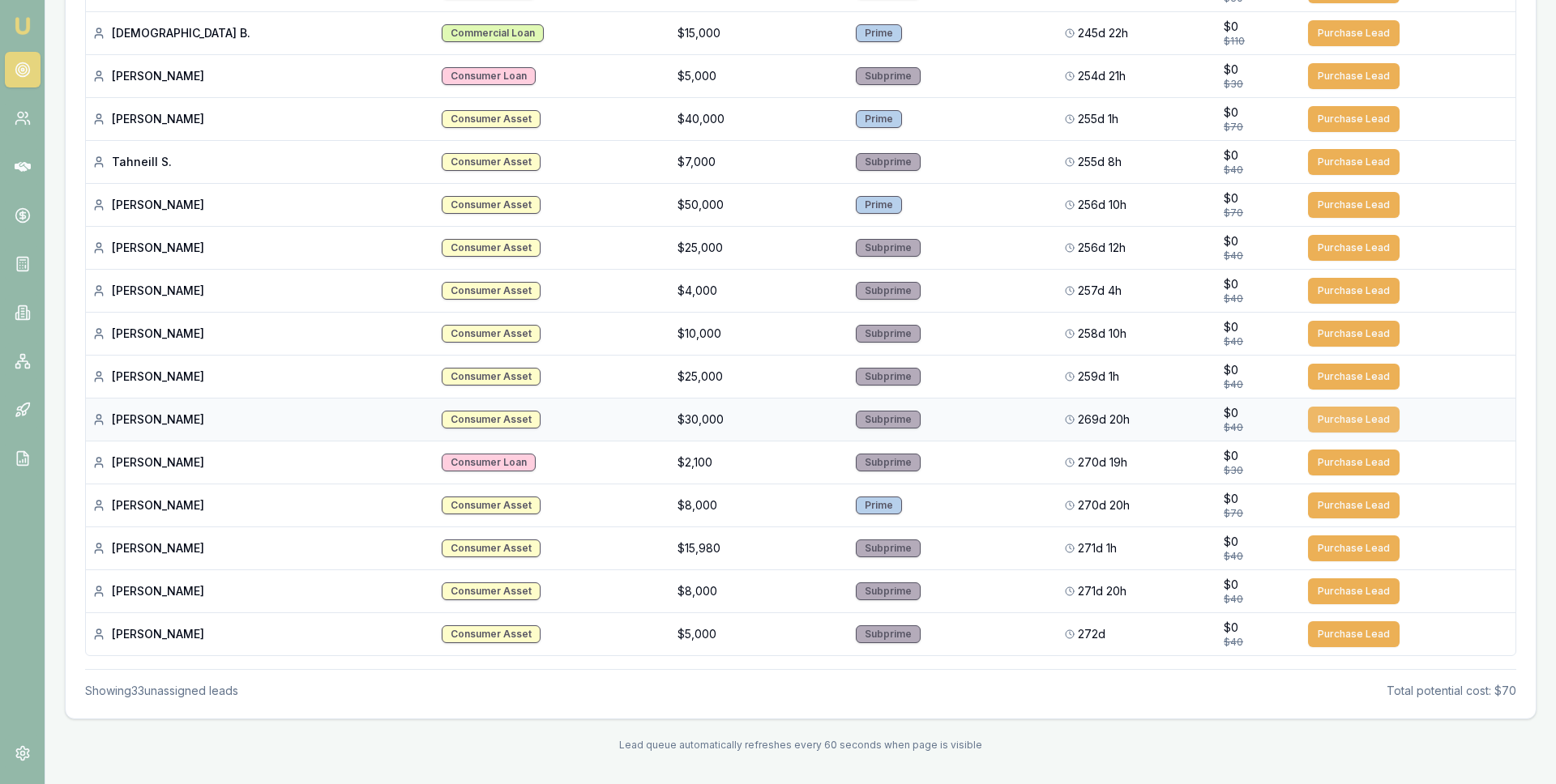
click at [1322, 416] on button "Purchase Lead" at bounding box center [1353, 420] width 92 height 26
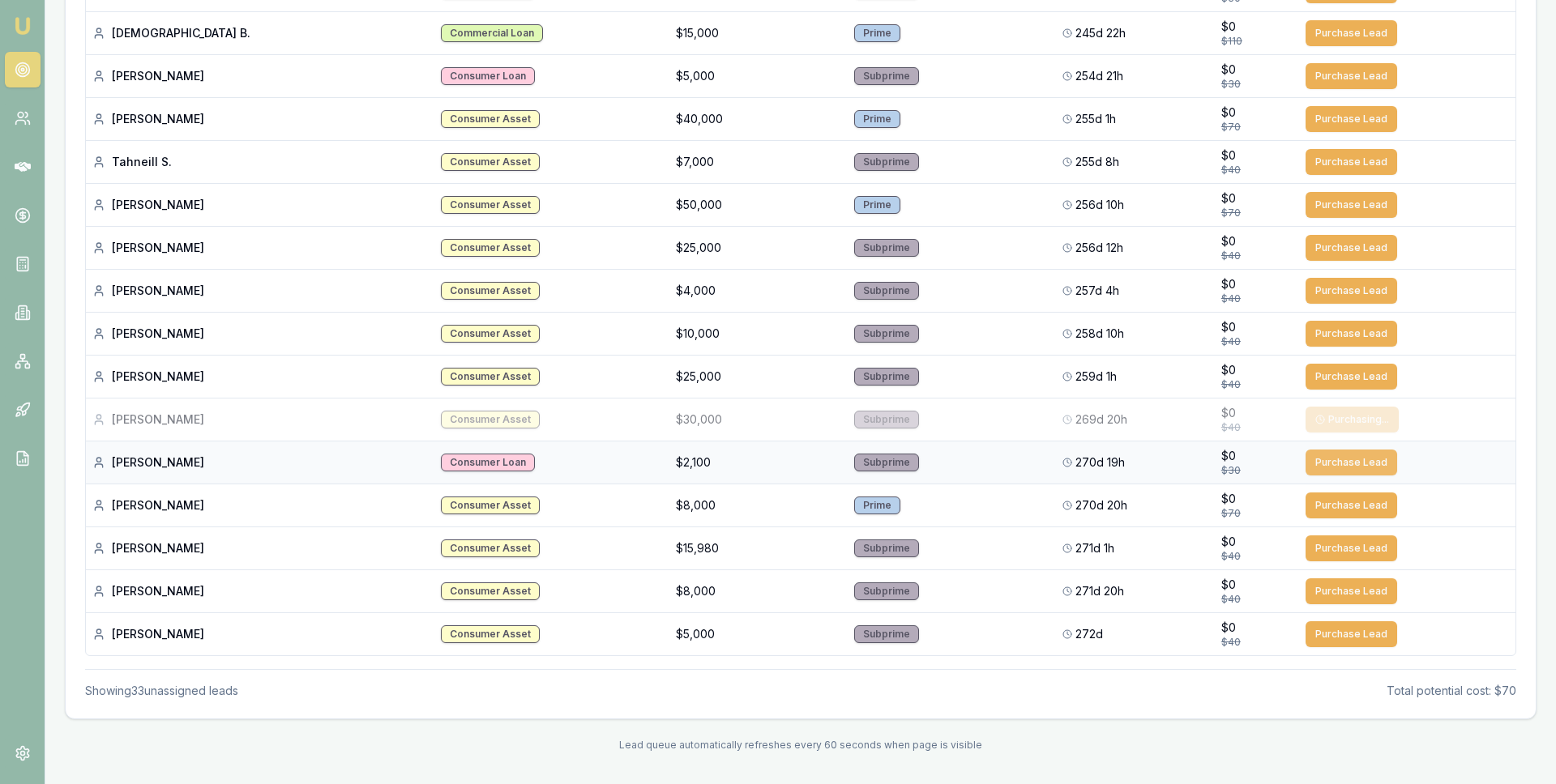
scroll to position [1090, 0]
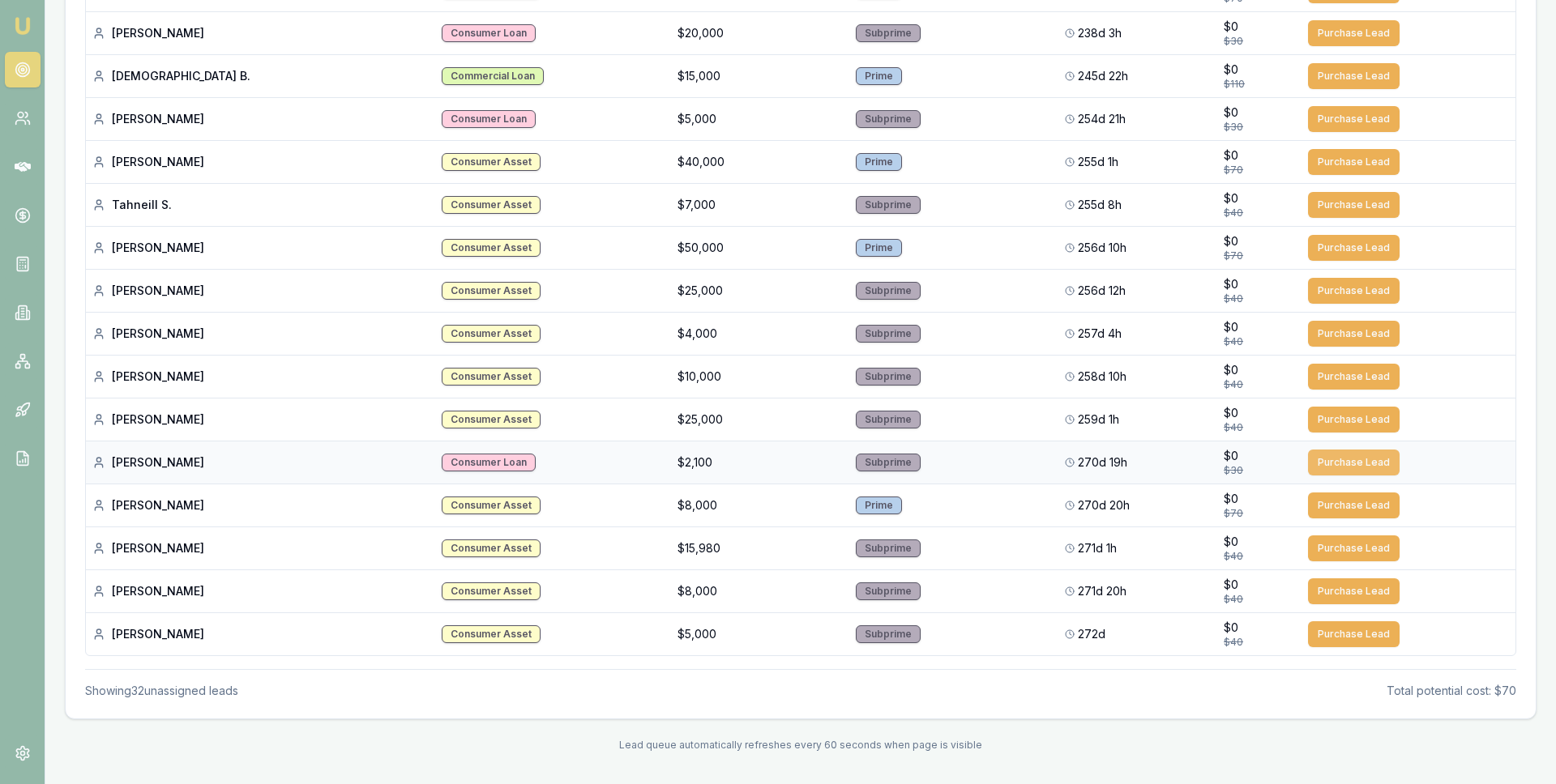
click at [1323, 467] on button "Purchase Lead" at bounding box center [1353, 463] width 92 height 26
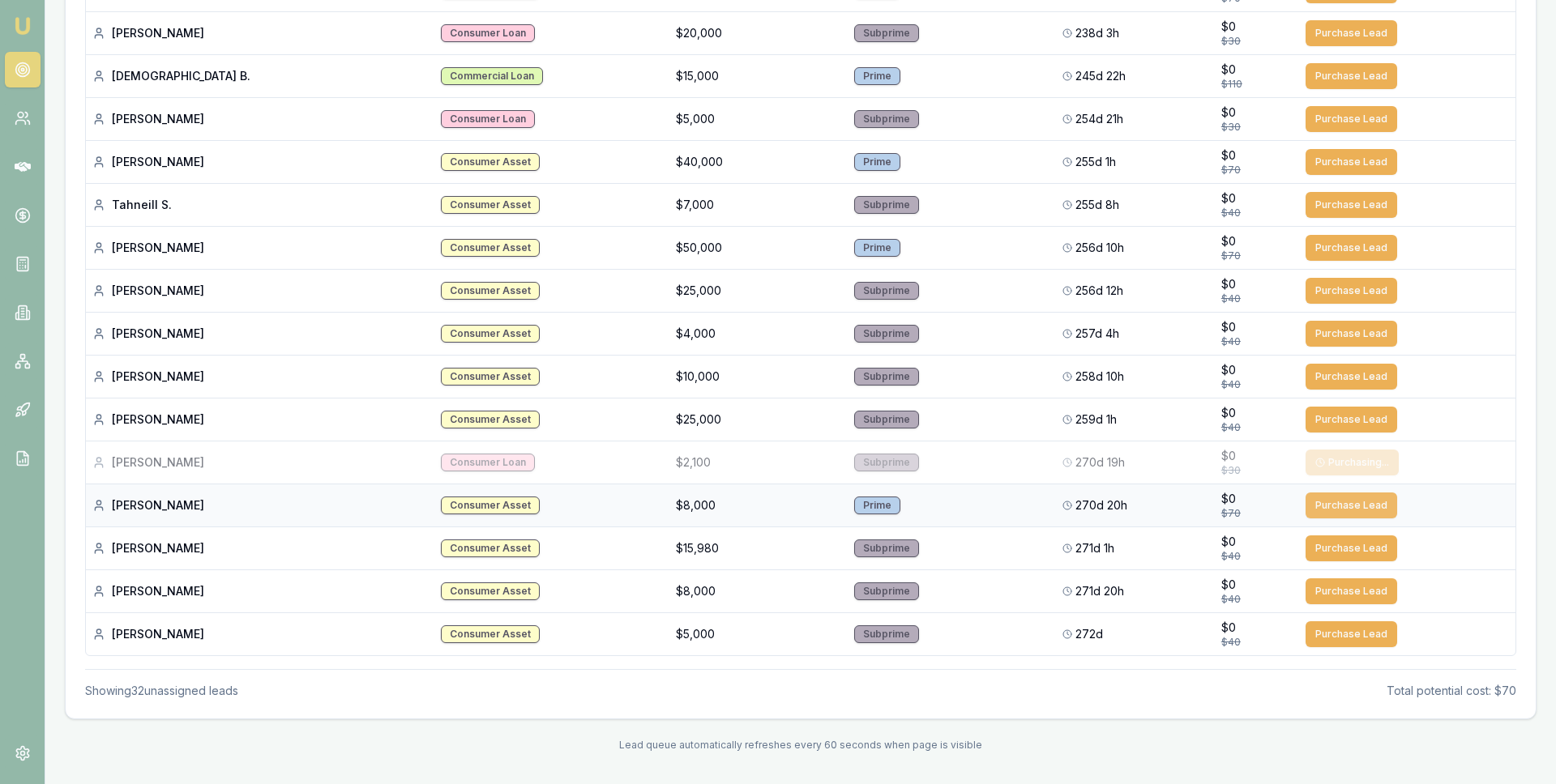
scroll to position [0, 0]
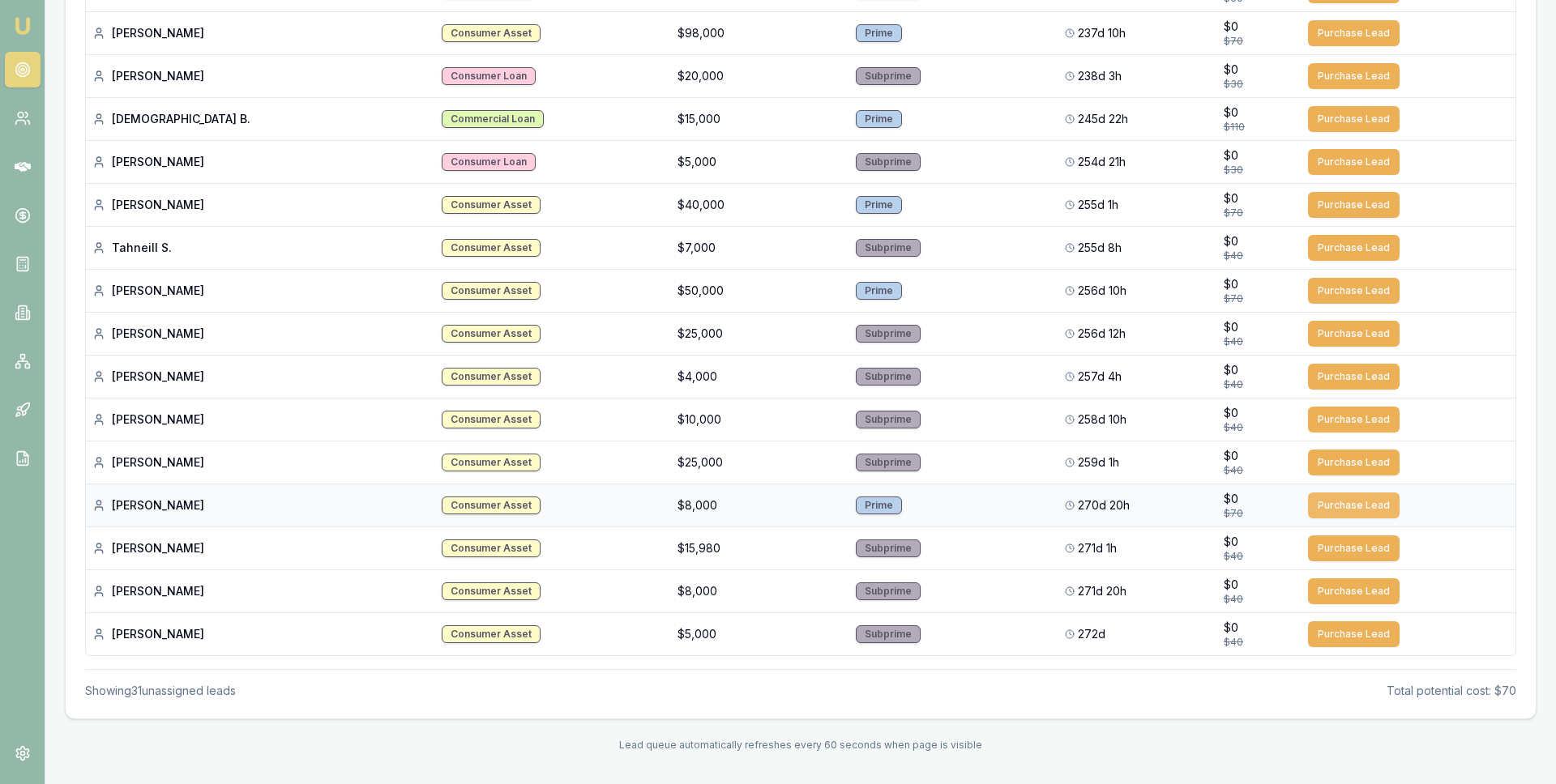
click at [1319, 510] on button "Purchase Lead" at bounding box center [1353, 506] width 92 height 26
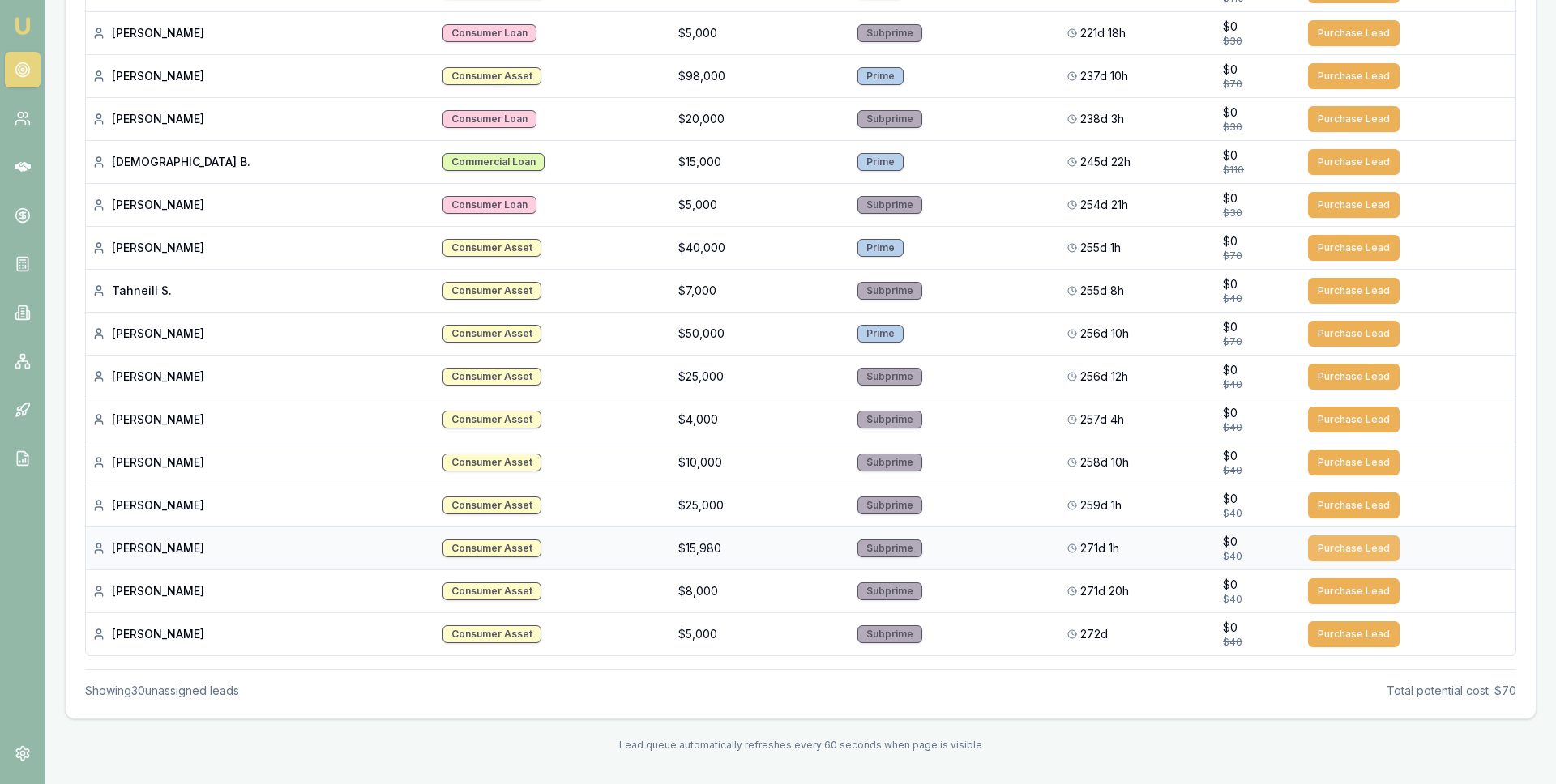
click at [1314, 547] on button "Purchase Lead" at bounding box center [1353, 548] width 92 height 26
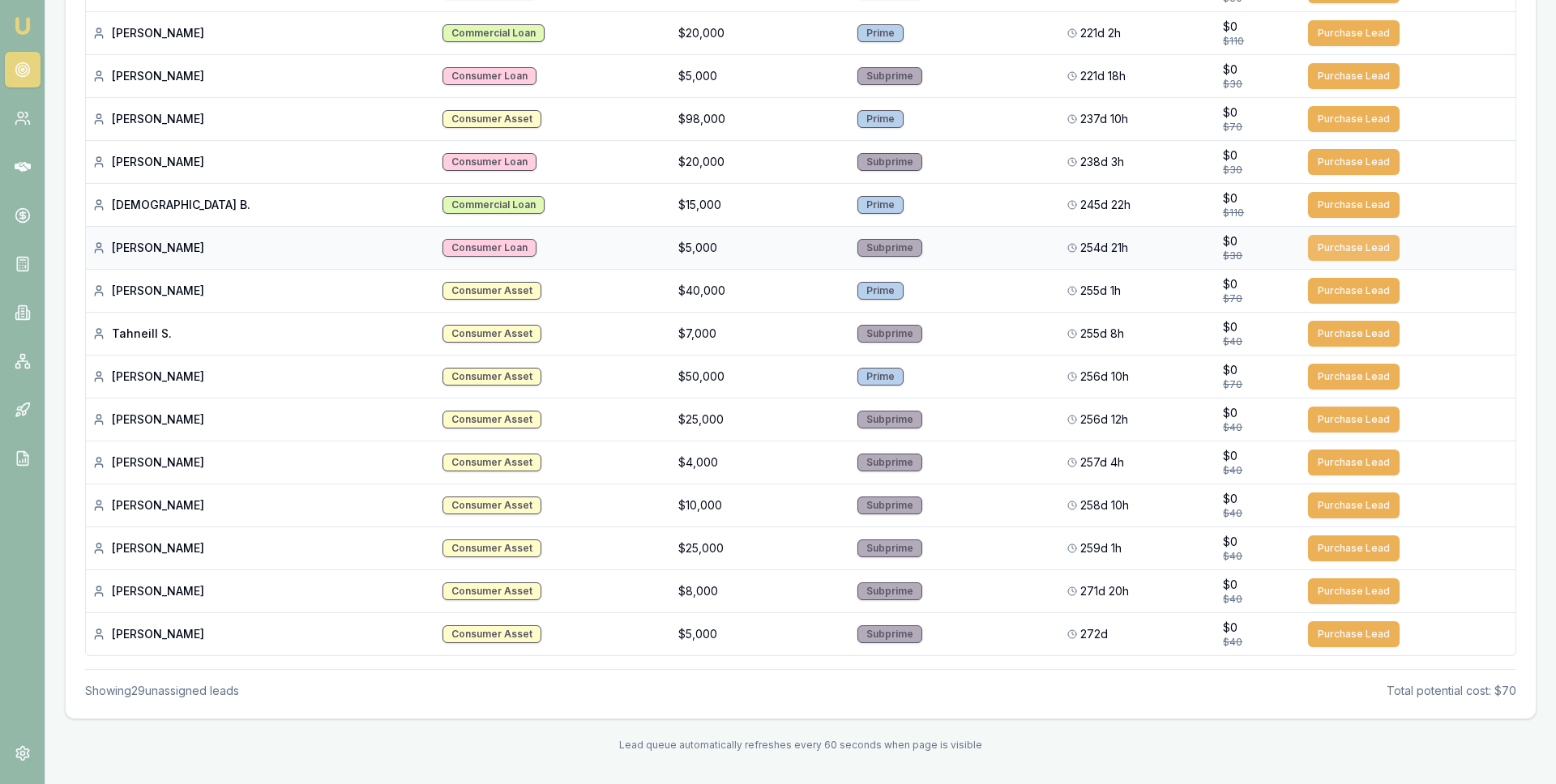
click at [1326, 249] on button "Purchase Lead" at bounding box center [1353, 248] width 92 height 26
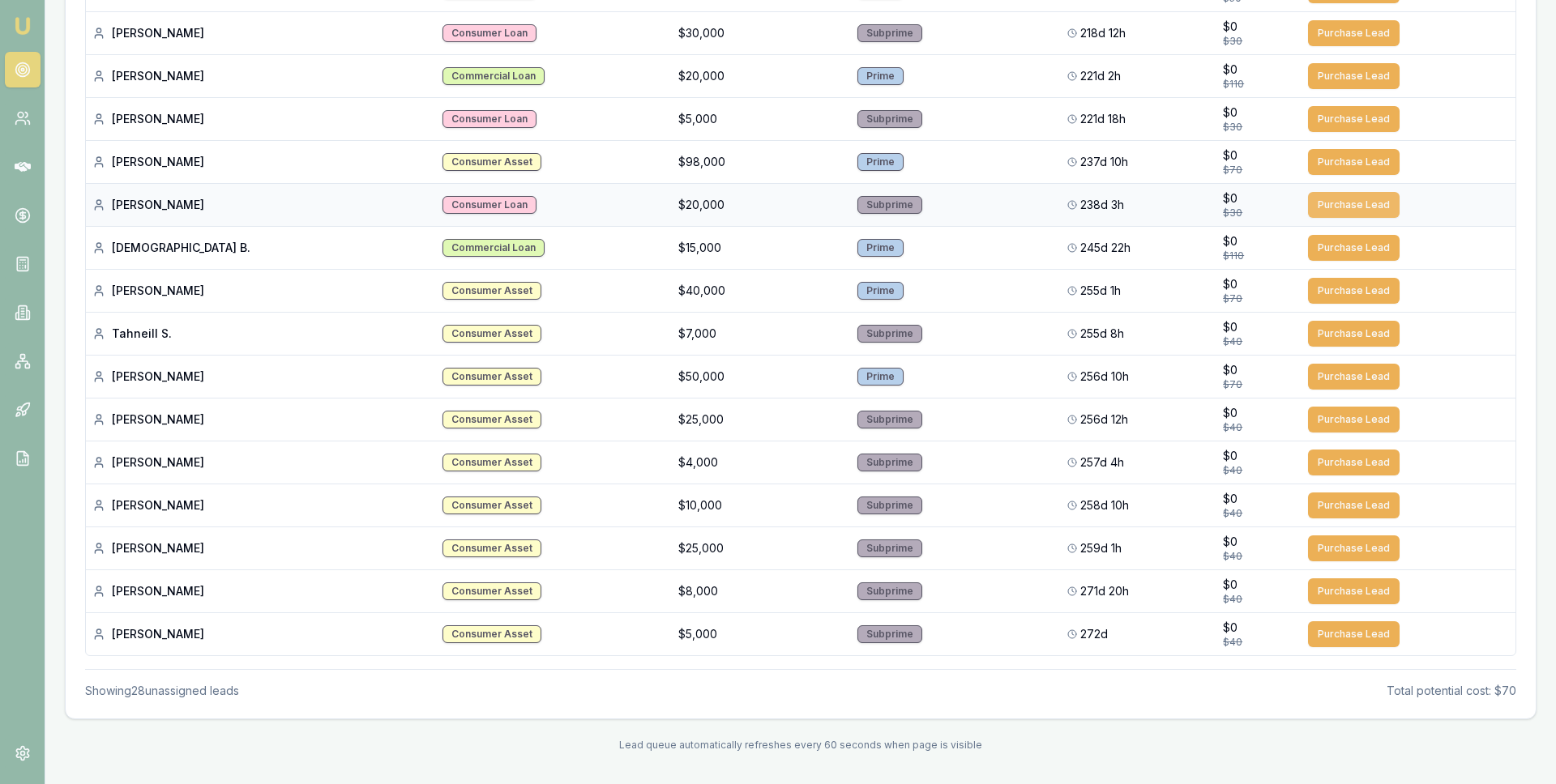
click at [1331, 212] on button "Purchase Lead" at bounding box center [1353, 205] width 92 height 26
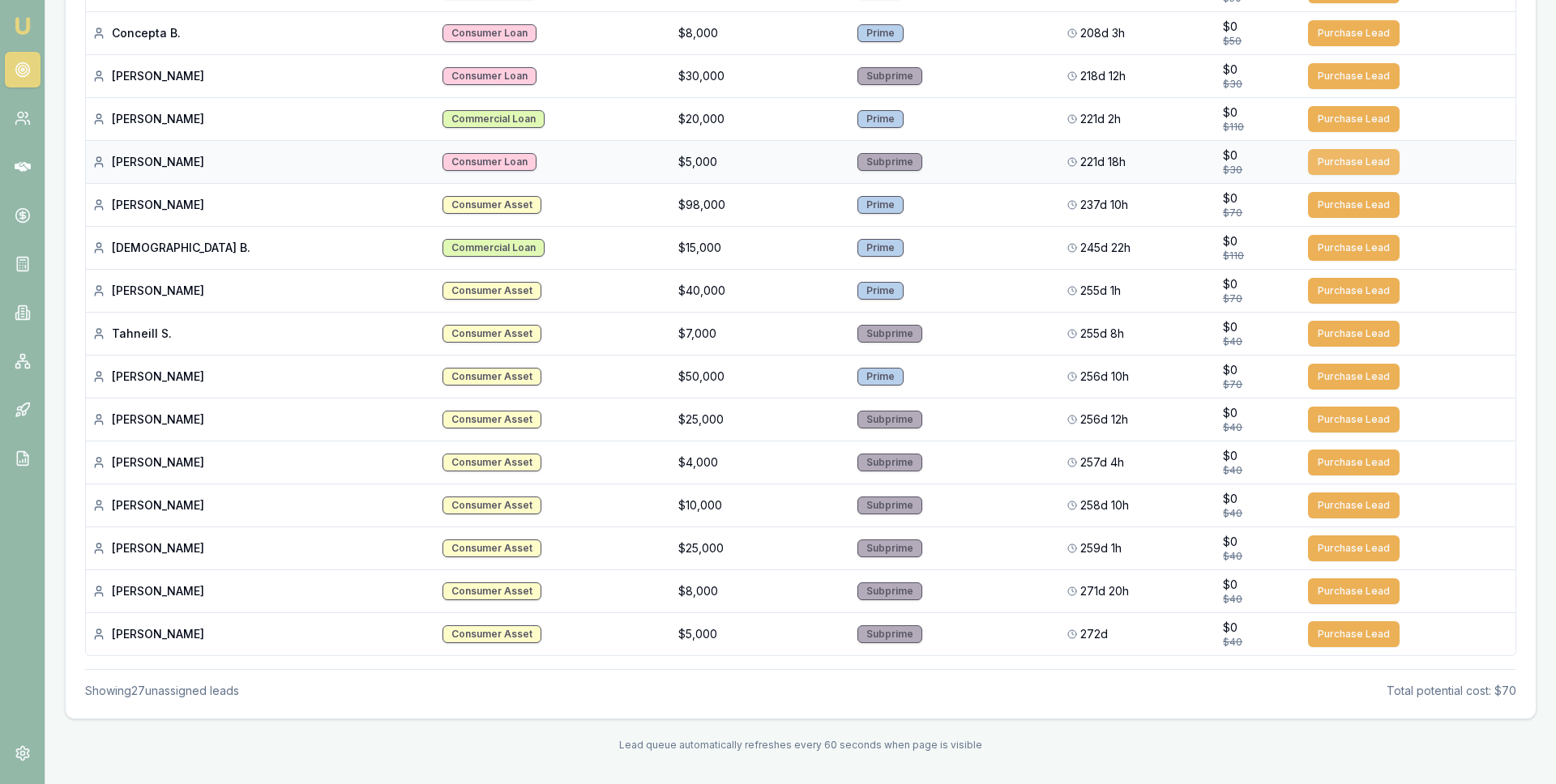
click at [1333, 168] on button "Purchase Lead" at bounding box center [1353, 162] width 92 height 26
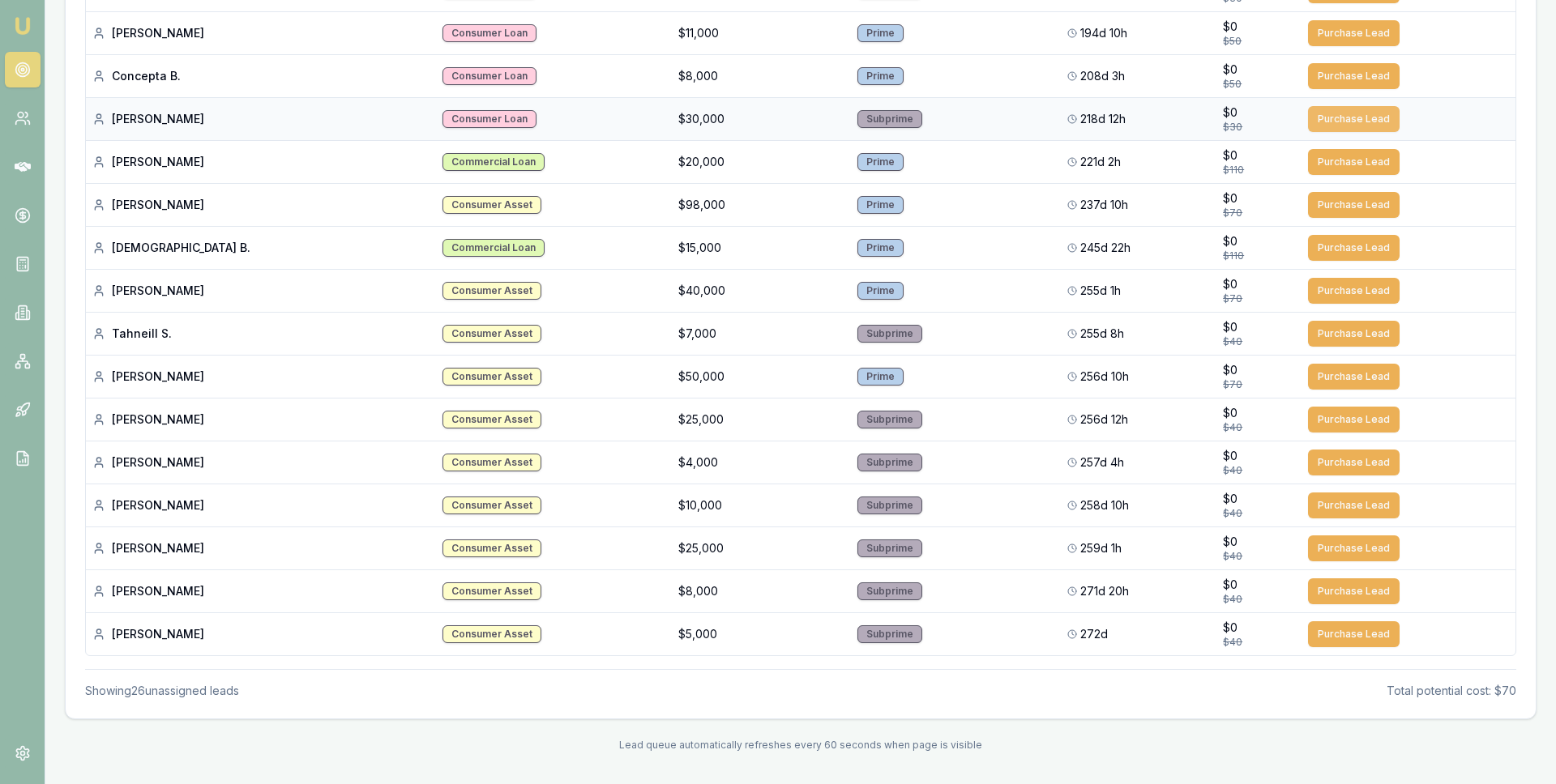
click at [1331, 119] on button "Purchase Lead" at bounding box center [1353, 119] width 92 height 26
click at [1331, 162] on button "Purchase Lead" at bounding box center [1353, 162] width 92 height 26
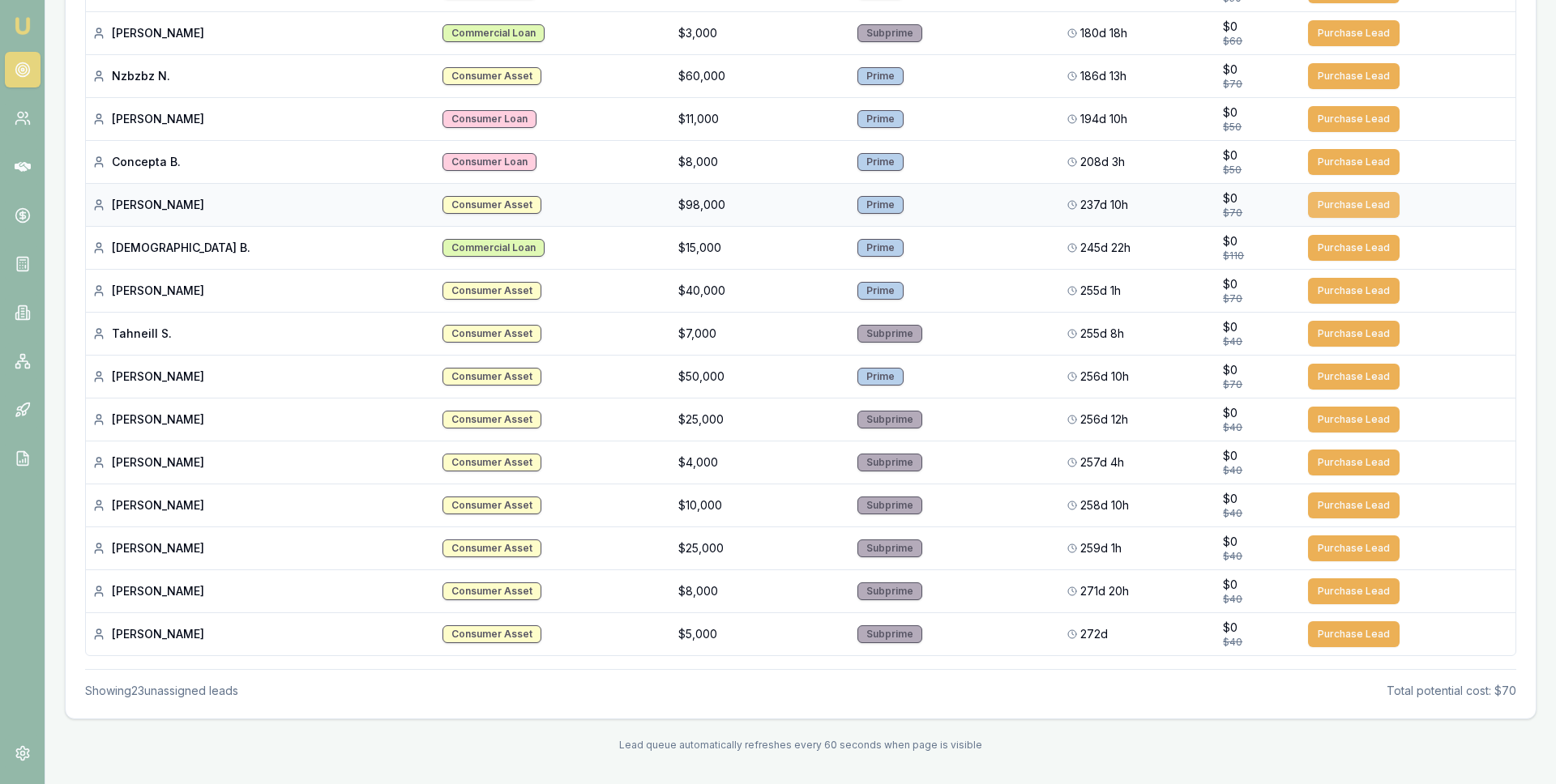
click at [1331, 201] on button "Purchase Lead" at bounding box center [1353, 205] width 92 height 26
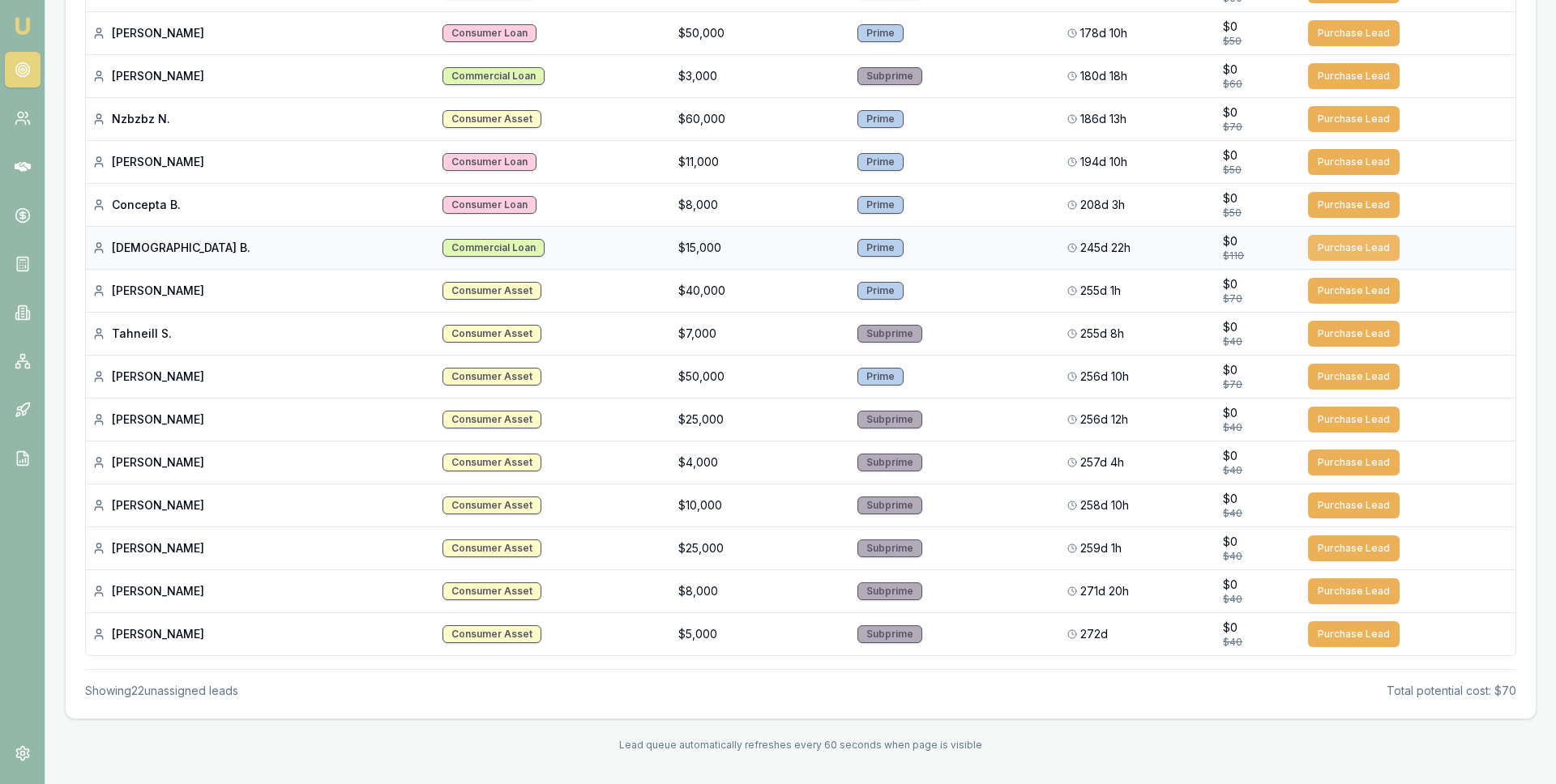
click at [1310, 252] on button "Purchase Lead" at bounding box center [1353, 248] width 92 height 26
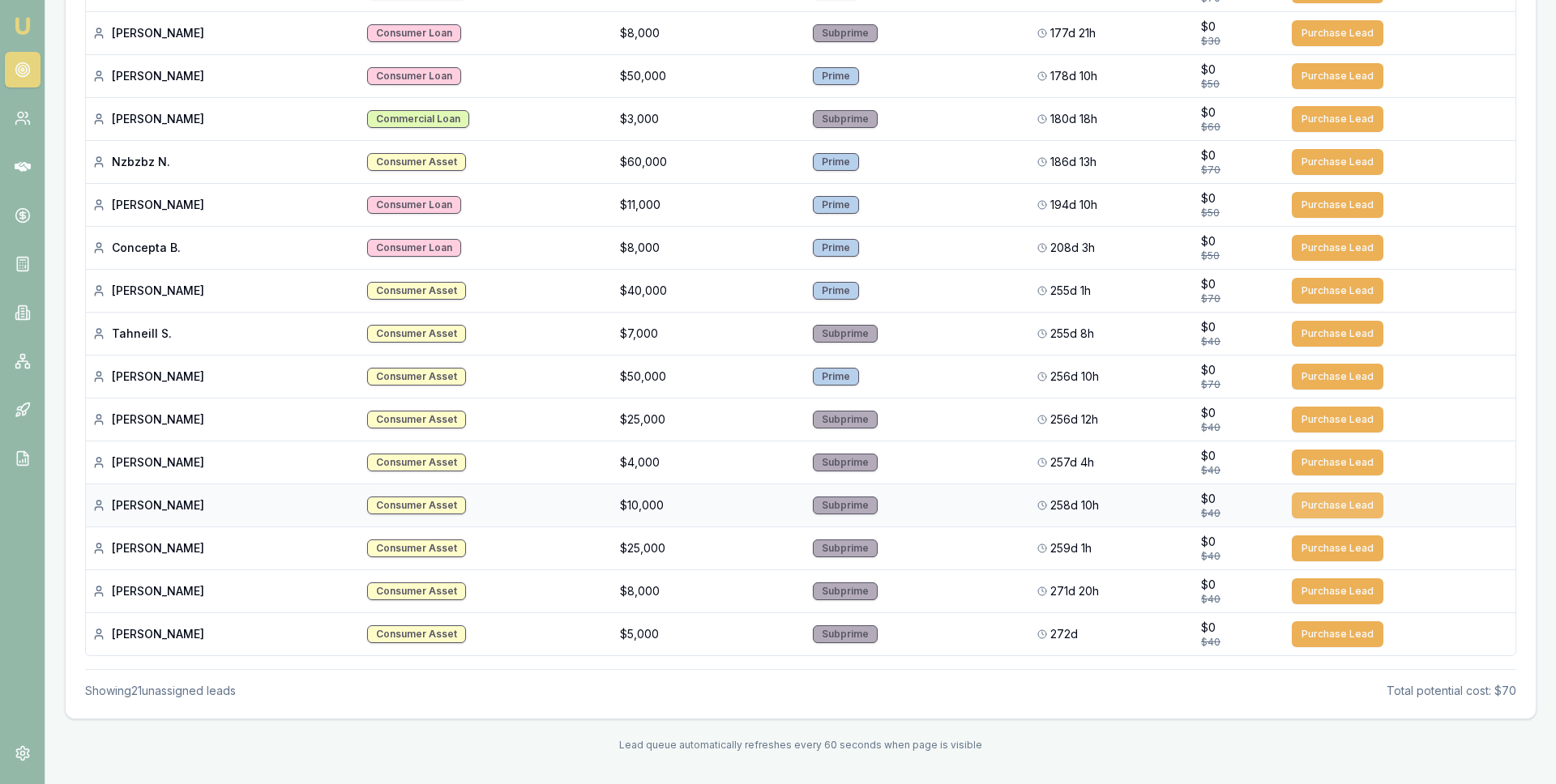
click at [1333, 500] on button "Purchase Lead" at bounding box center [1337, 506] width 92 height 26
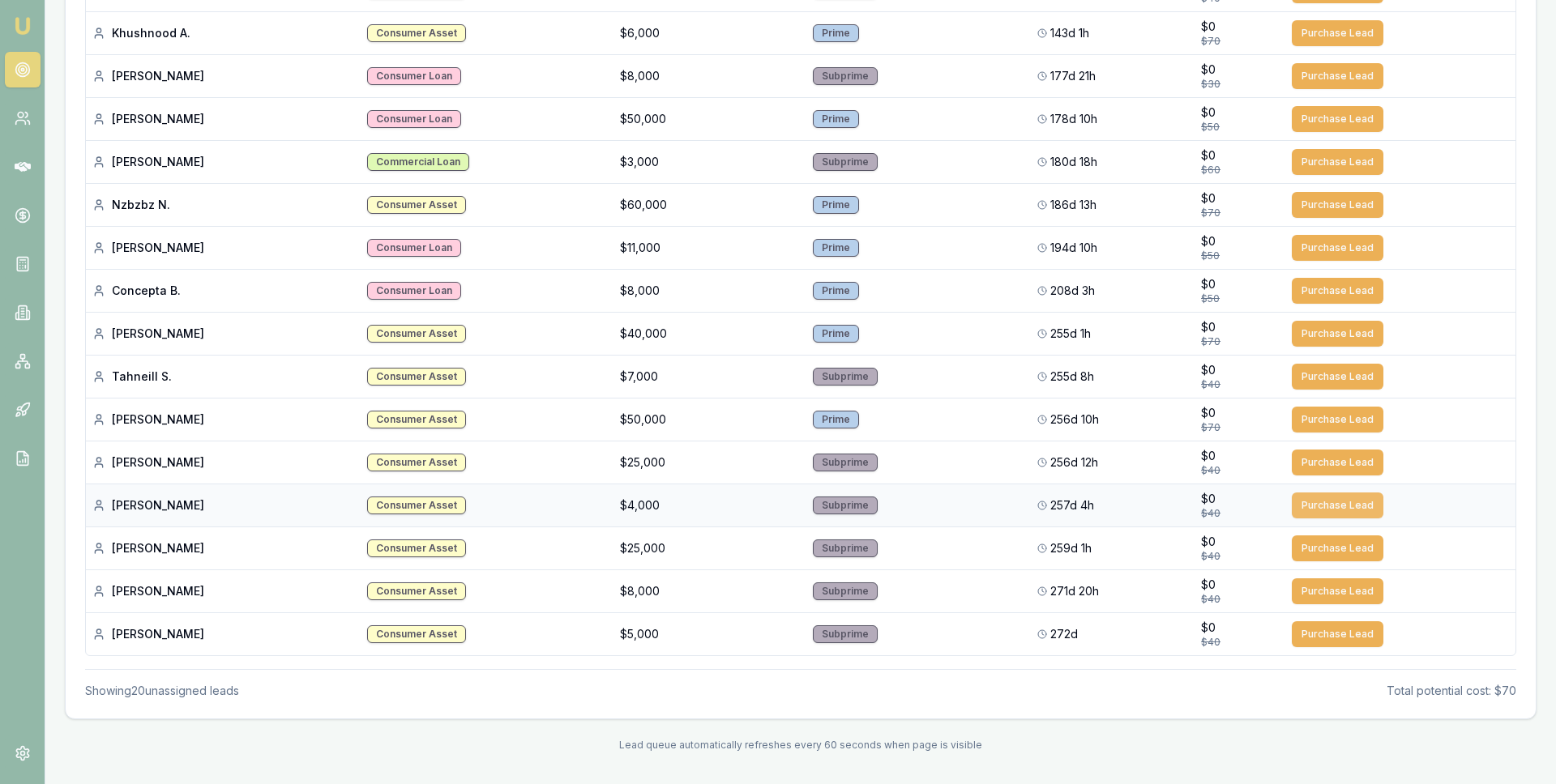
click at [1334, 463] on button "Purchase Lead" at bounding box center [1337, 463] width 92 height 26
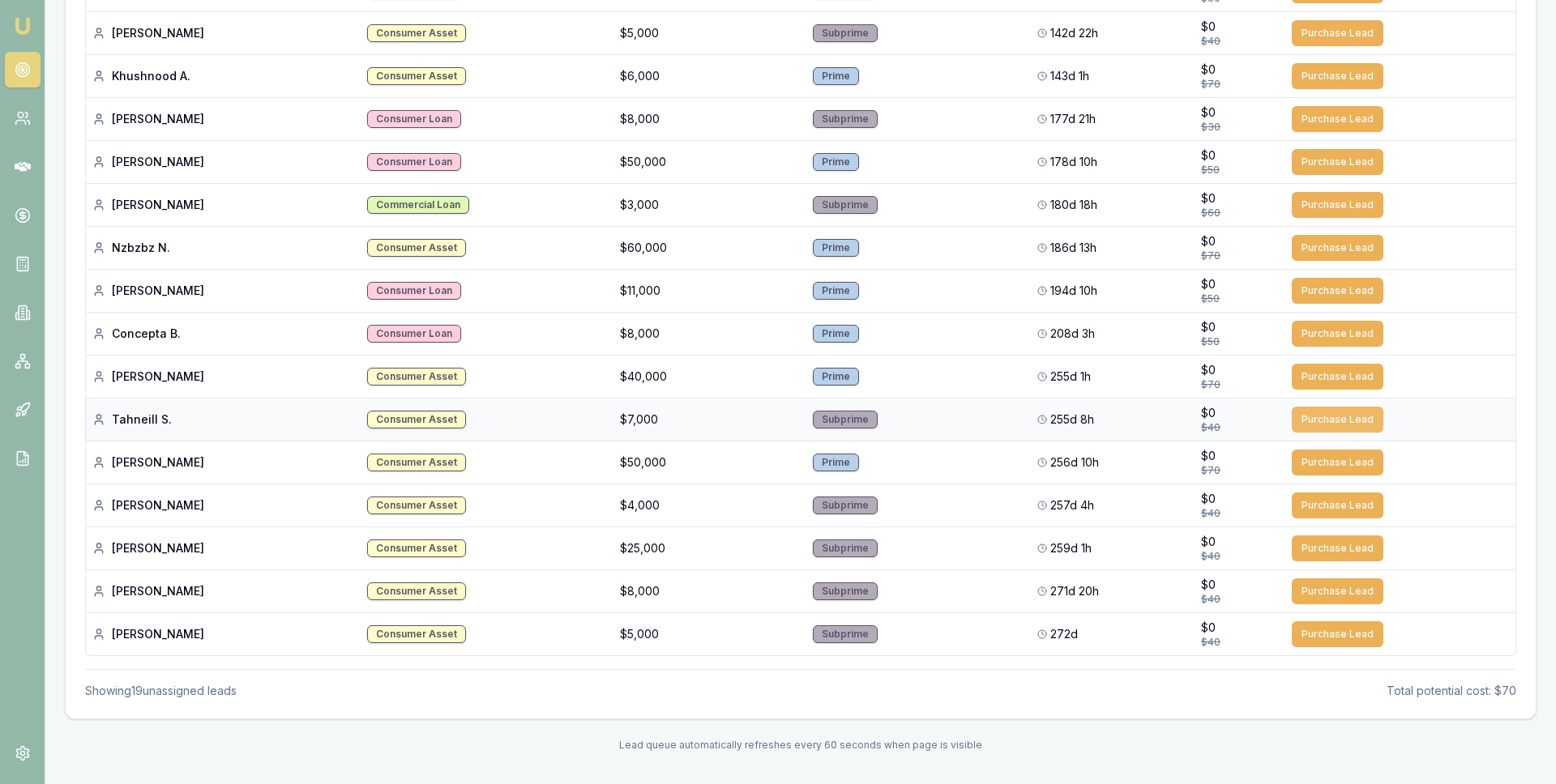
click at [1329, 419] on button "Purchase Lead" at bounding box center [1337, 420] width 92 height 26
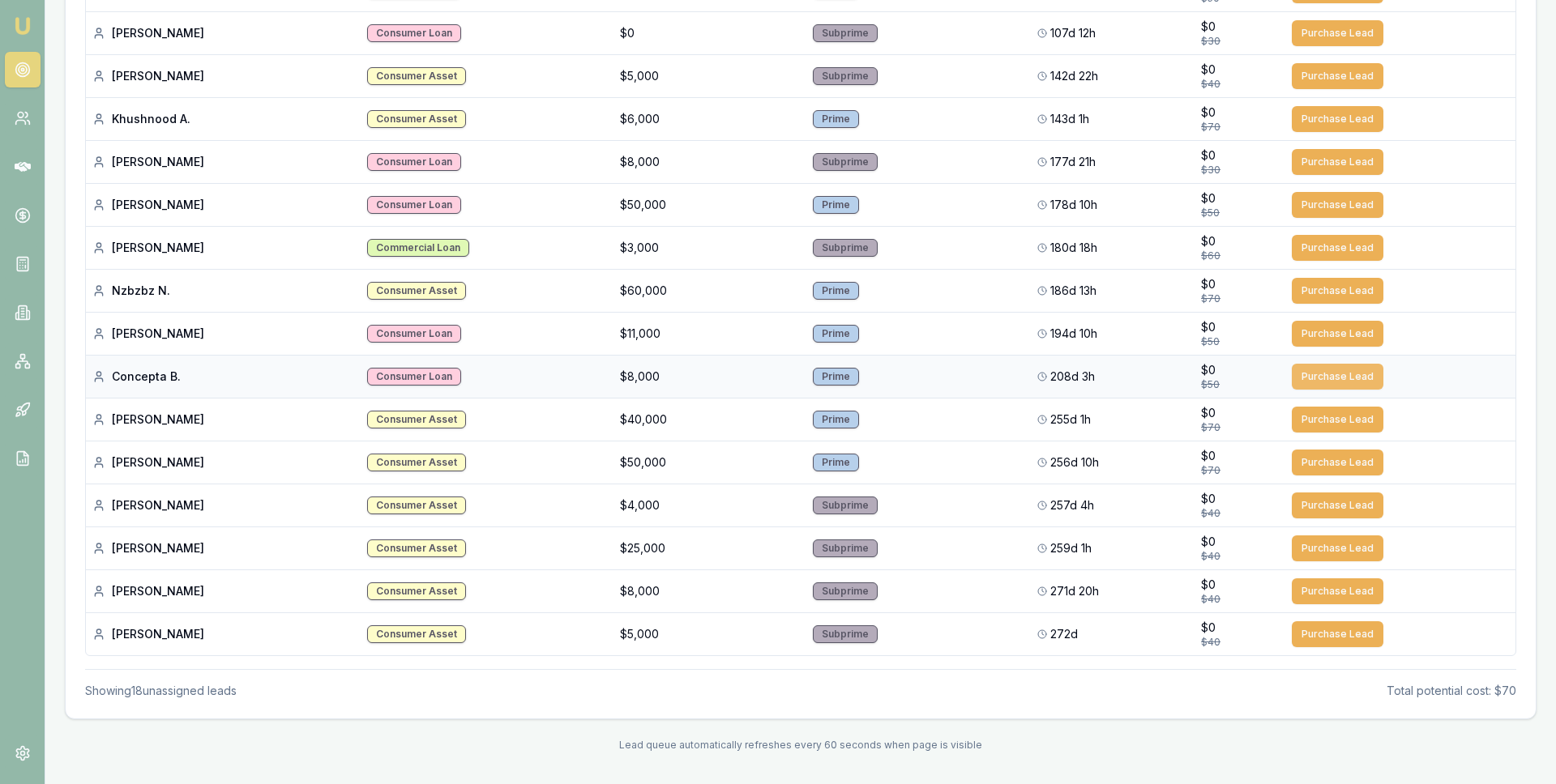
click at [1330, 378] on button "Purchase Lead" at bounding box center [1337, 377] width 92 height 26
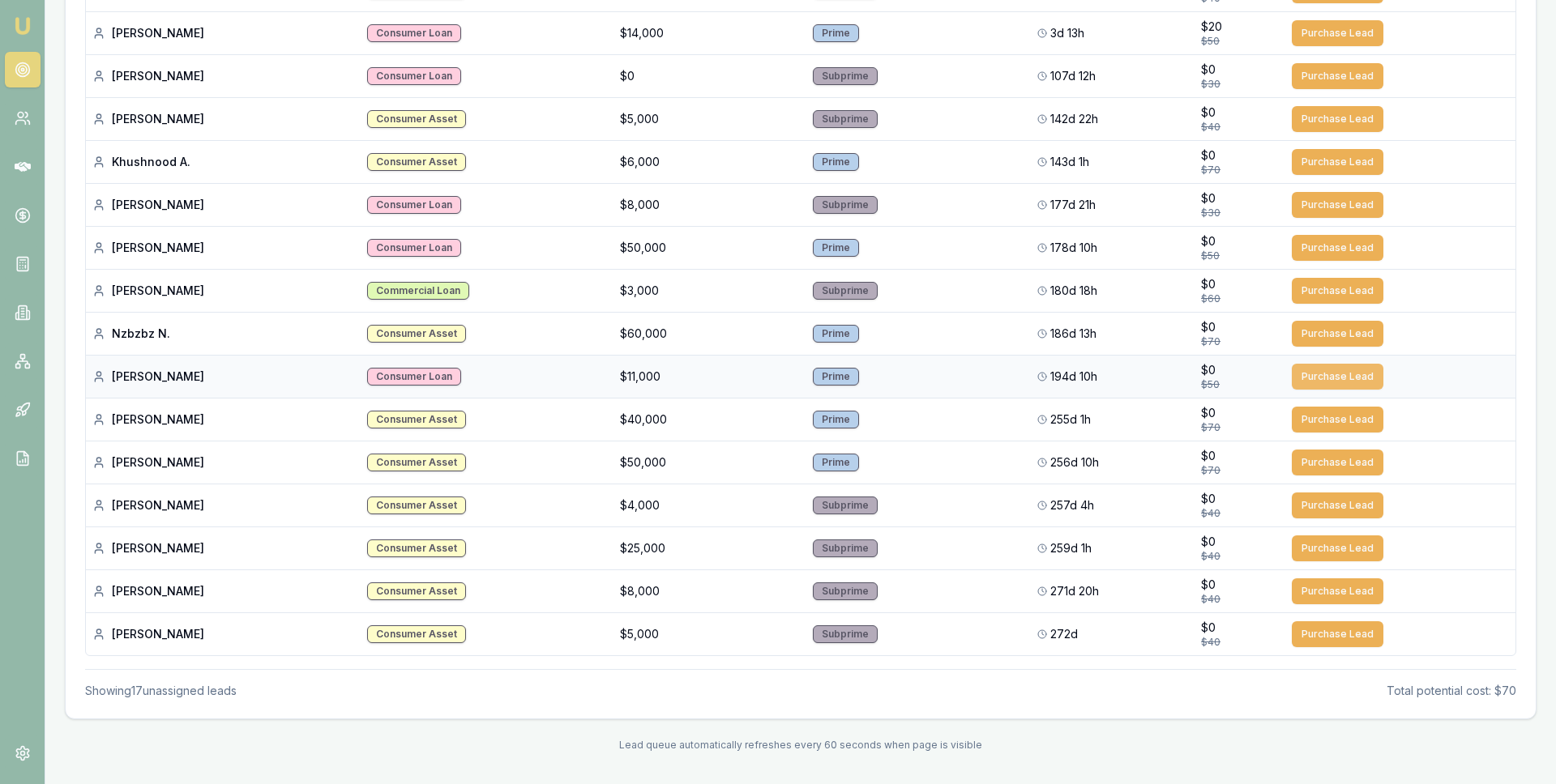
click at [1326, 332] on button "Purchase Lead" at bounding box center [1337, 333] width 92 height 26
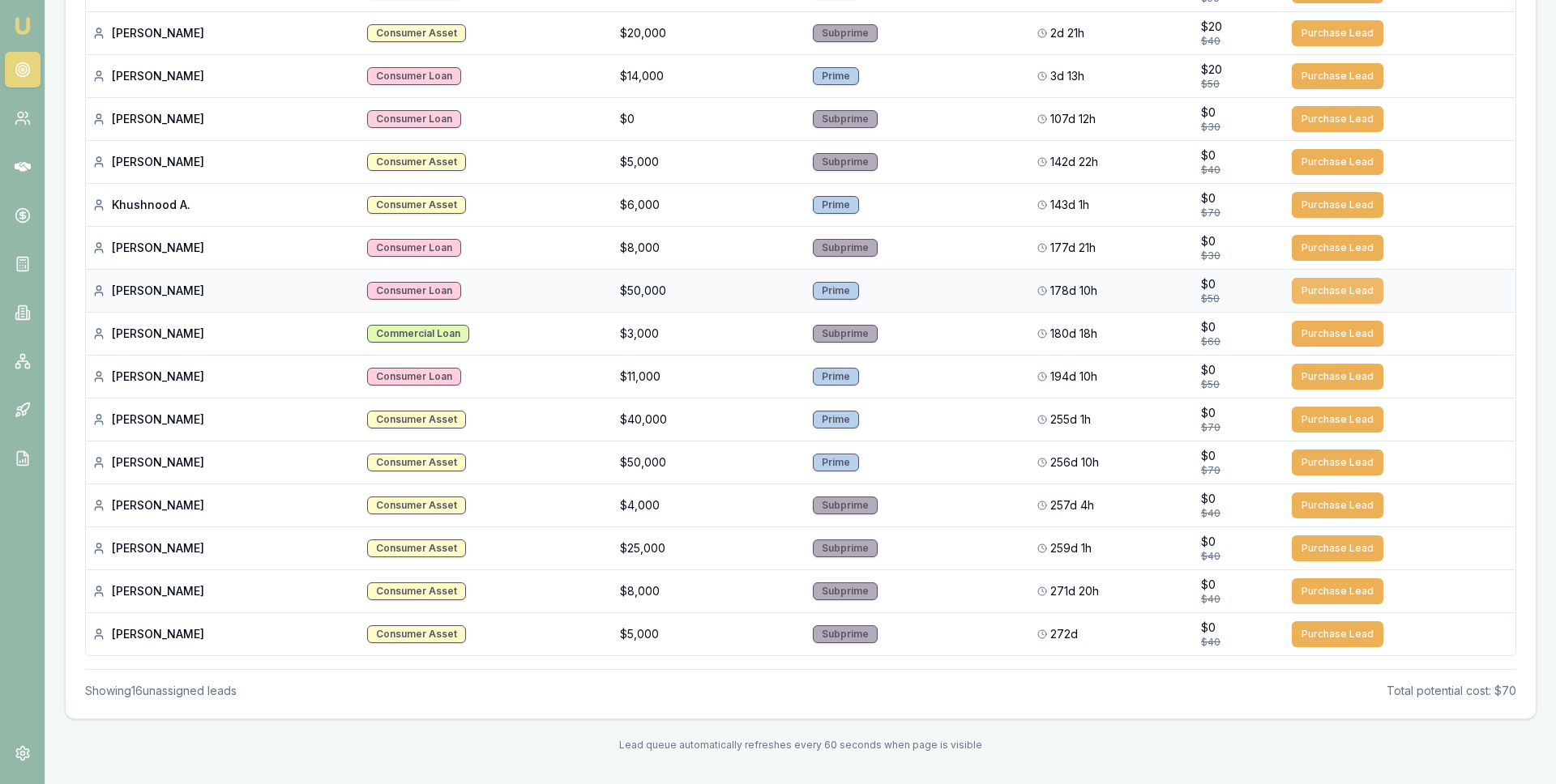
click at [1325, 292] on button "Purchase Lead" at bounding box center [1337, 290] width 92 height 26
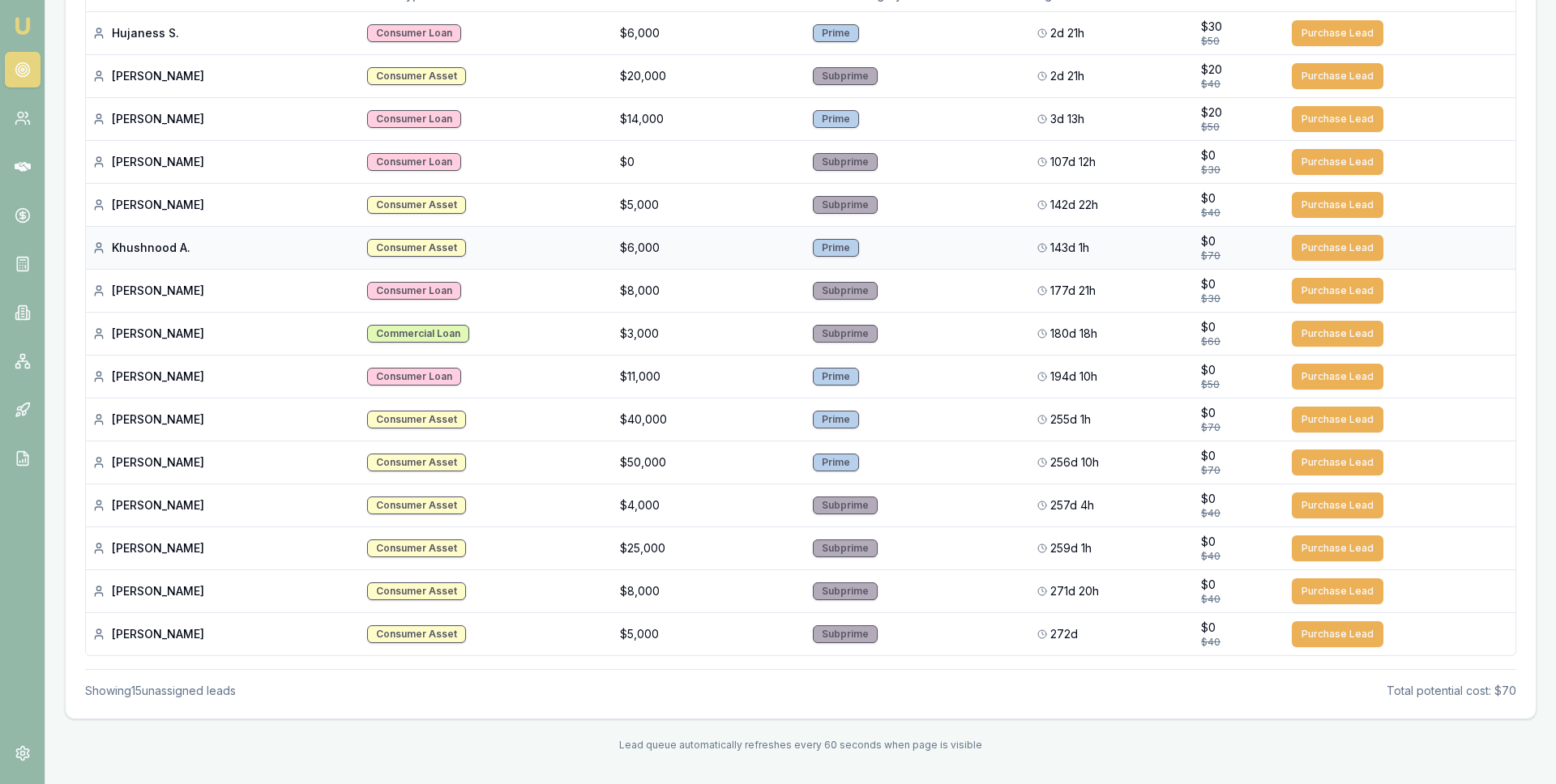
click at [1323, 262] on td "Purchase Lead" at bounding box center [1400, 248] width 230 height 43
click at [1323, 253] on button "Purchase Lead" at bounding box center [1337, 248] width 92 height 26
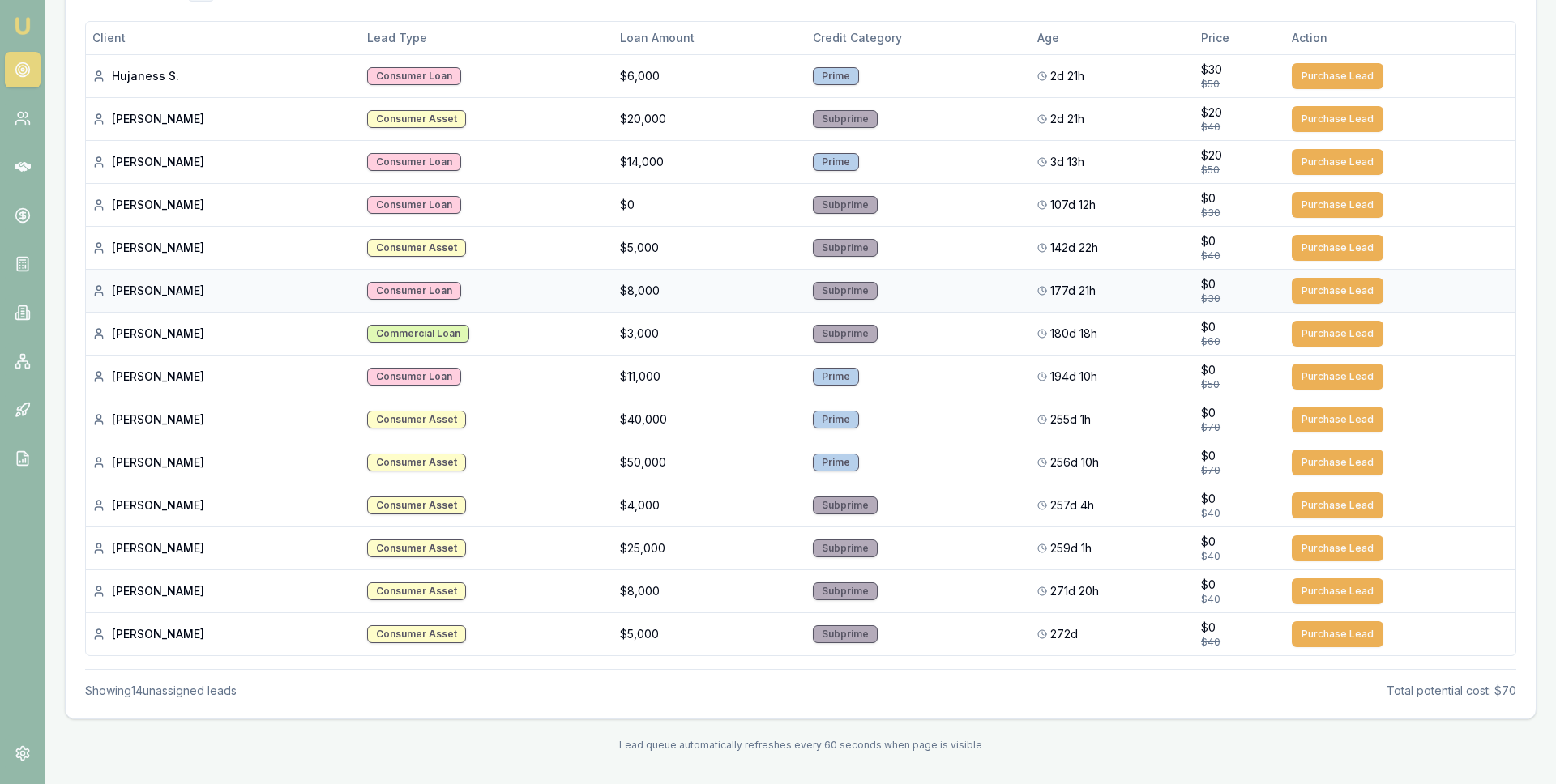
click at [1320, 279] on button "Purchase Lead" at bounding box center [1337, 290] width 92 height 26
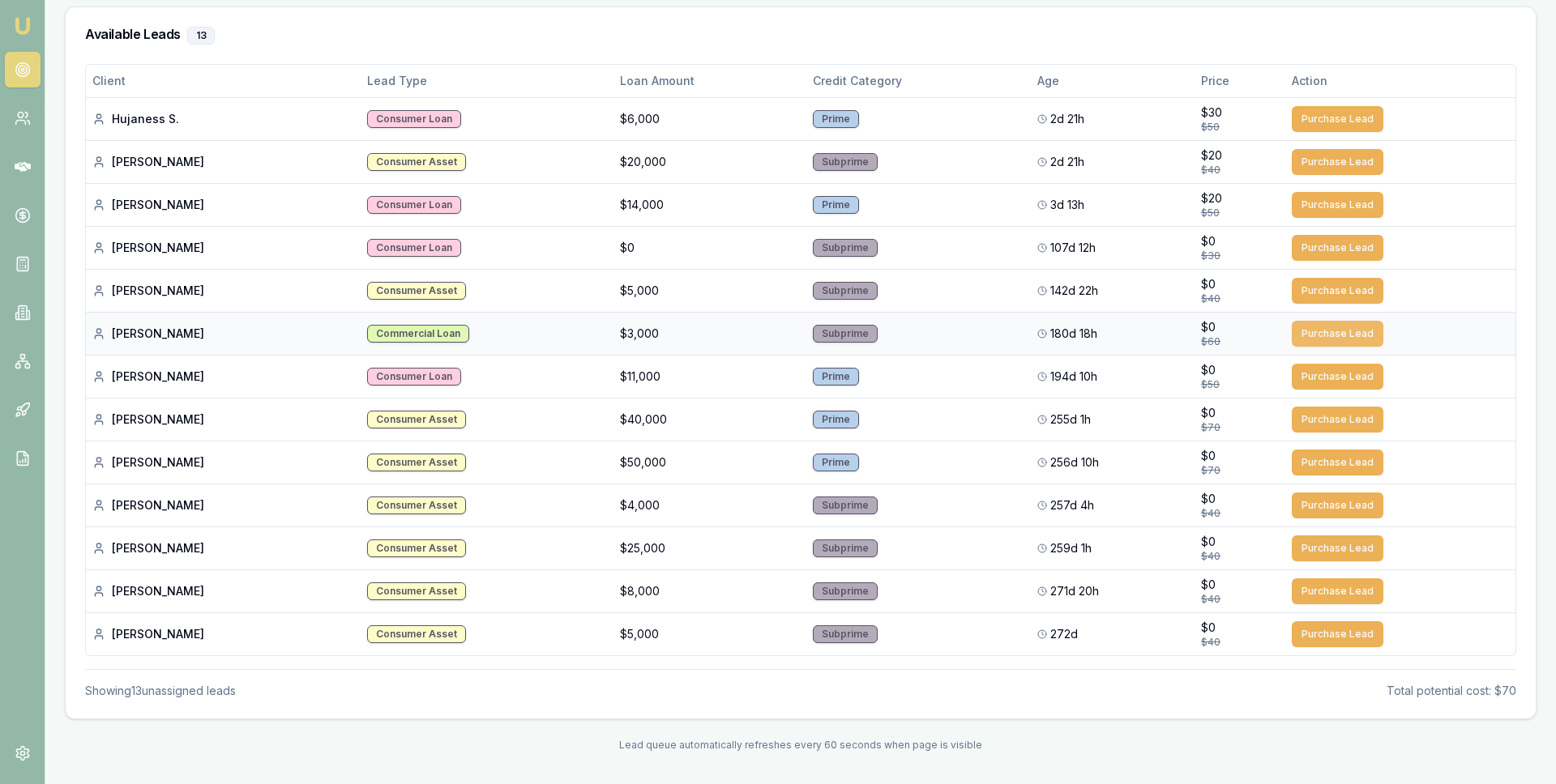
click at [1324, 338] on button "Purchase Lead" at bounding box center [1337, 333] width 92 height 26
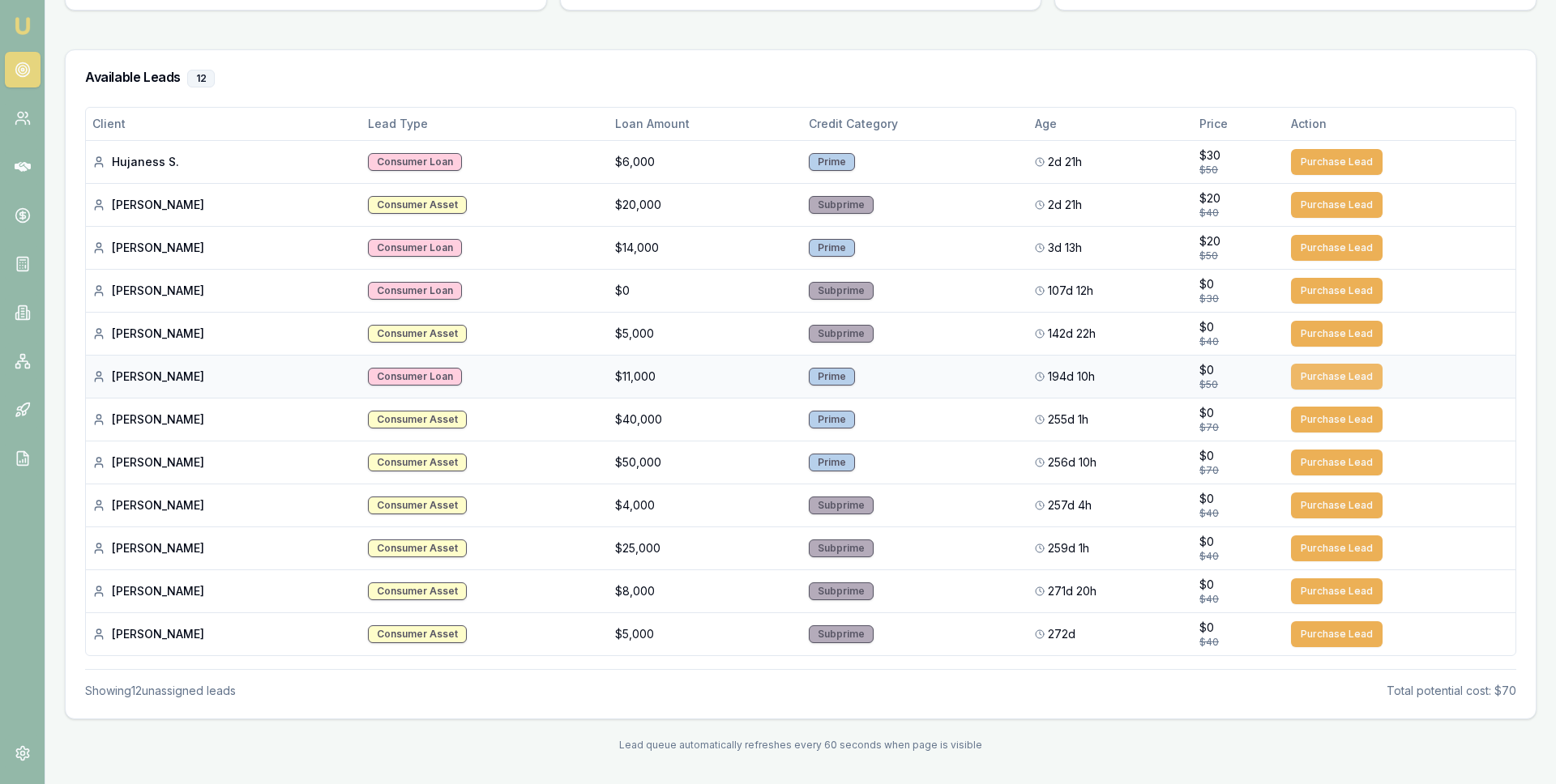
click at [1324, 374] on button "Purchase Lead" at bounding box center [1336, 377] width 92 height 26
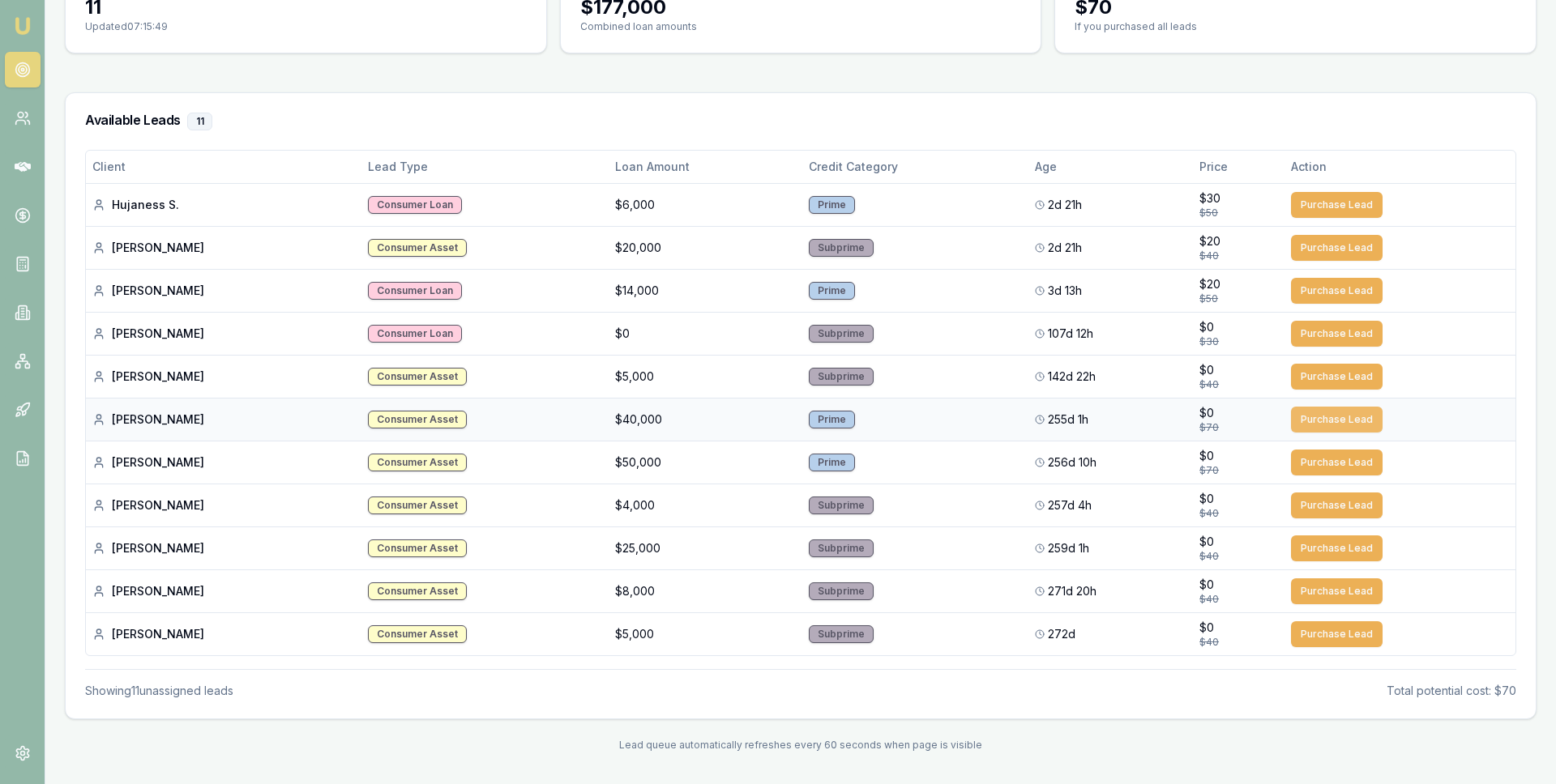
click at [1320, 421] on button "Purchase Lead" at bounding box center [1336, 420] width 92 height 26
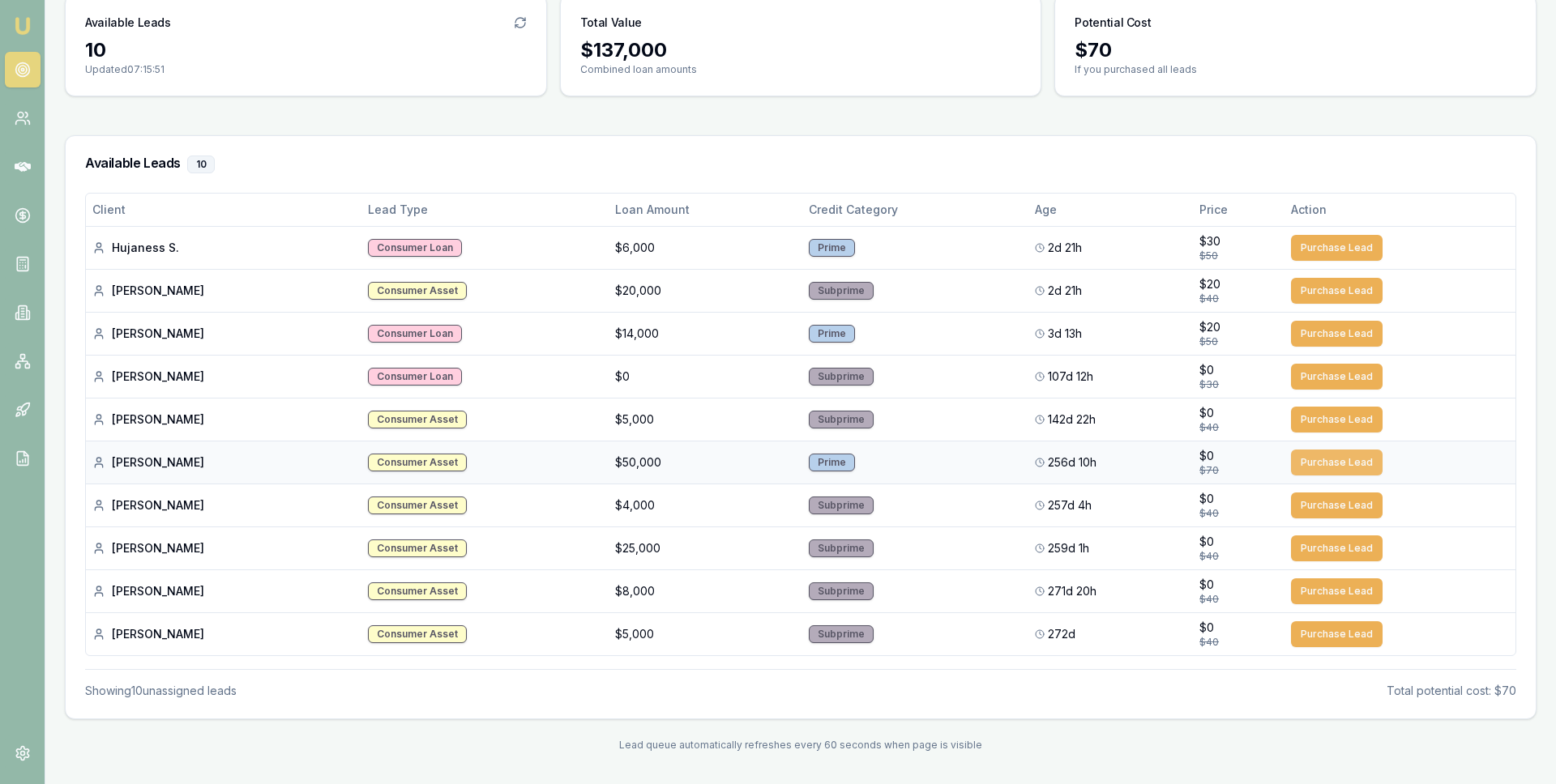
click at [1316, 465] on button "Purchase Lead" at bounding box center [1336, 463] width 92 height 26
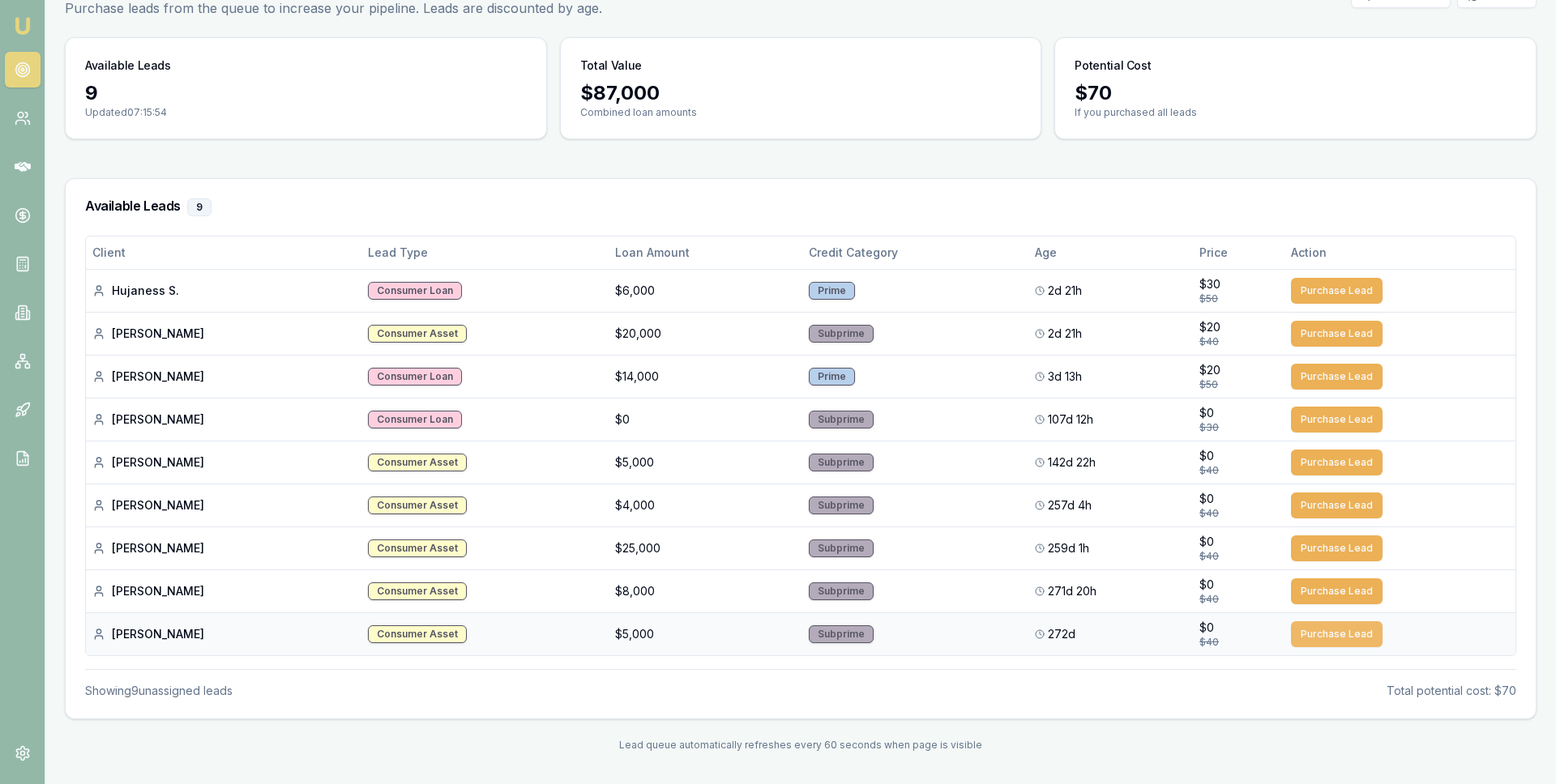
click at [1322, 646] on td "Purchase Lead" at bounding box center [1400, 634] width 231 height 43
click at [1322, 635] on button "Purchase Lead" at bounding box center [1336, 634] width 92 height 26
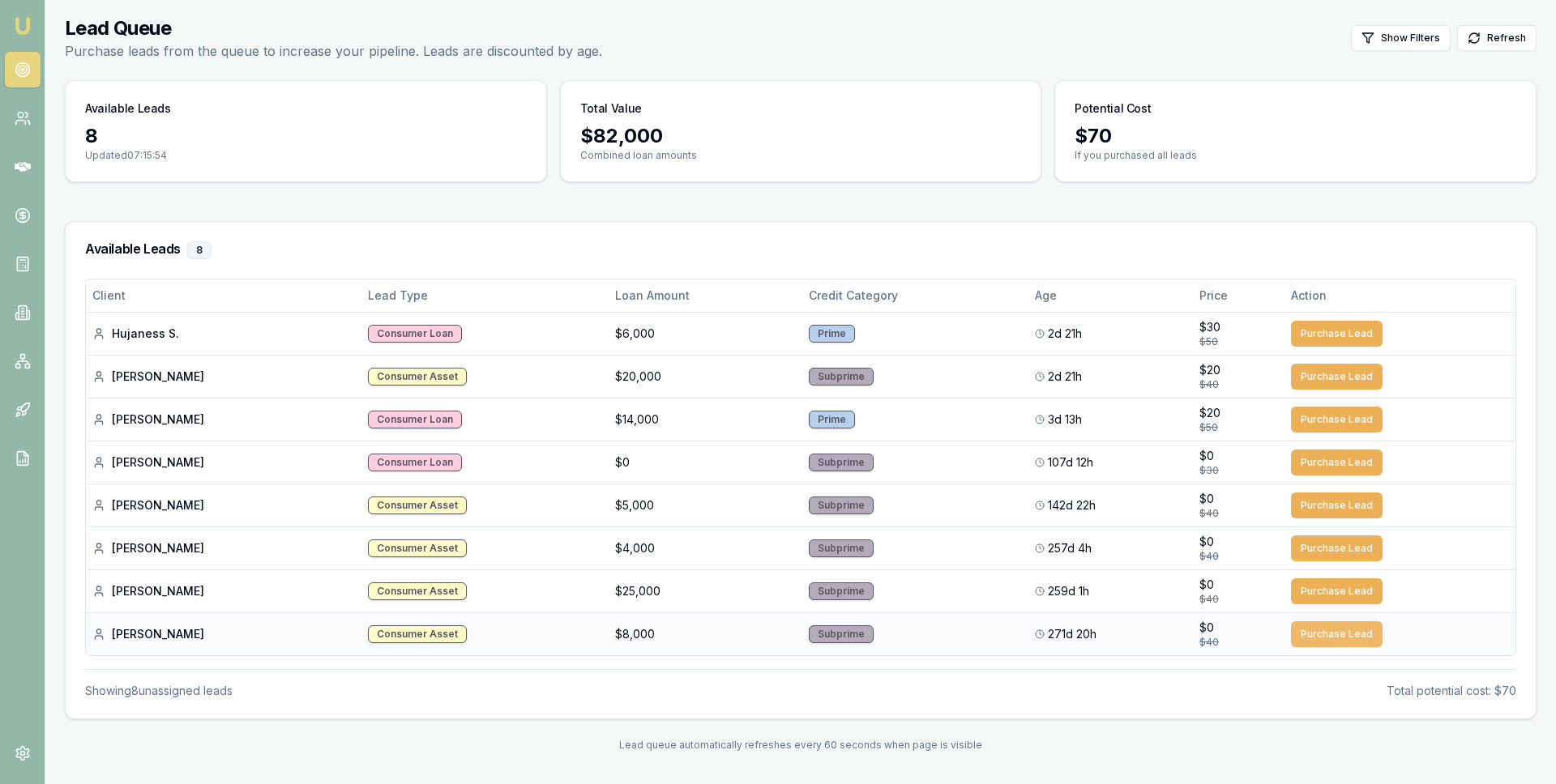
click at [1323, 632] on button "Purchase Lead" at bounding box center [1336, 634] width 92 height 26
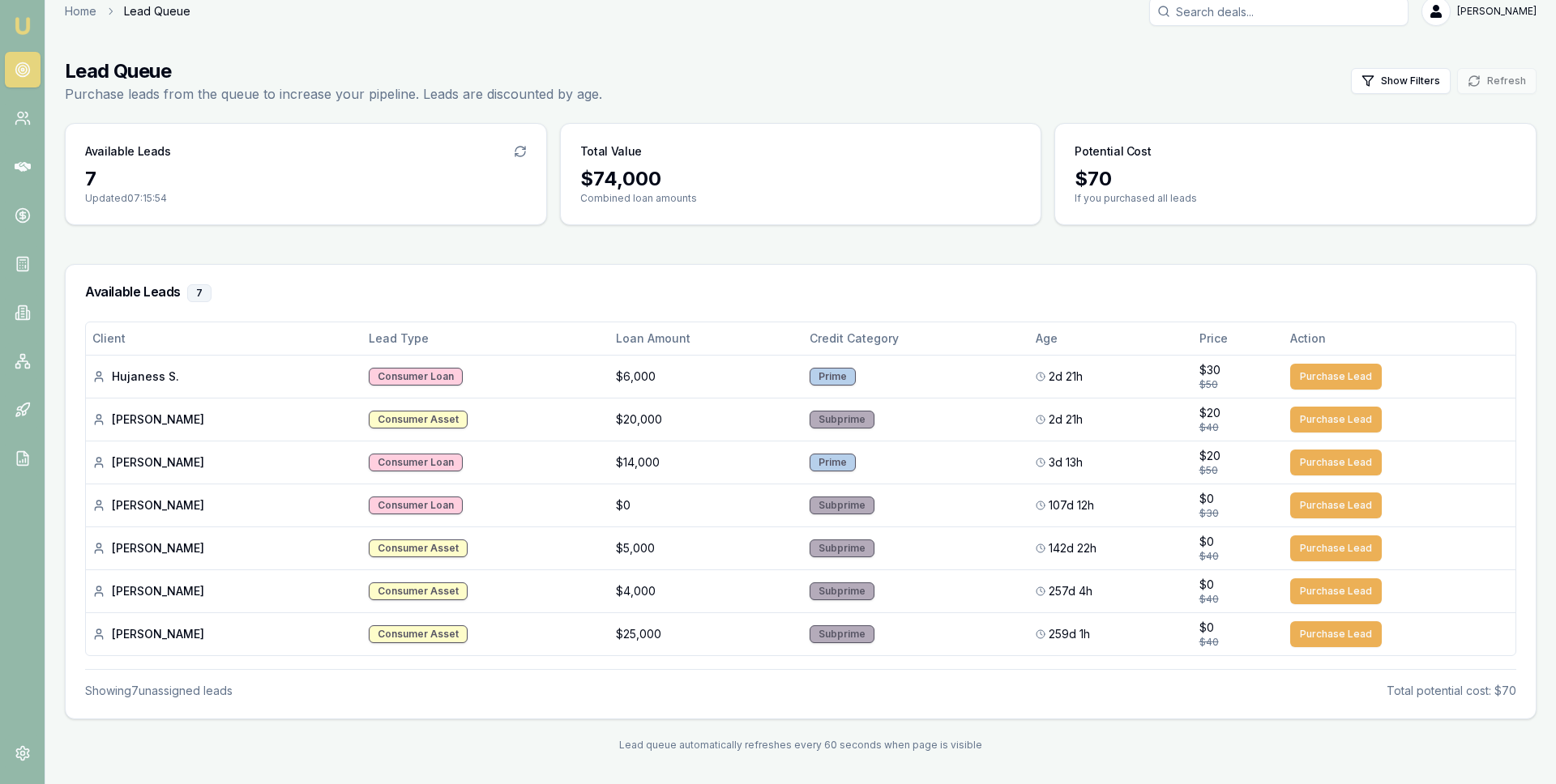
click at [1323, 632] on button "Purchase Lead" at bounding box center [1335, 634] width 92 height 26
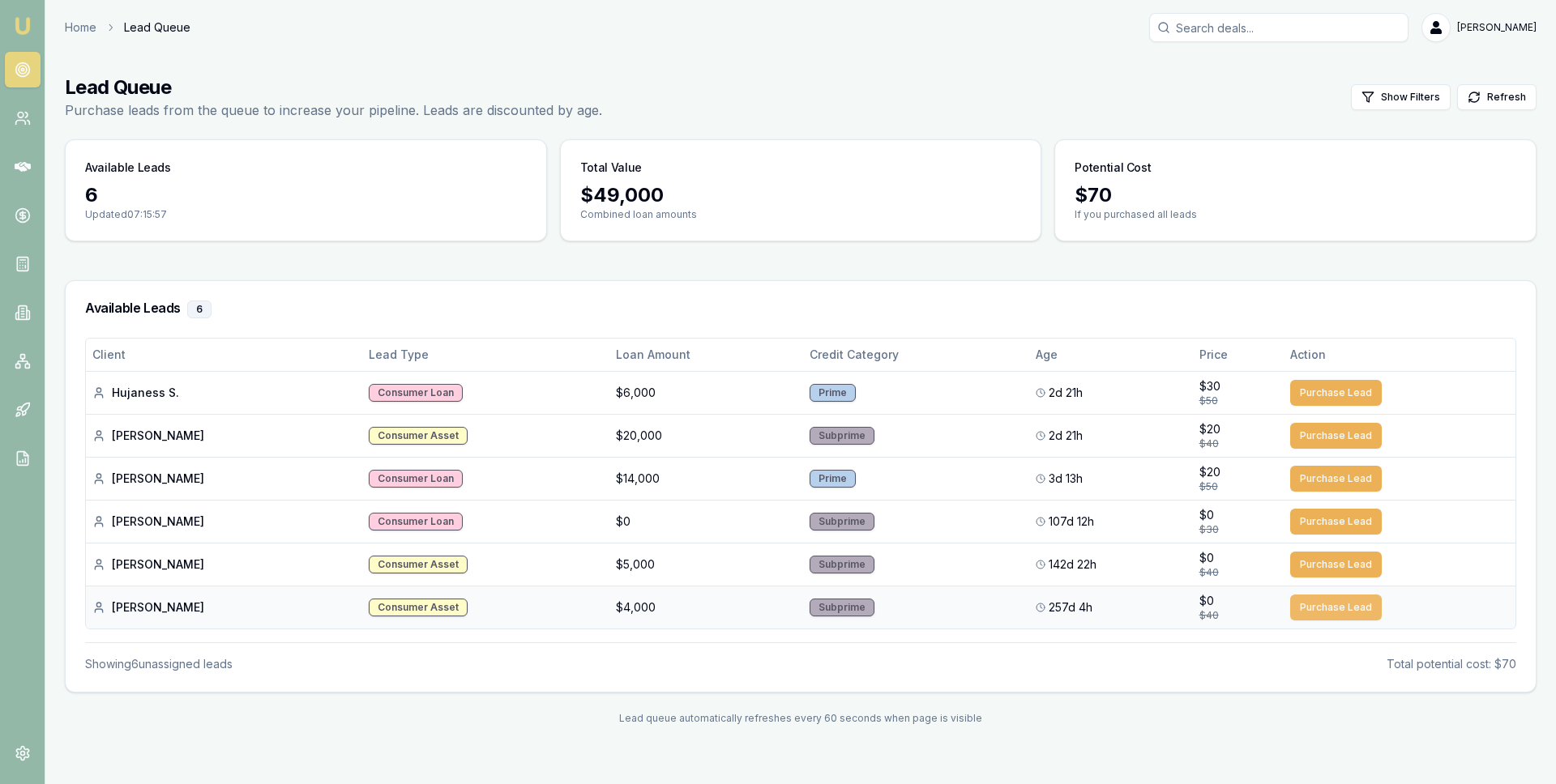
click at [1322, 612] on button "Purchase Lead" at bounding box center [1335, 607] width 92 height 26
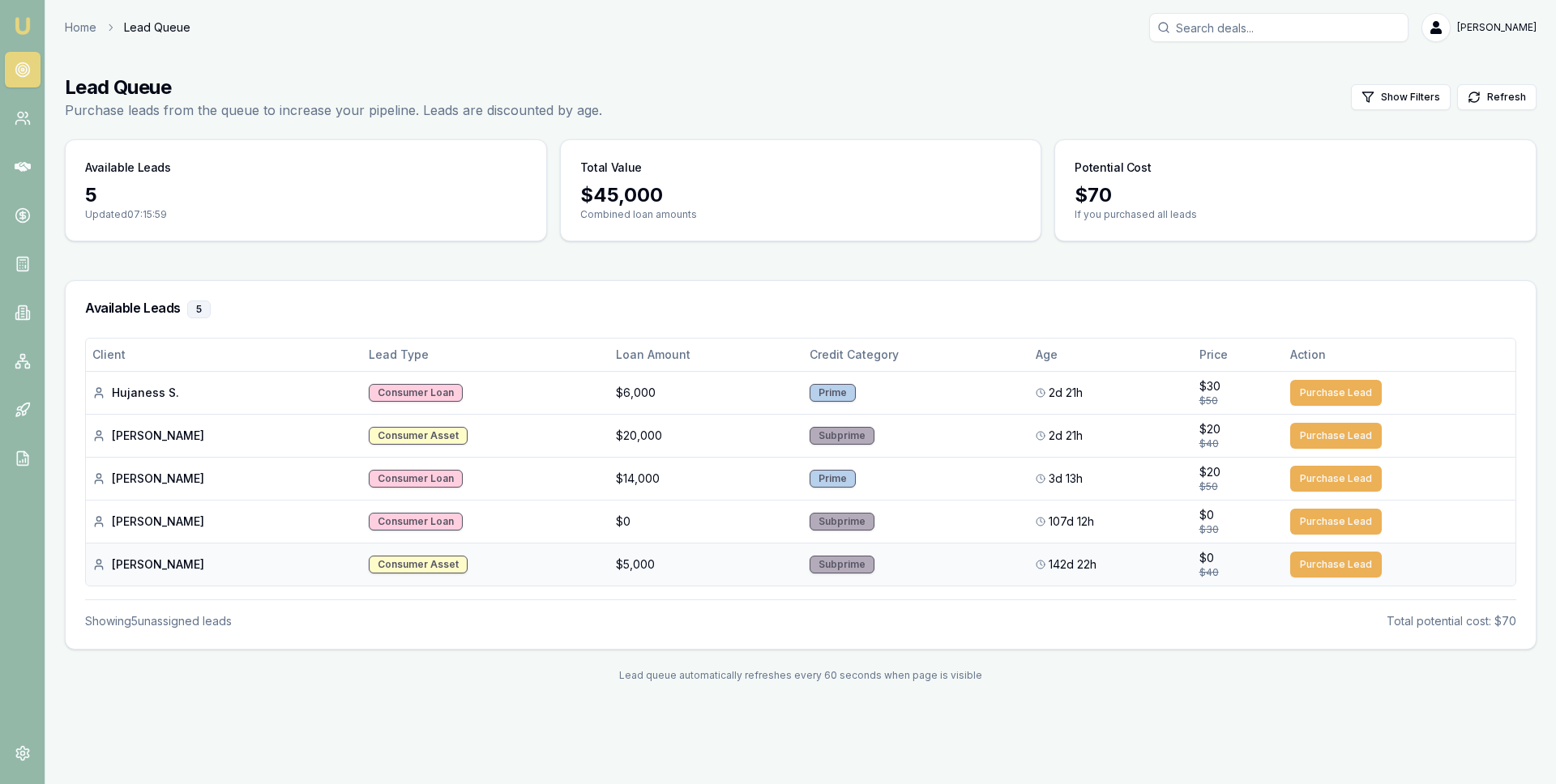
click at [1322, 563] on button "Purchase Lead" at bounding box center [1335, 565] width 92 height 26
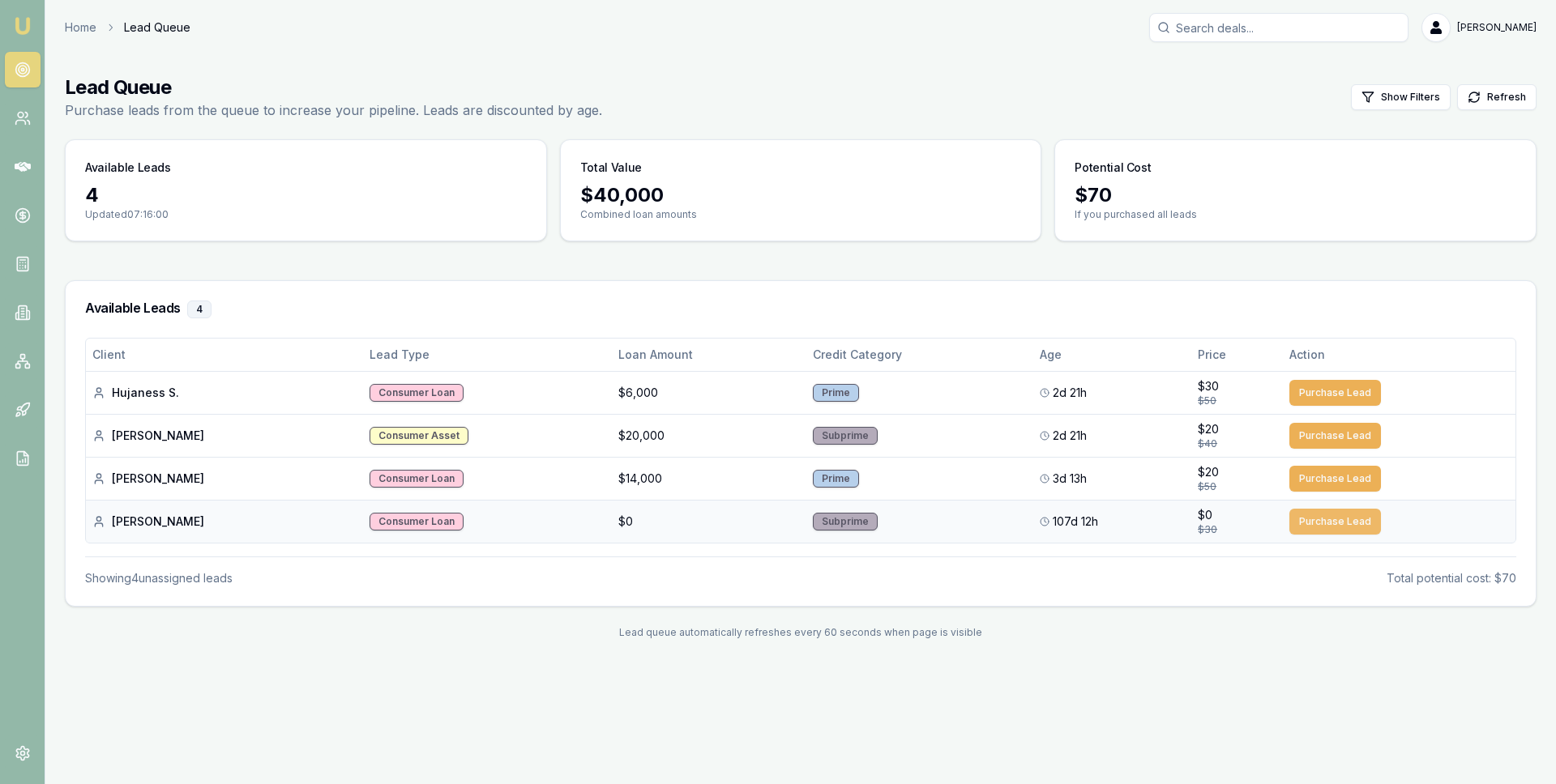
click at [1320, 525] on button "Purchase Lead" at bounding box center [1335, 522] width 92 height 26
